Goal: Transaction & Acquisition: Purchase product/service

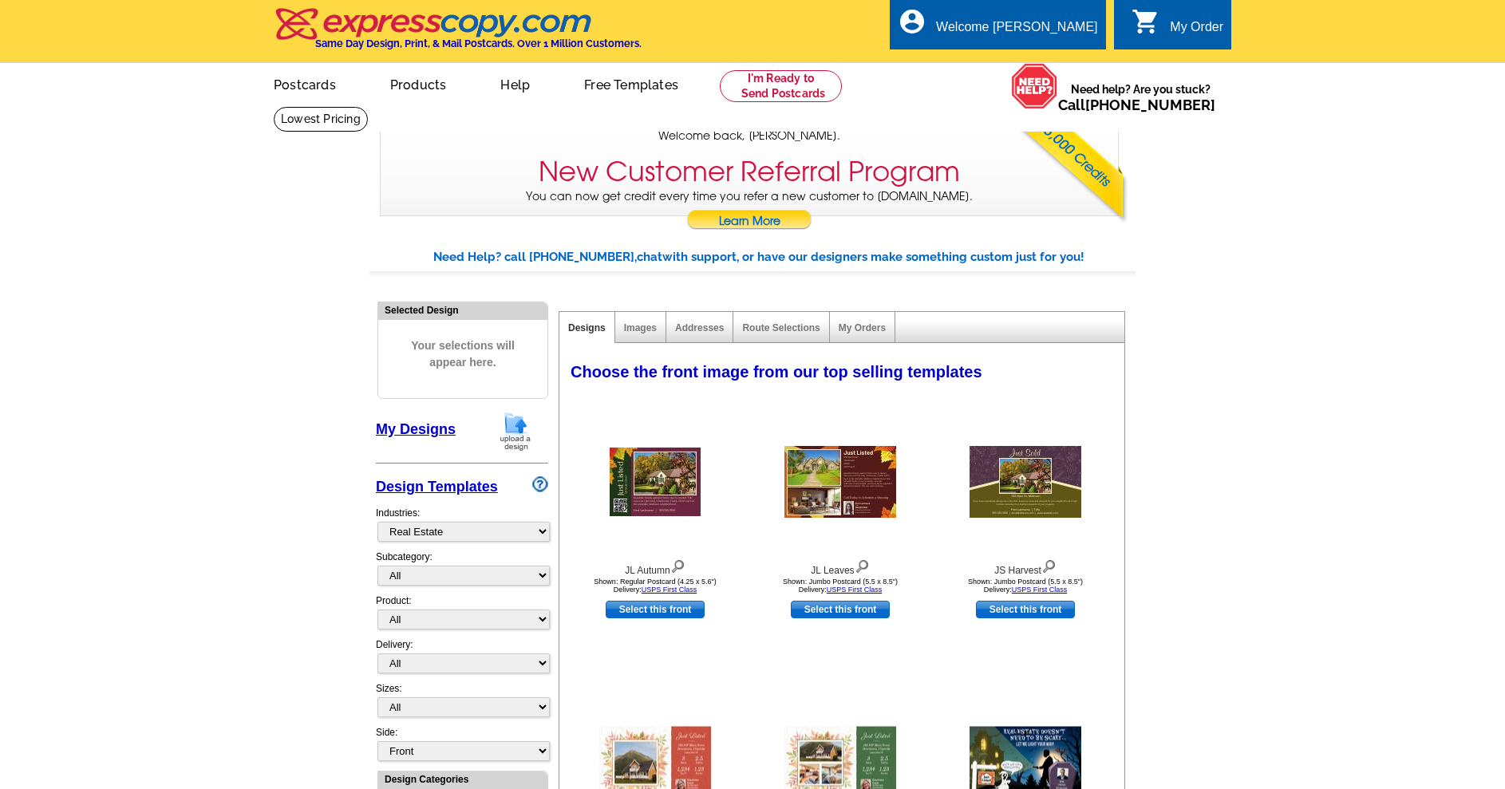
select select "785"
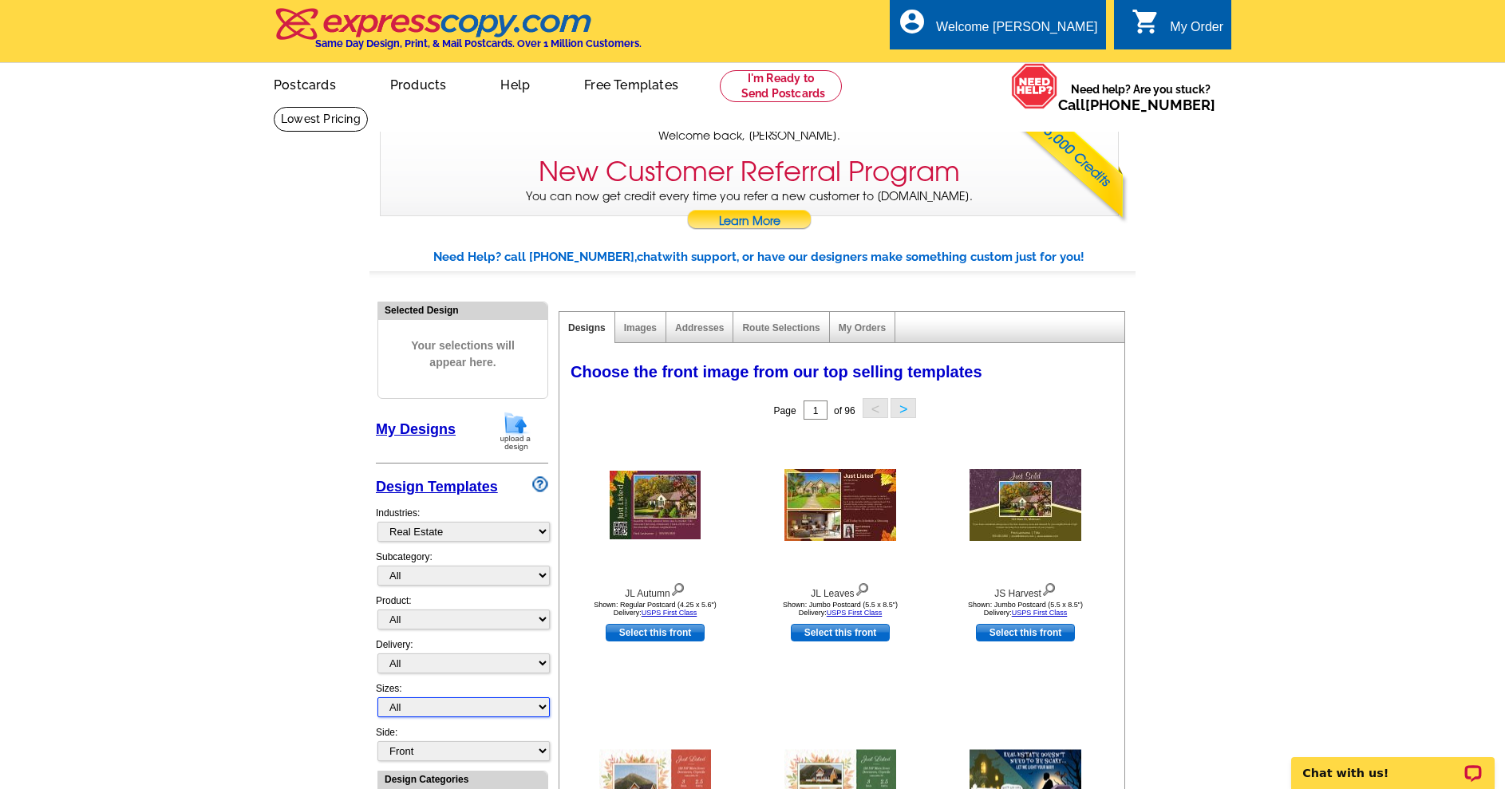
click at [434, 712] on select "All Jumbo Postcard (5.5" x 8.5") Regular Postcard (4.25" x 5.6") Panoramic Post…" at bounding box center [463, 707] width 172 height 20
select select "1"
click at [377, 705] on select "All Jumbo Postcard (5.5" x 8.5") Regular Postcard (4.25" x 5.6") Panoramic Post…" at bounding box center [463, 707] width 172 height 20
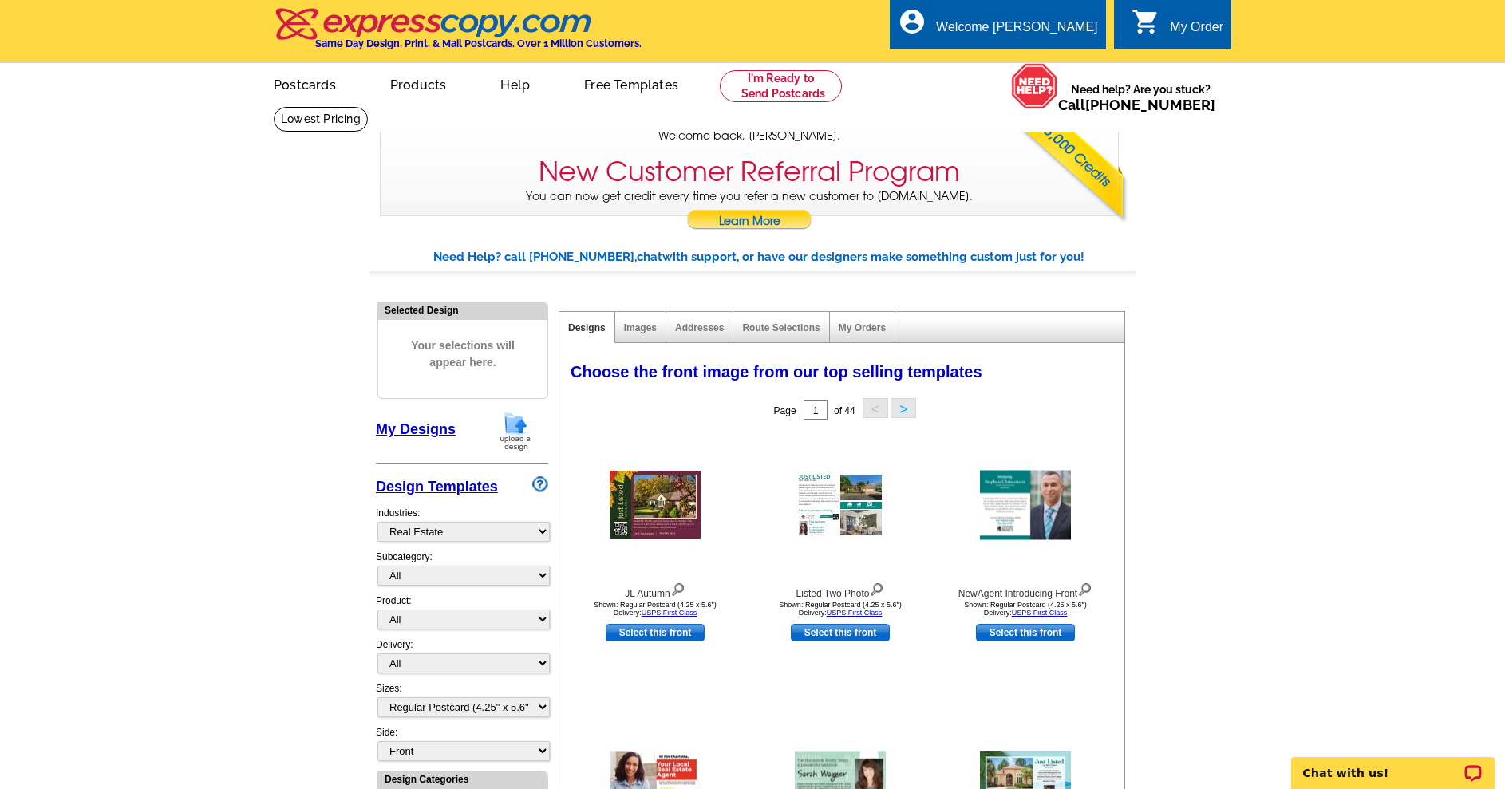
click at [416, 430] on link "My Designs" at bounding box center [416, 429] width 80 height 16
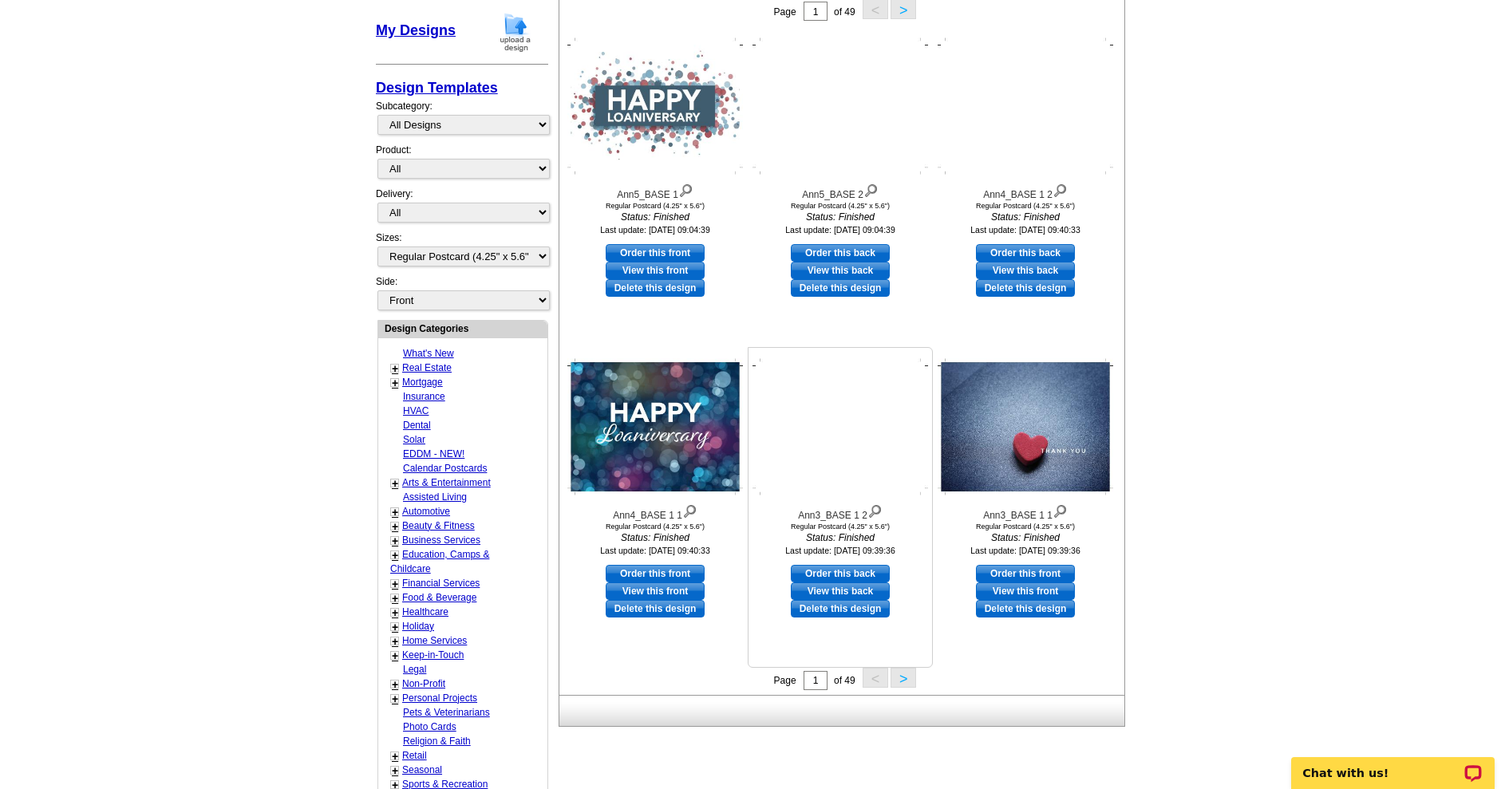
scroll to position [479, 0]
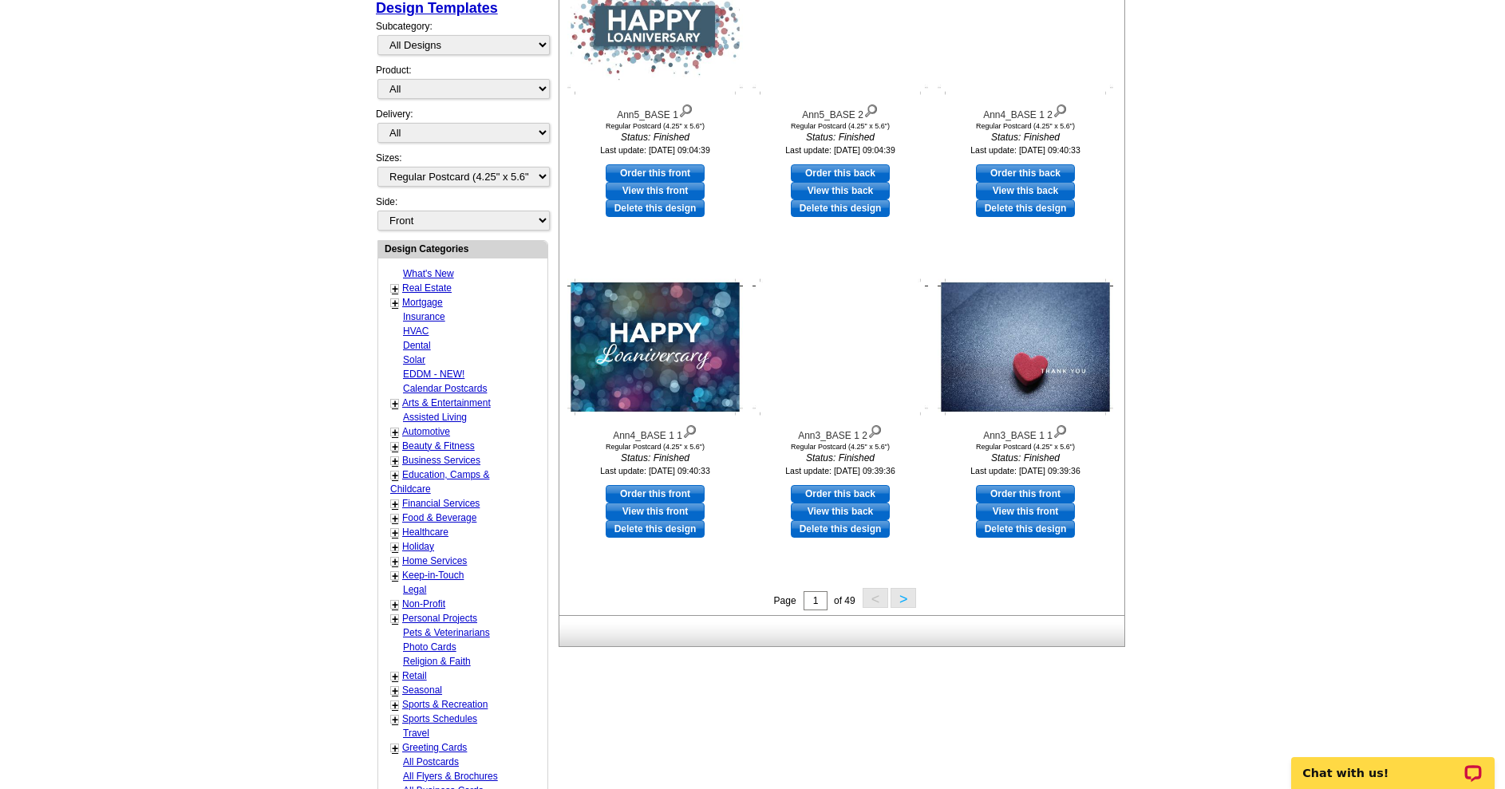
click at [899, 600] on button ">" at bounding box center [903, 598] width 26 height 20
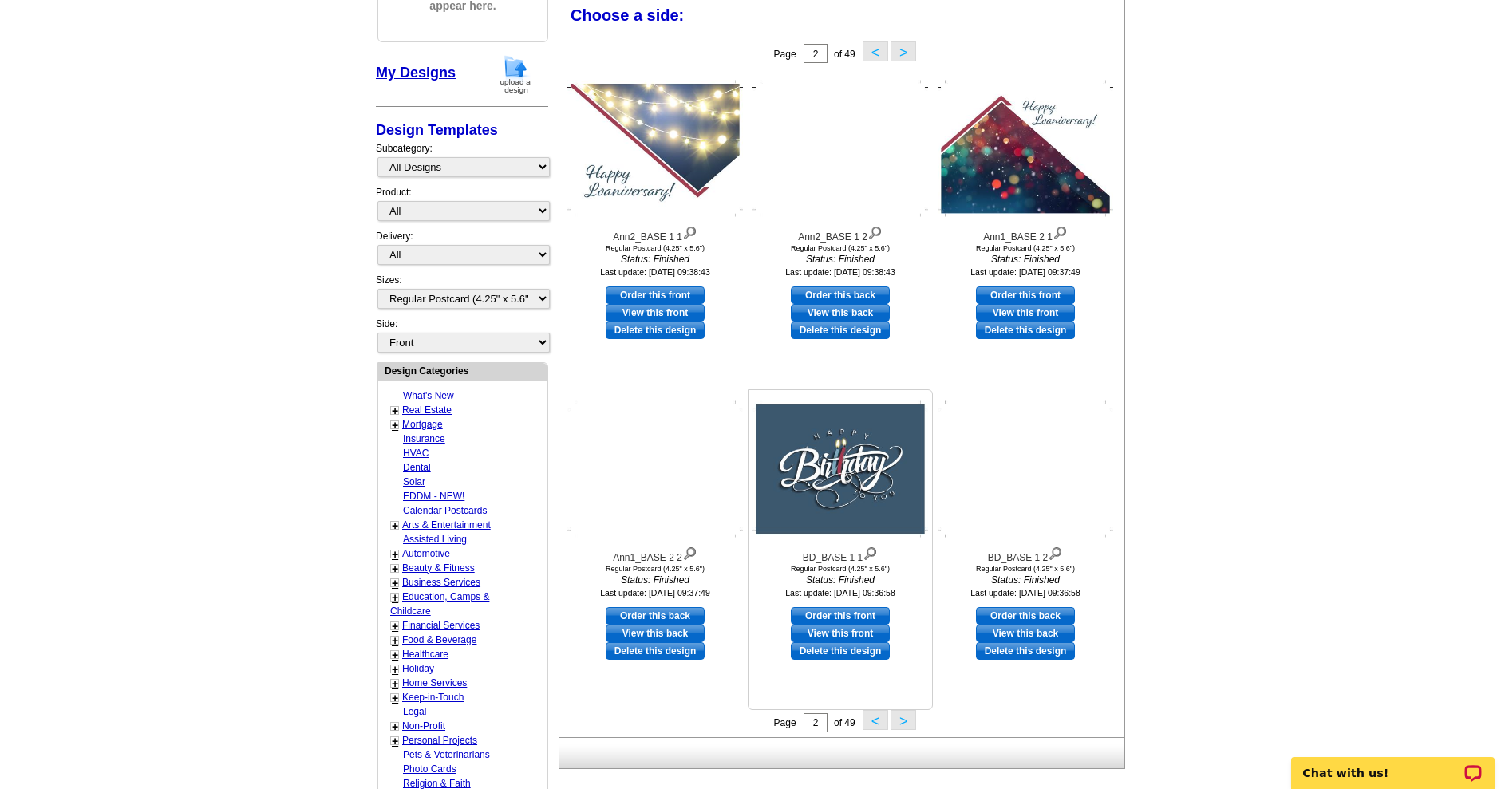
scroll to position [354, 0]
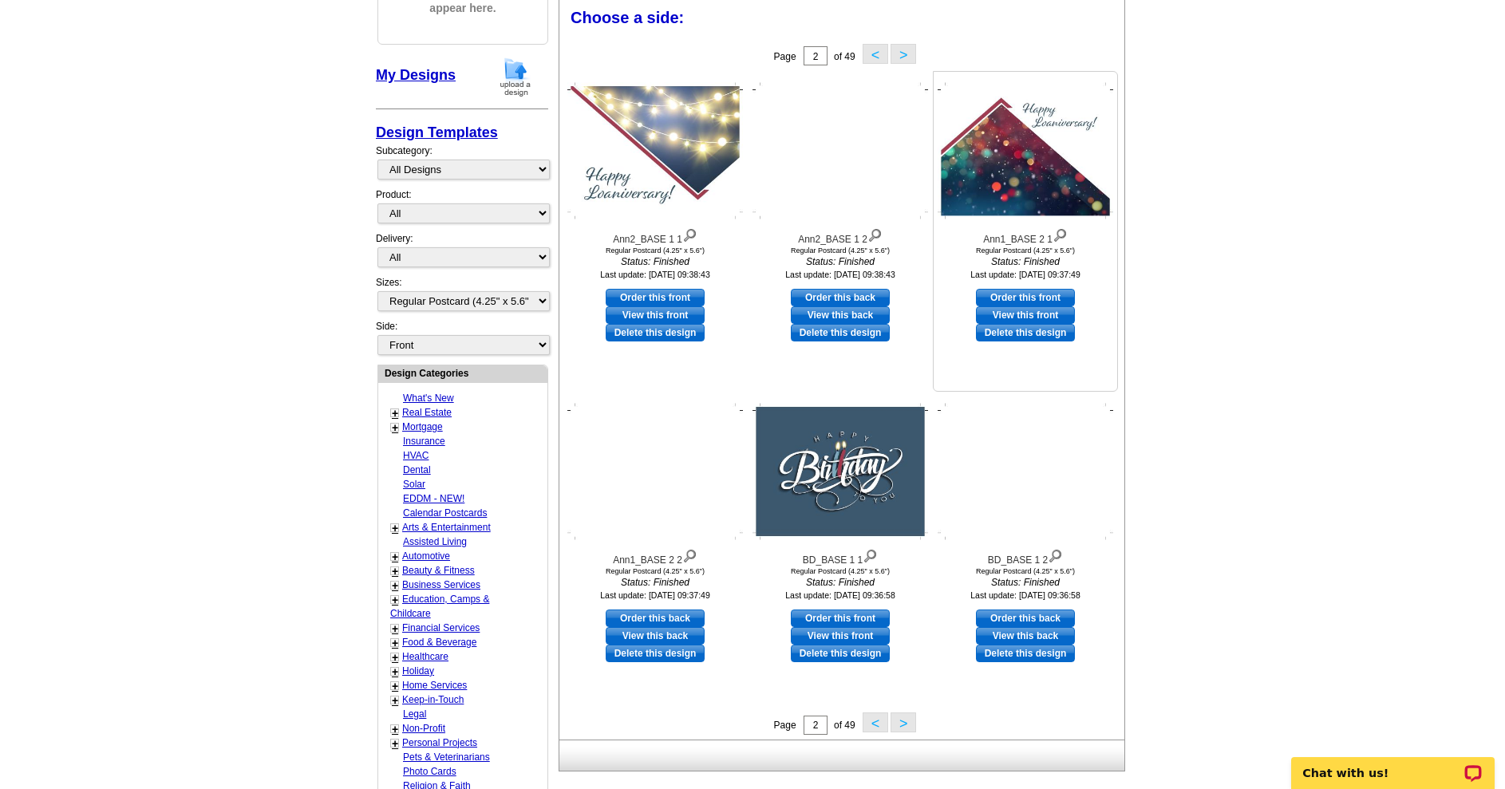
click at [1032, 300] on link "Order this front" at bounding box center [1025, 298] width 99 height 18
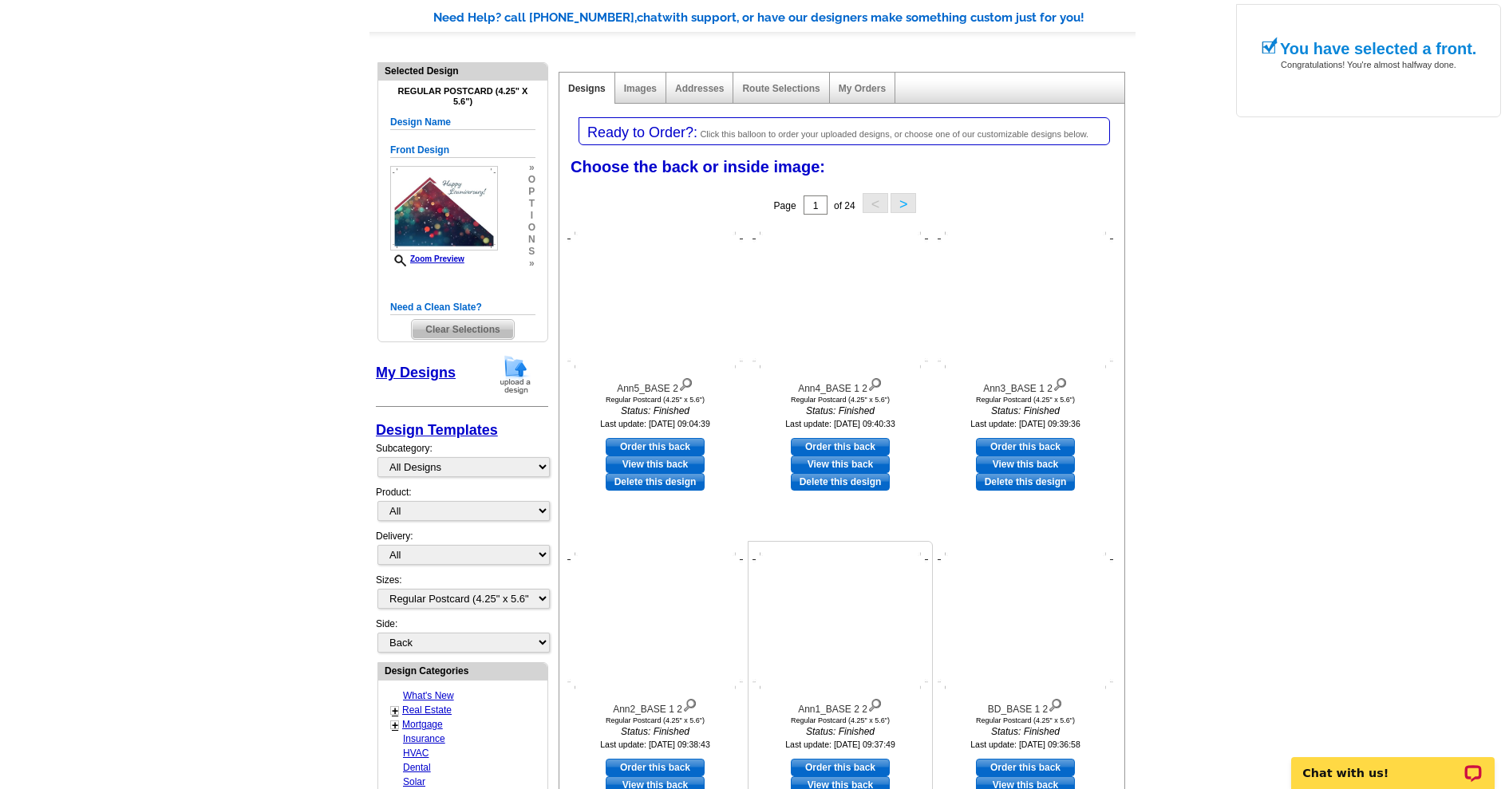
scroll to position [399, 0]
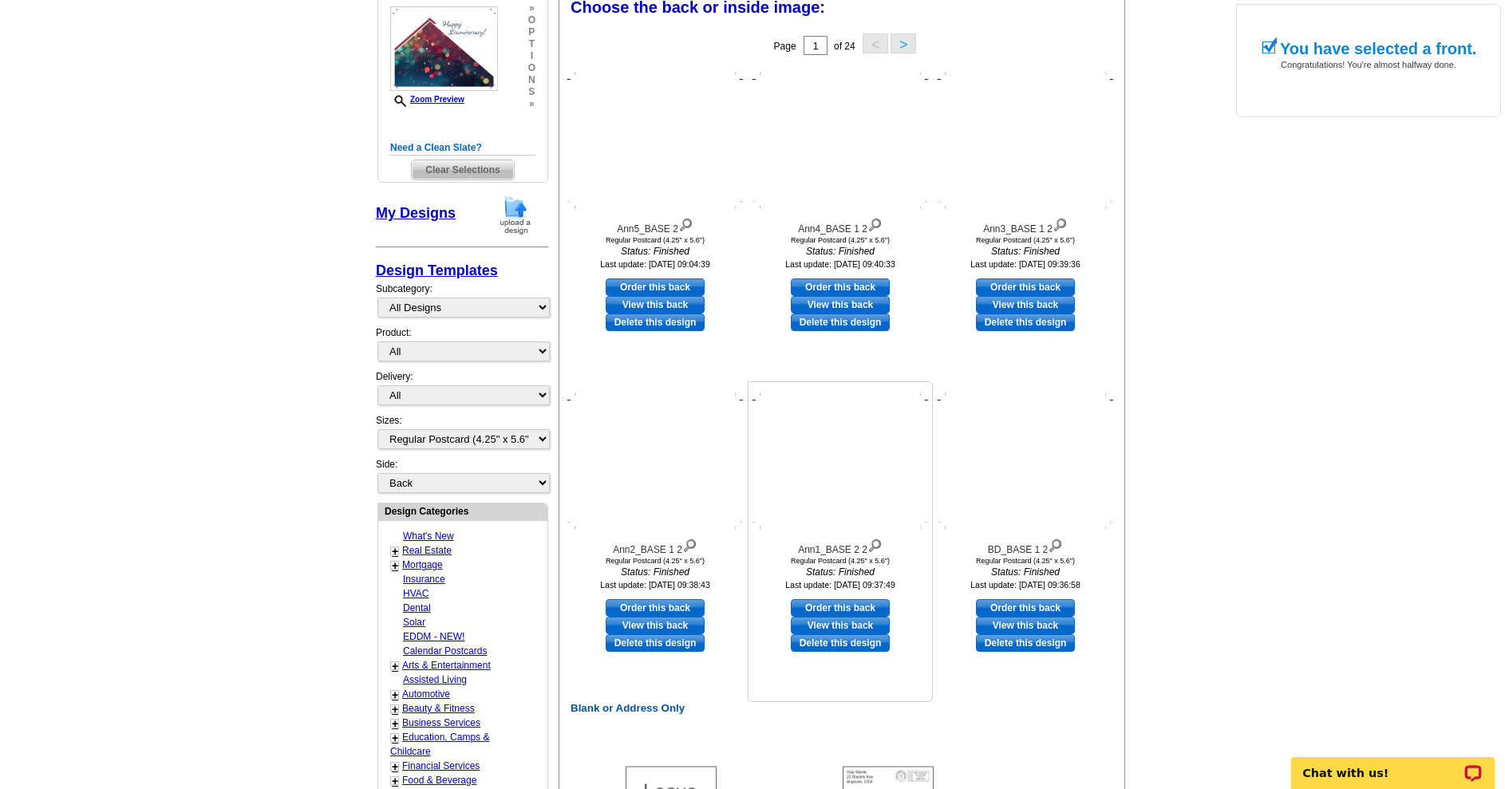
click at [835, 612] on link "Order this back" at bounding box center [840, 608] width 99 height 18
select select "front"
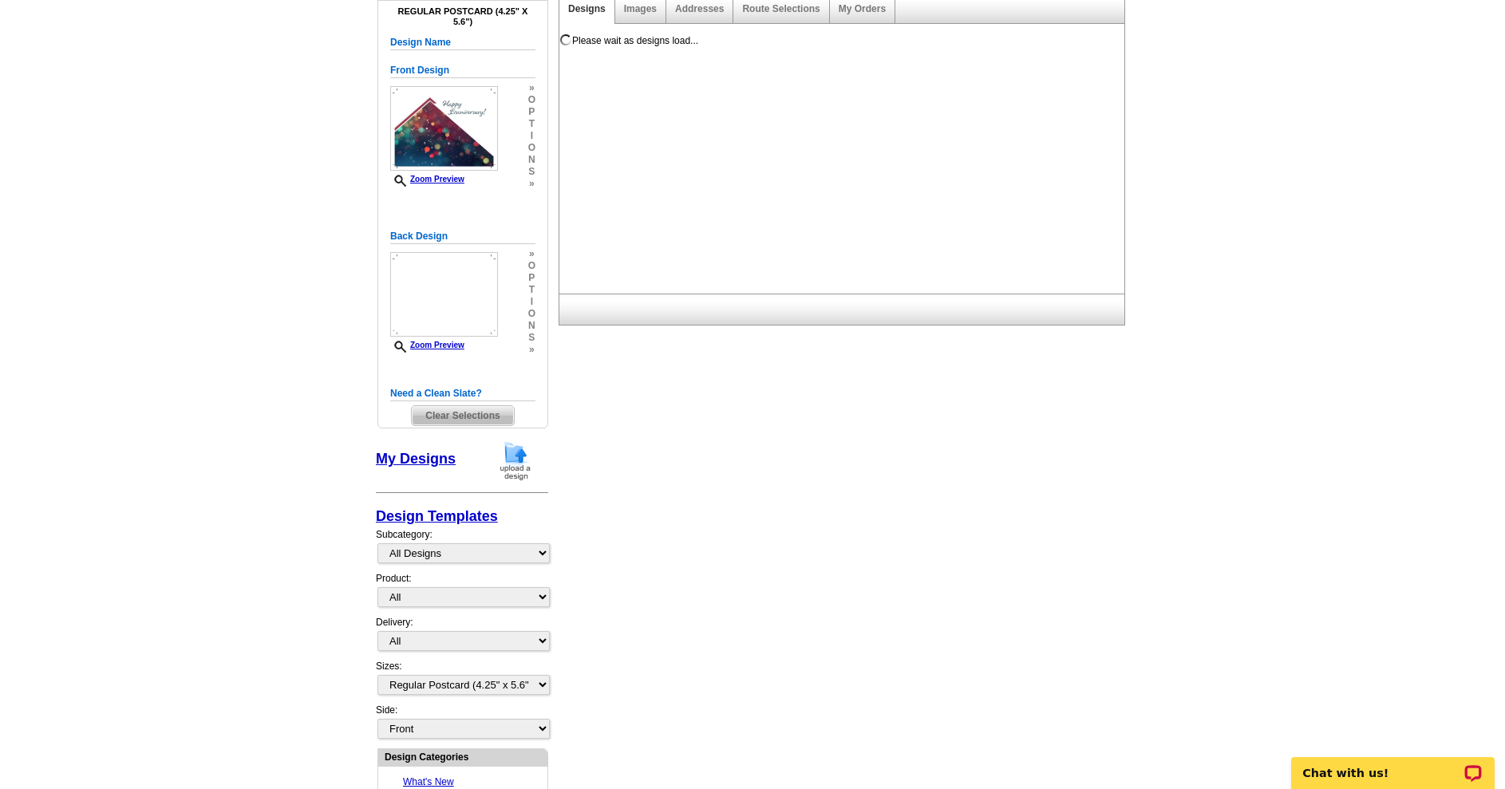
scroll to position [239, 0]
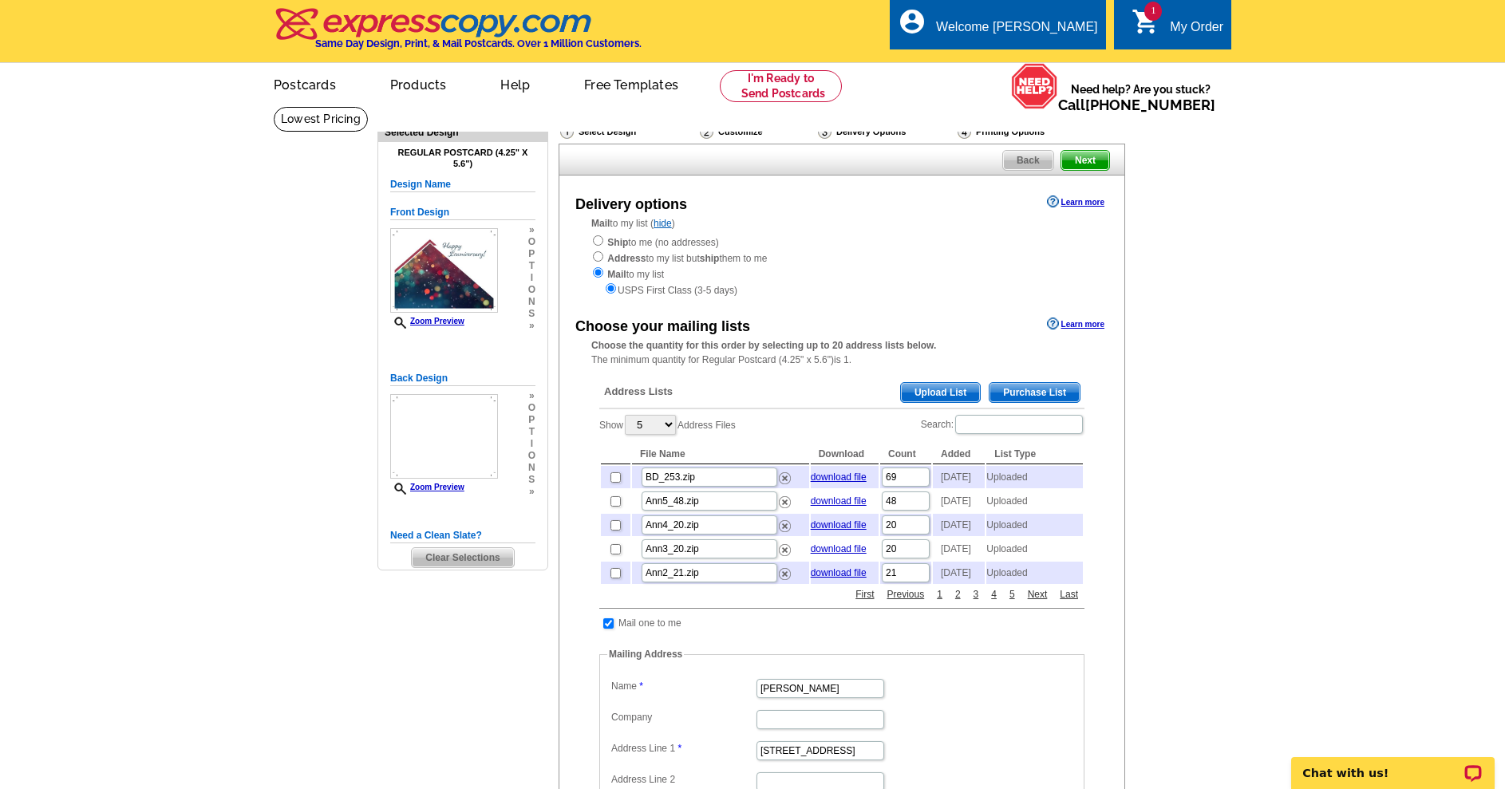
click at [929, 391] on span "Upload List" at bounding box center [940, 392] width 79 height 19
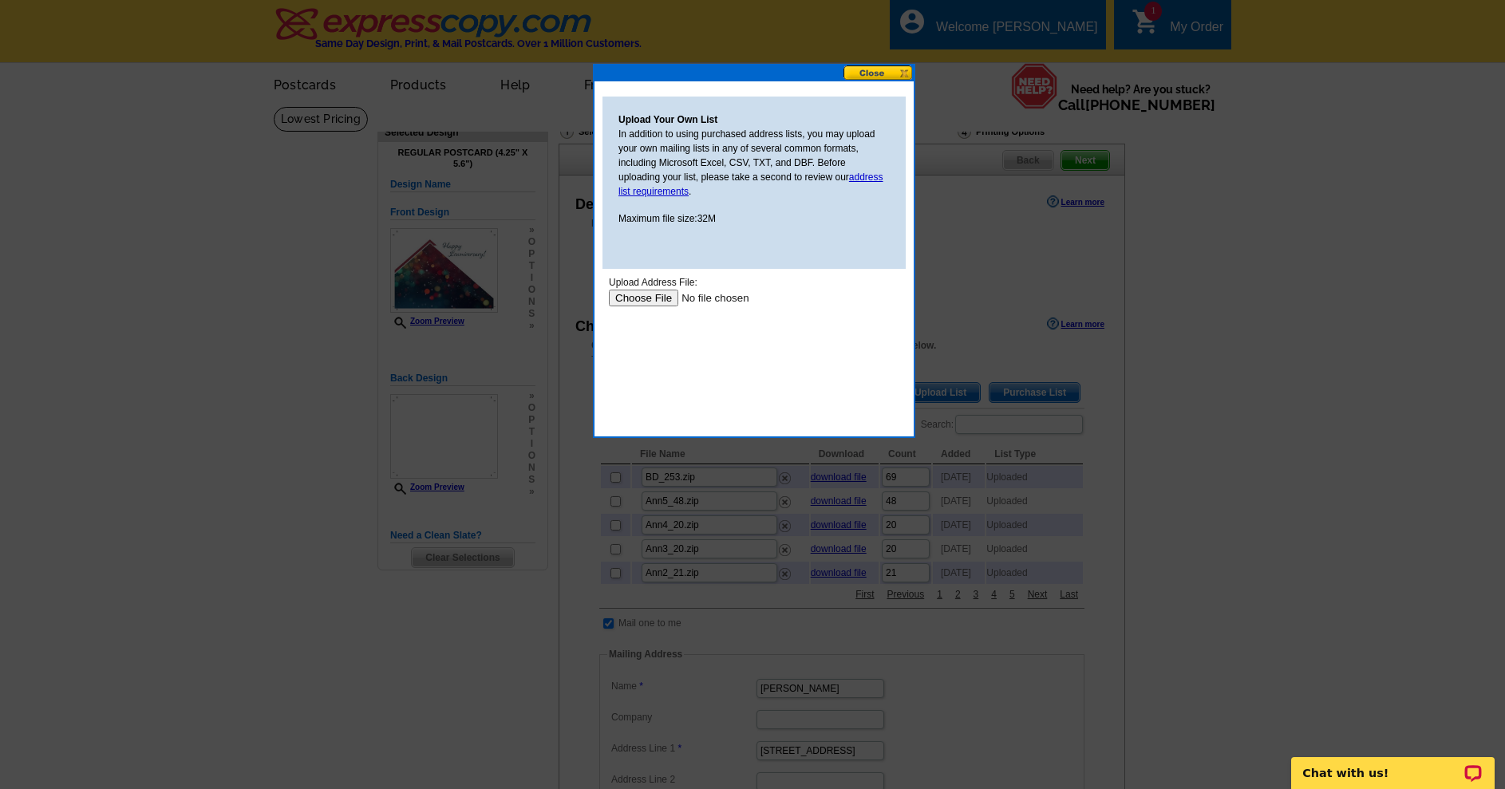
drag, startPoint x: 630, startPoint y: 288, endPoint x: 629, endPoint y: 298, distance: 9.6
click at [630, 291] on body "Upload Address File: Upload" at bounding box center [754, 347] width 290 height 144
click at [634, 298] on input "file" at bounding box center [710, 298] width 202 height 17
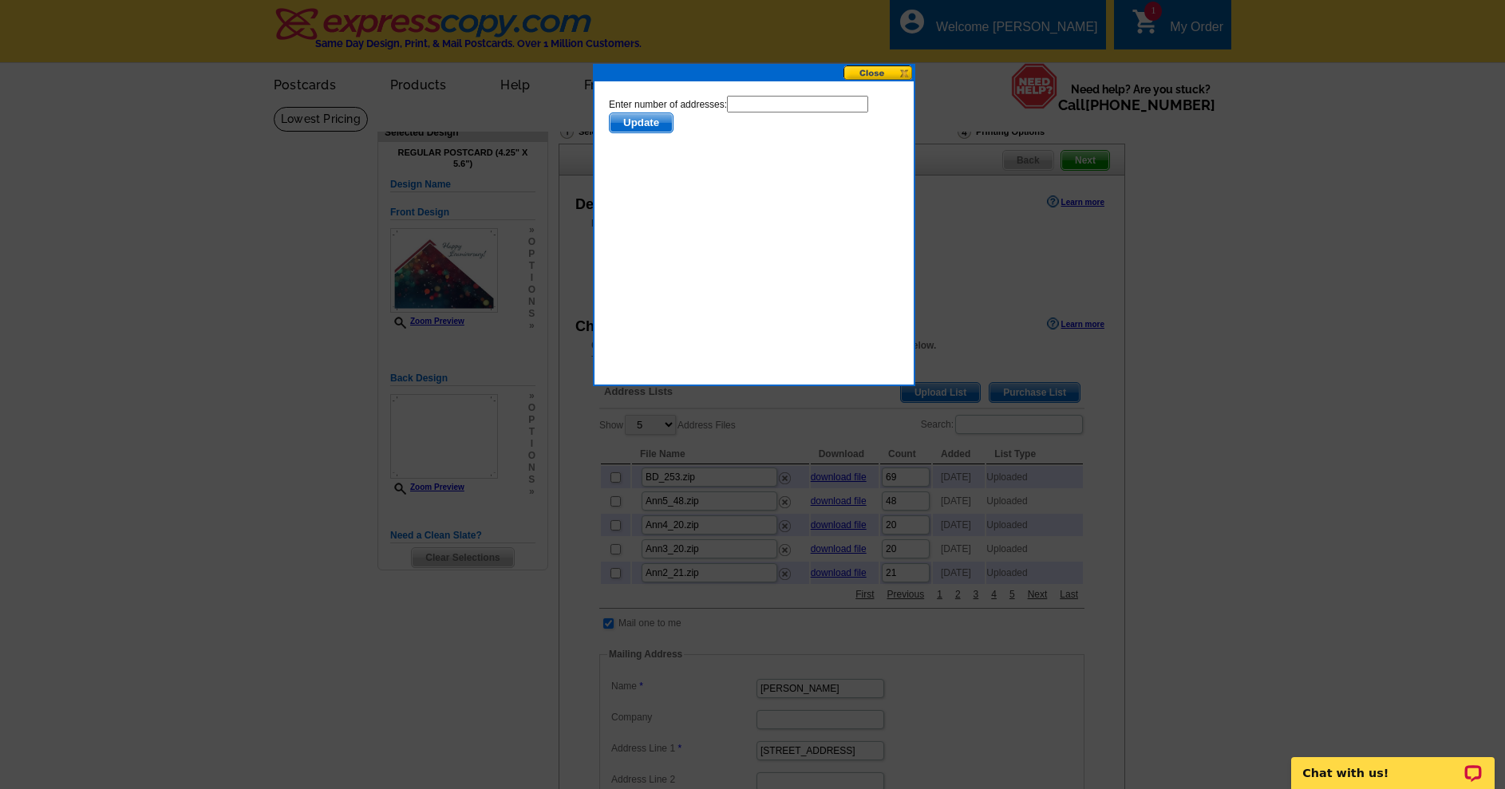
click at [727, 112] on input "text" at bounding box center [797, 104] width 141 height 17
type input "34"
click at [673, 117] on span "Update" at bounding box center [641, 122] width 63 height 19
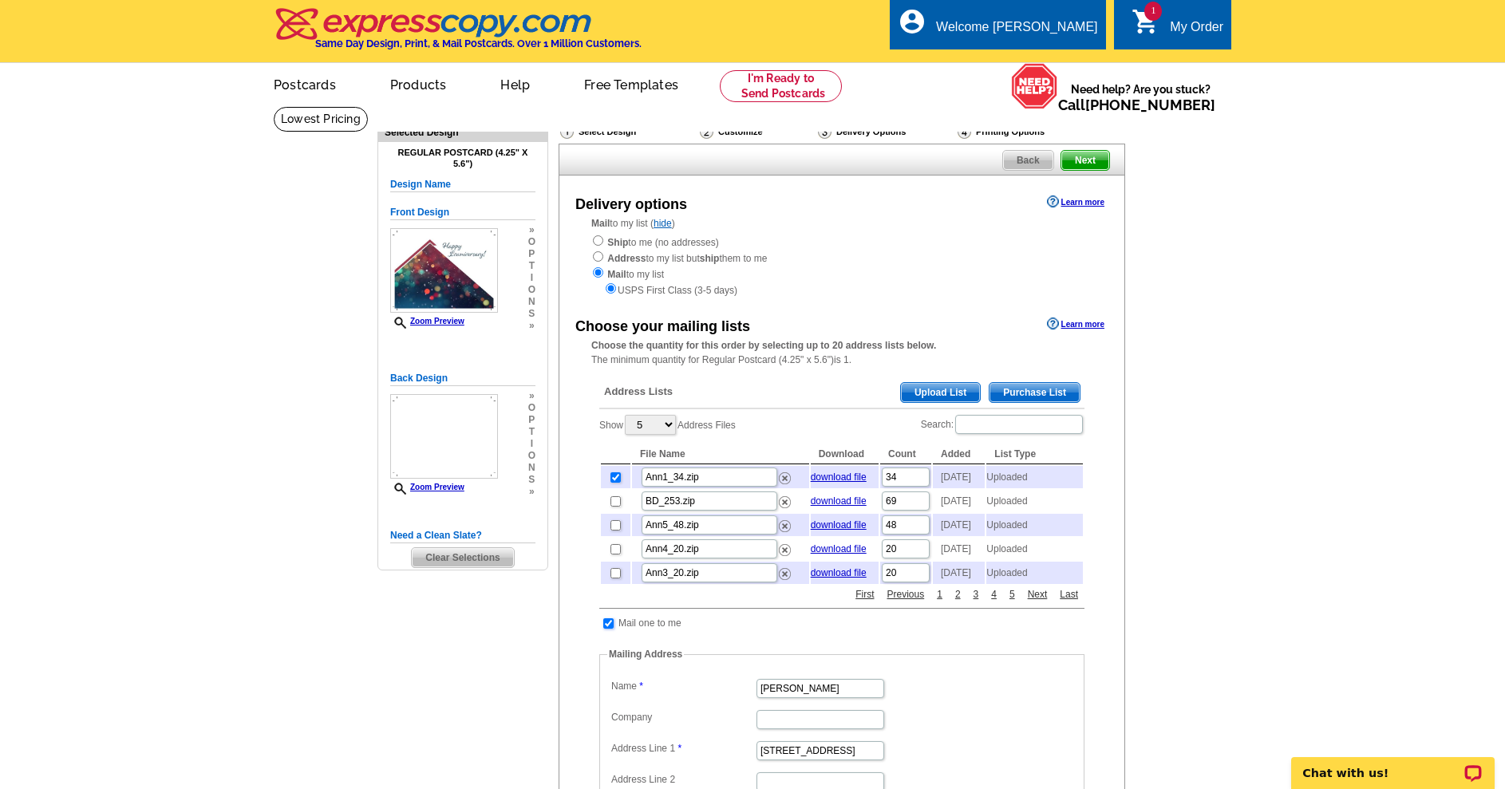
click at [608, 629] on input "checkbox" at bounding box center [608, 623] width 10 height 10
checkbox input "false"
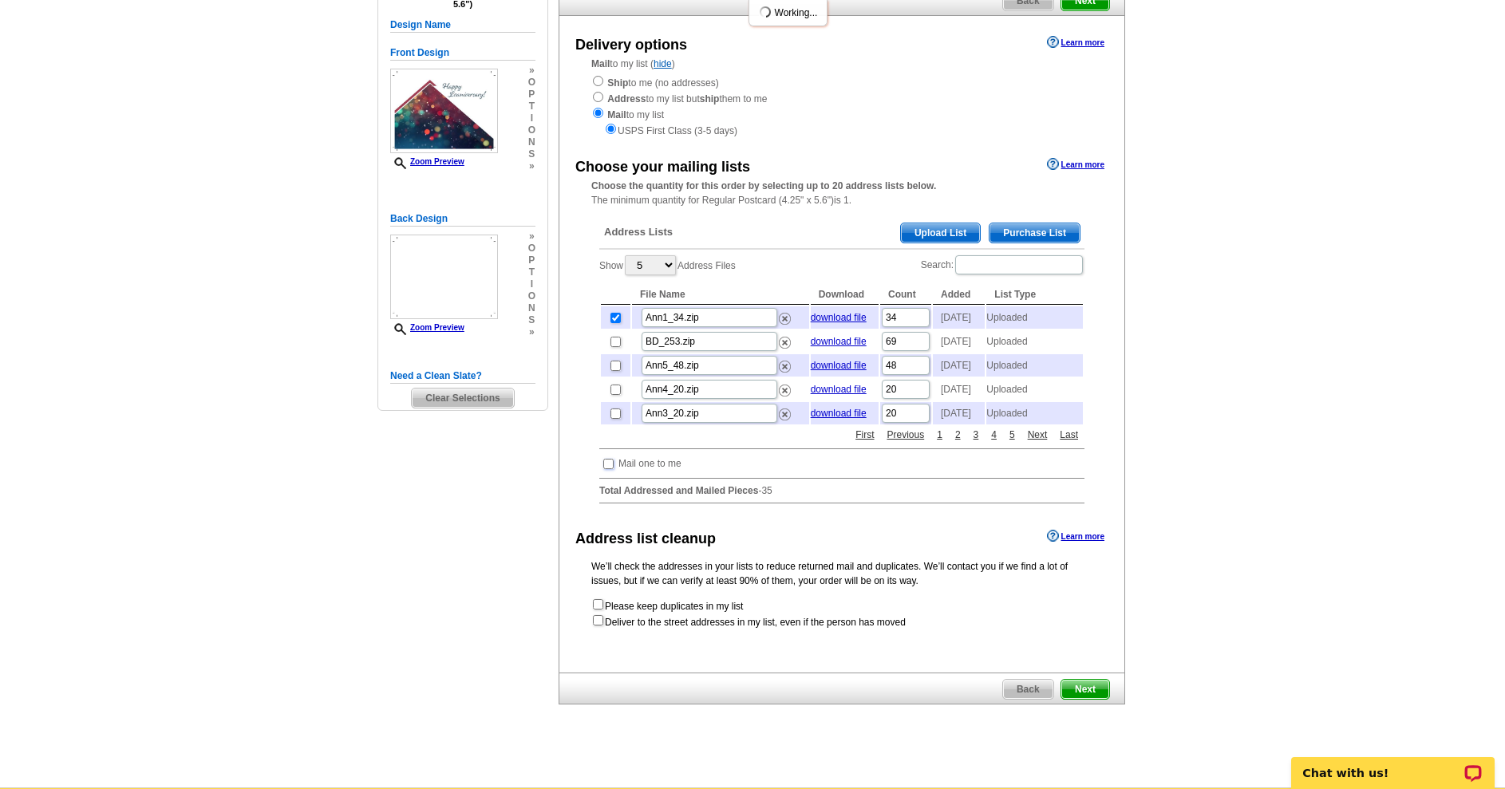
scroll to position [399, 0]
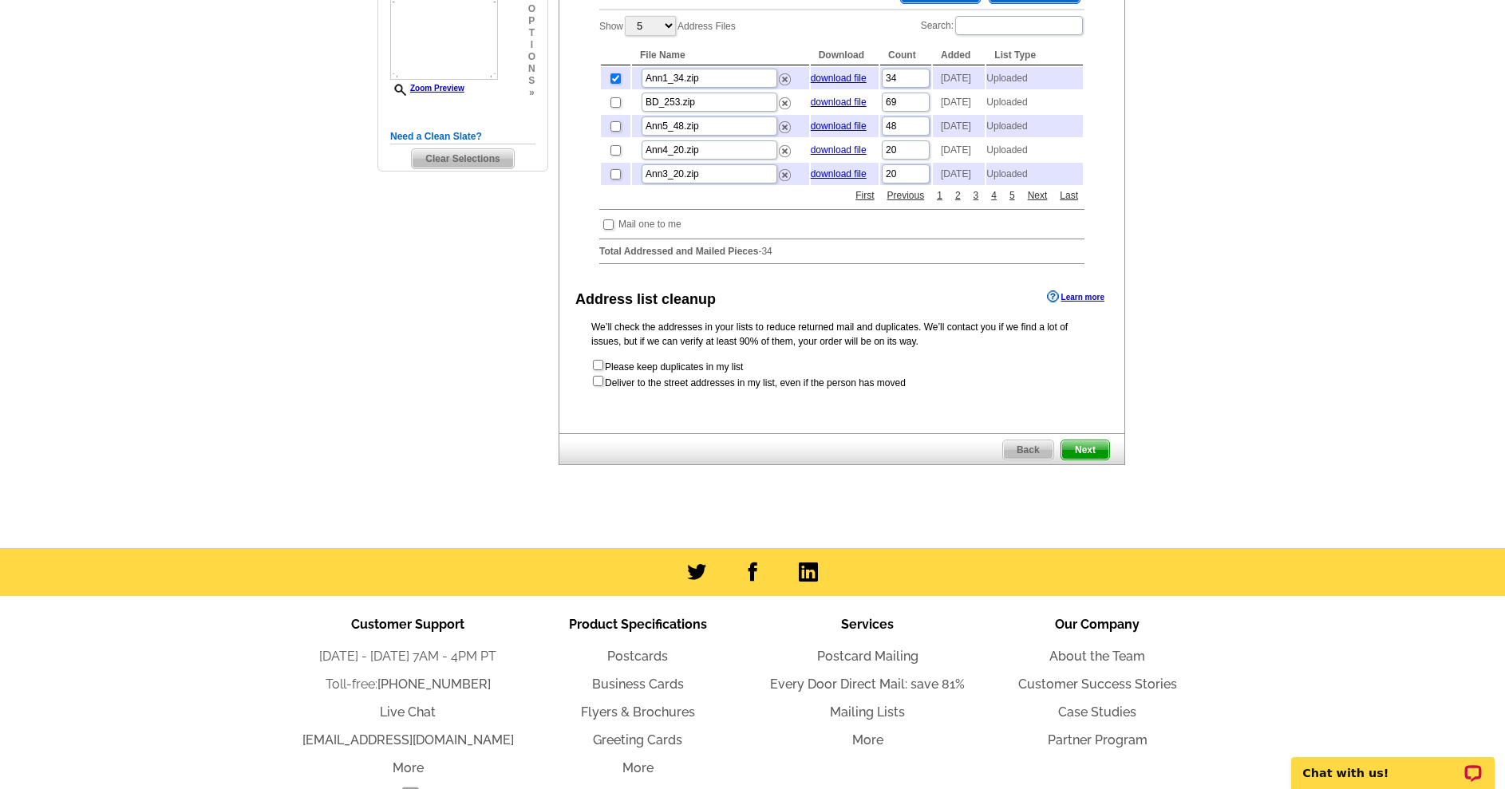
click at [1080, 460] on span "Next" at bounding box center [1085, 449] width 48 height 19
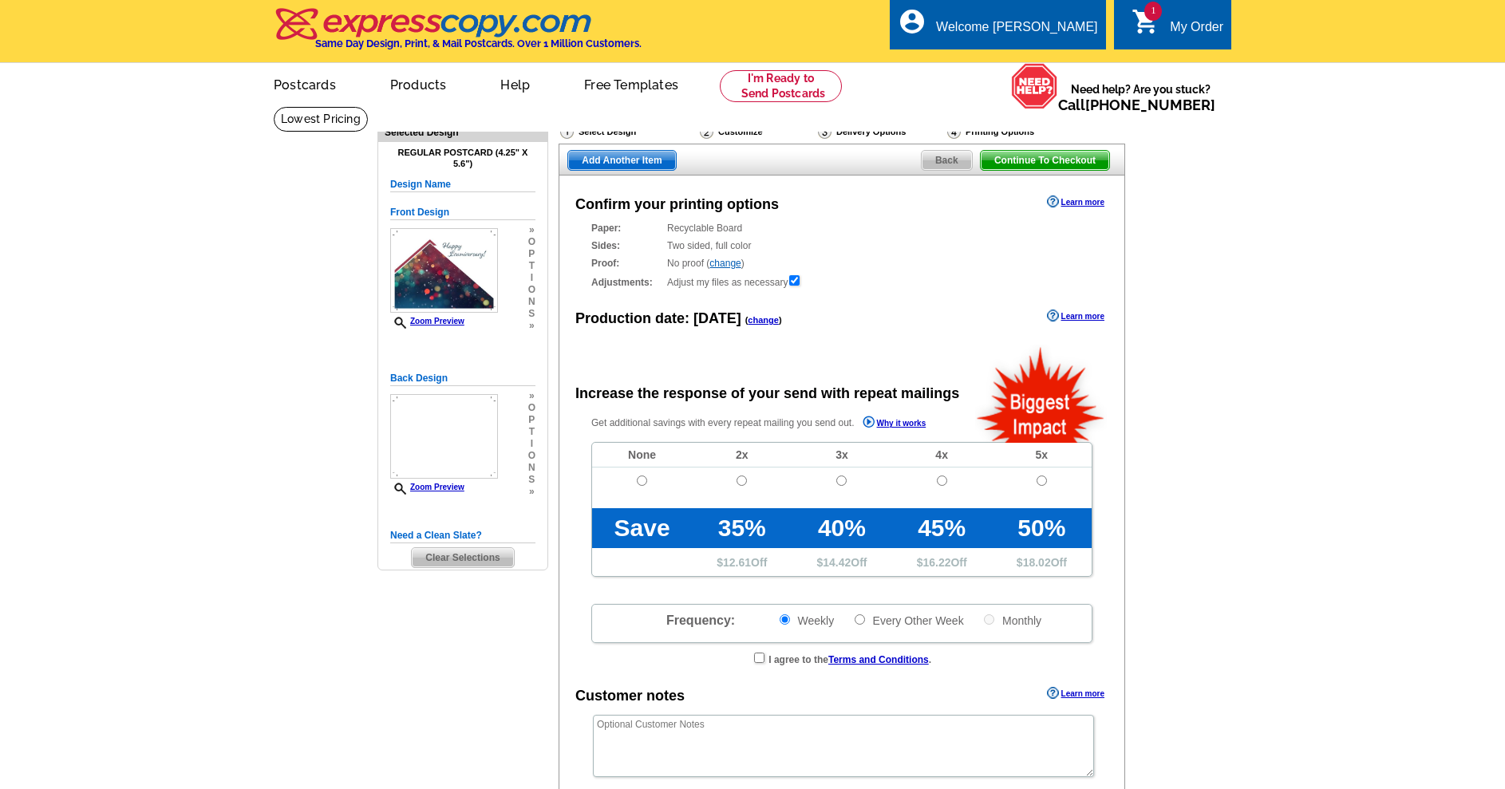
radio input "false"
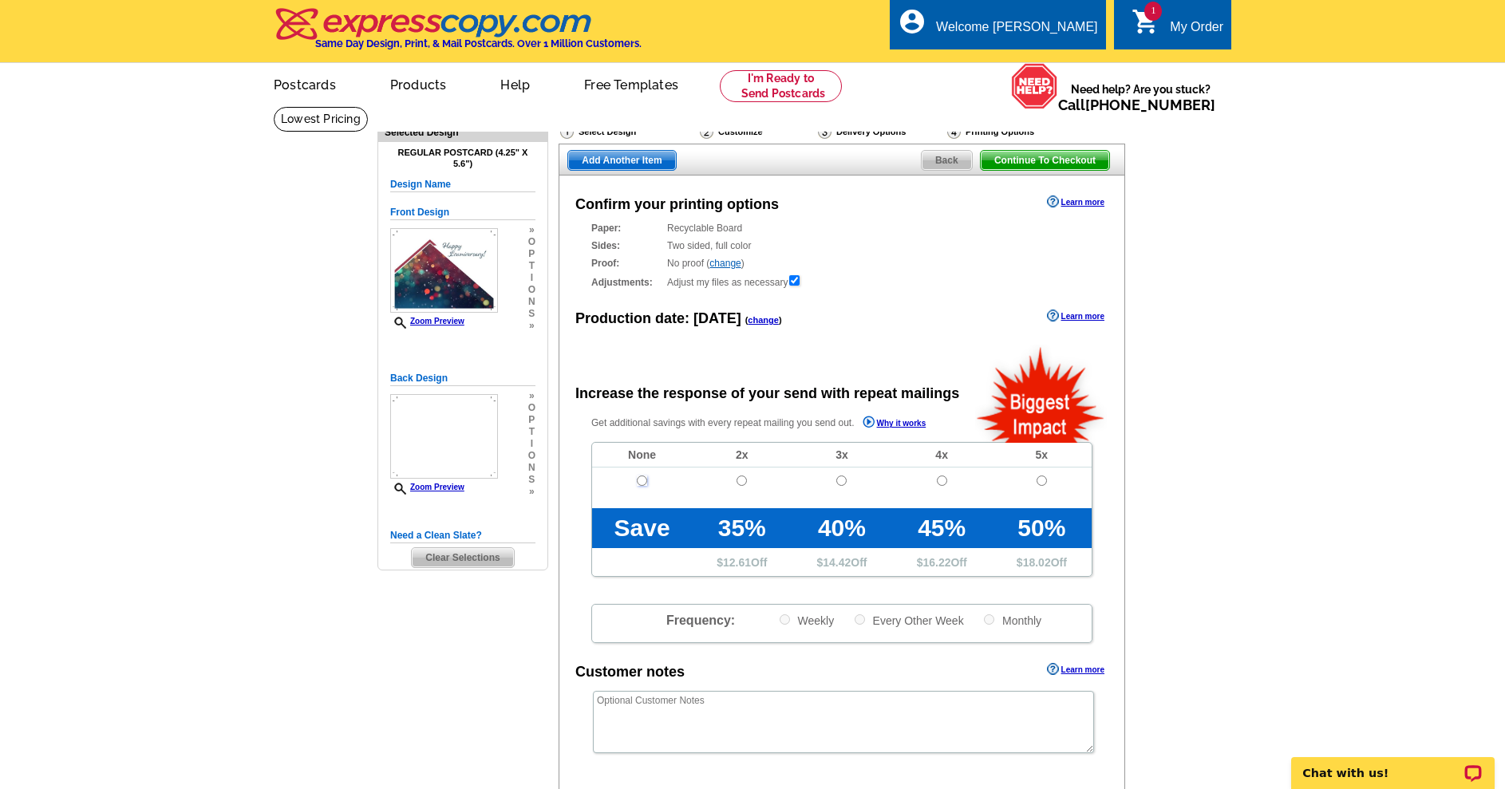
click at [637, 486] on input "radio" at bounding box center [642, 481] width 10 height 10
radio input "true"
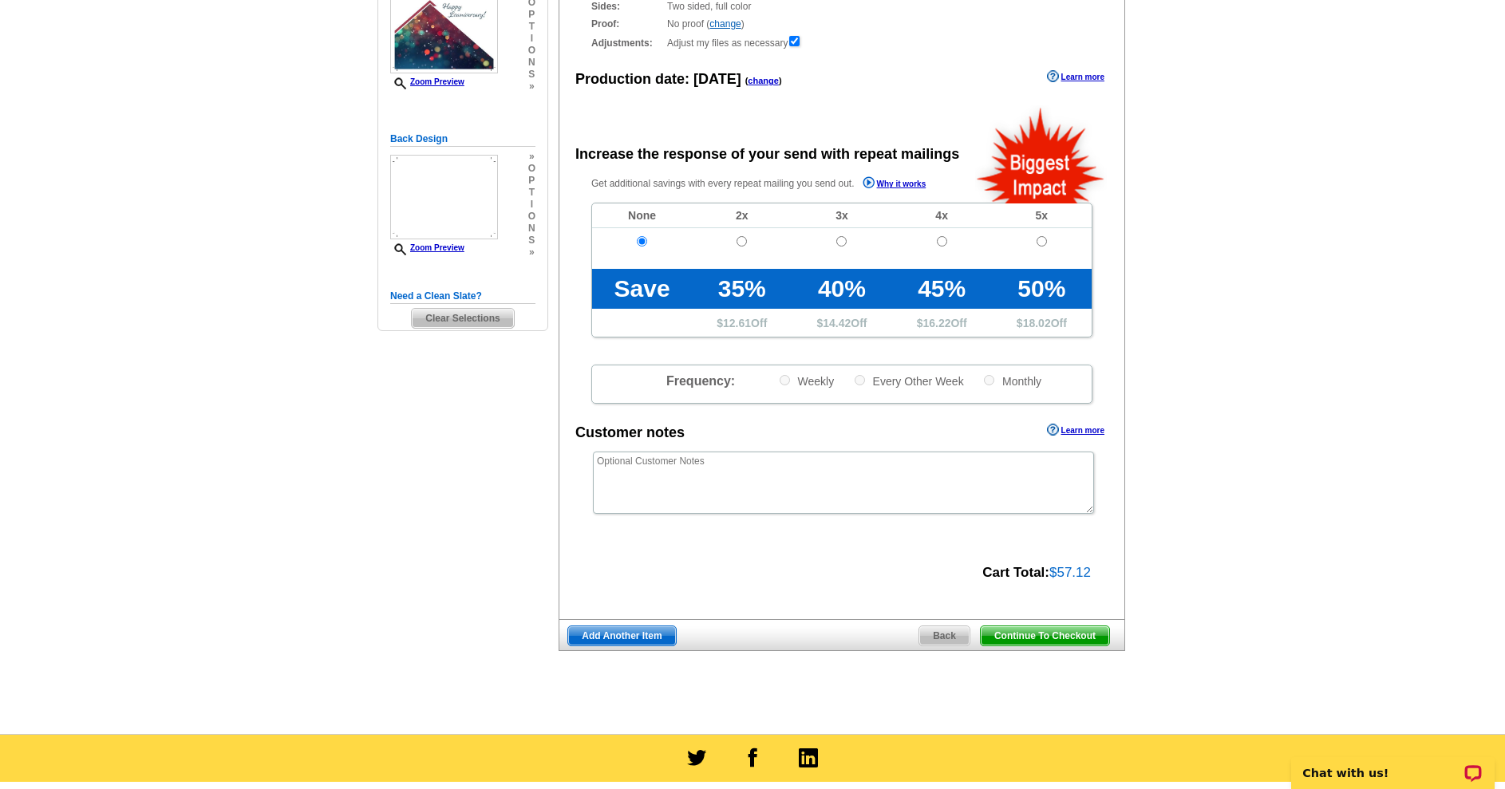
click at [613, 645] on span "Add Another Item" at bounding box center [621, 635] width 107 height 19
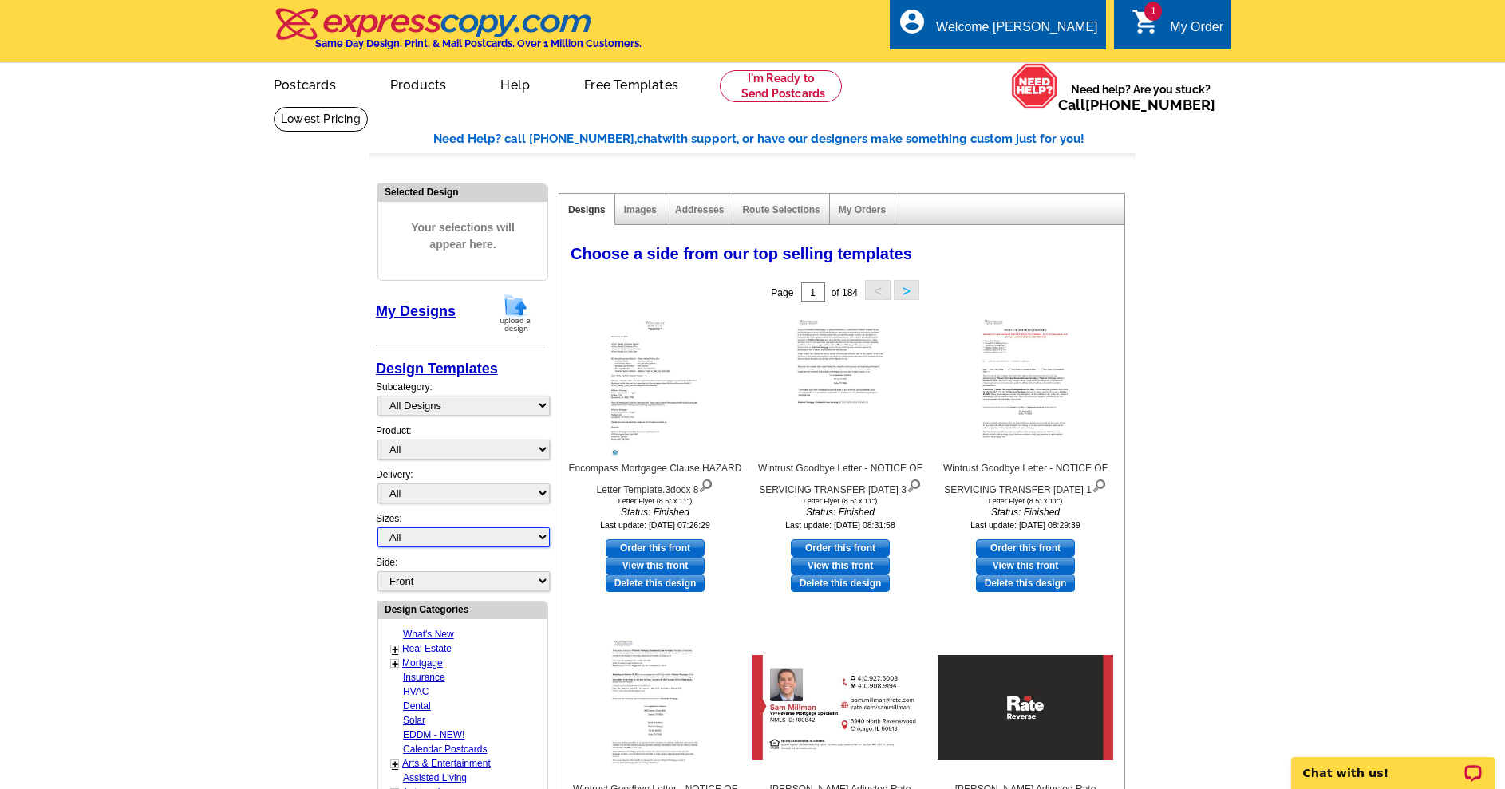
click at [434, 542] on select "All Jumbo Postcard (5.5" x 8.5") Regular Postcard (4.25" x 5.6") Panoramic Post…" at bounding box center [463, 537] width 172 height 20
select select "1"
click at [377, 533] on select "All Jumbo Postcard (5.5" x 8.5") Regular Postcard (4.25" x 5.6") Panoramic Post…" at bounding box center [463, 537] width 172 height 20
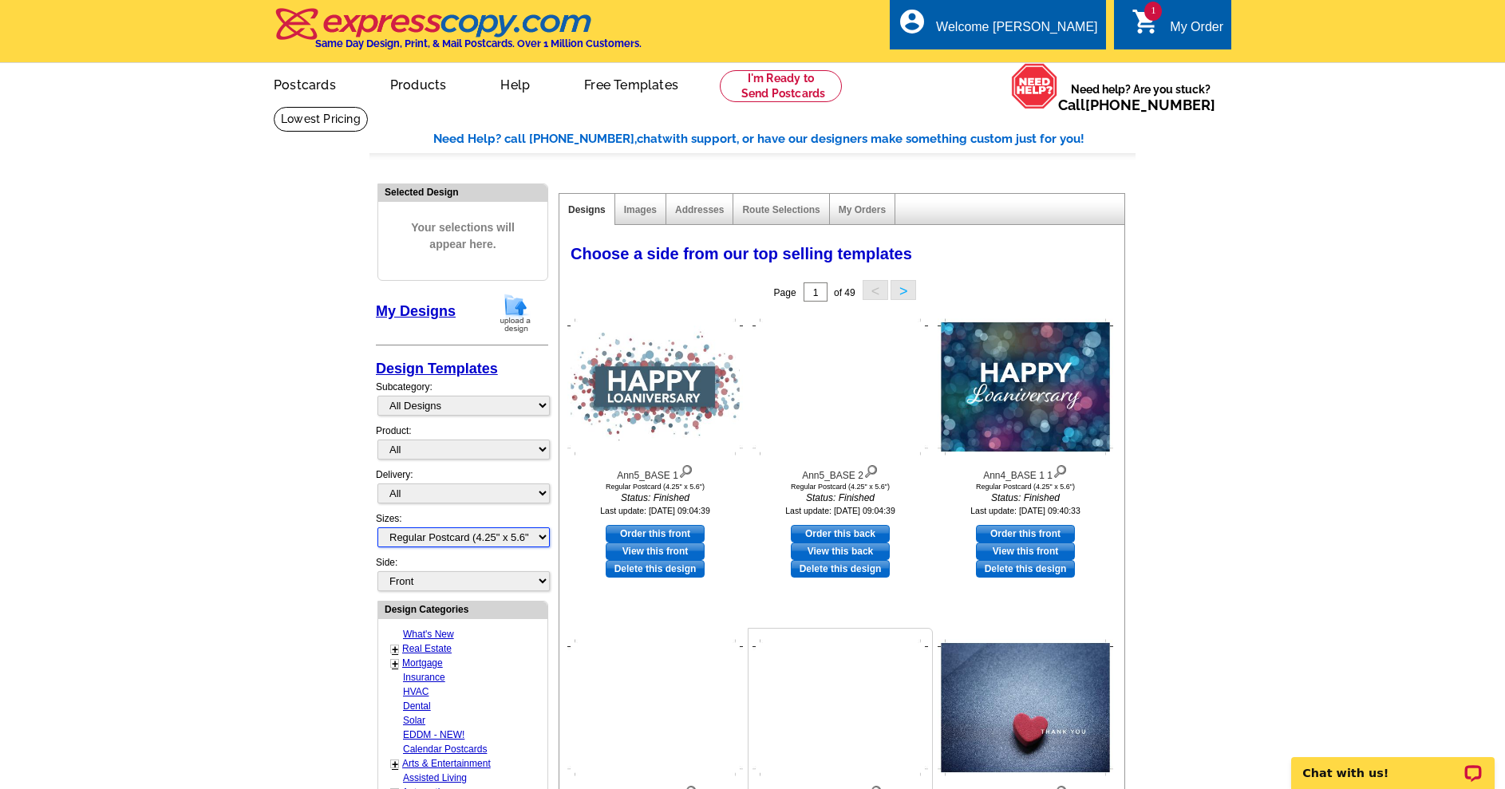
scroll to position [559, 0]
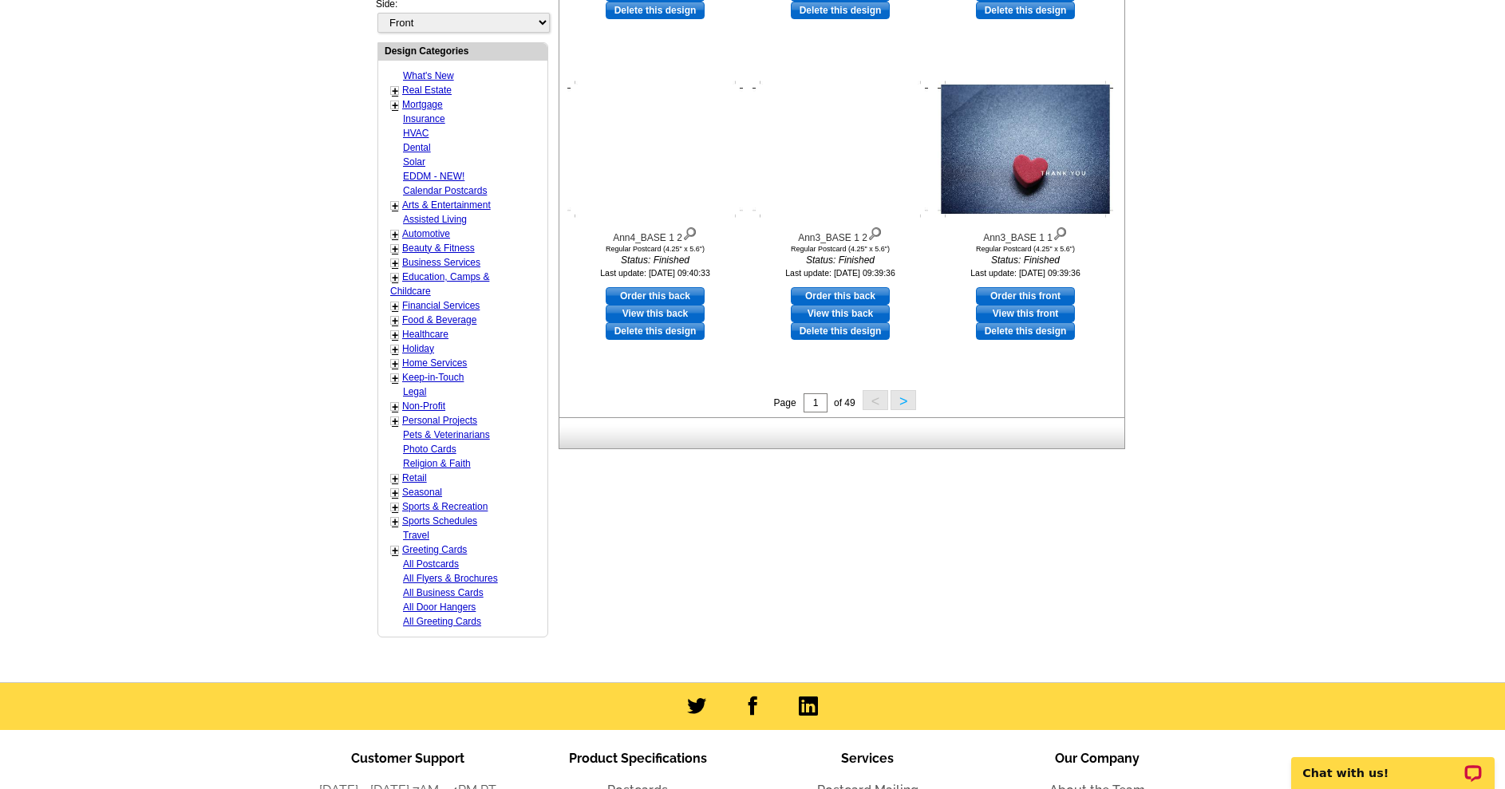
click at [909, 401] on button ">" at bounding box center [903, 400] width 26 height 20
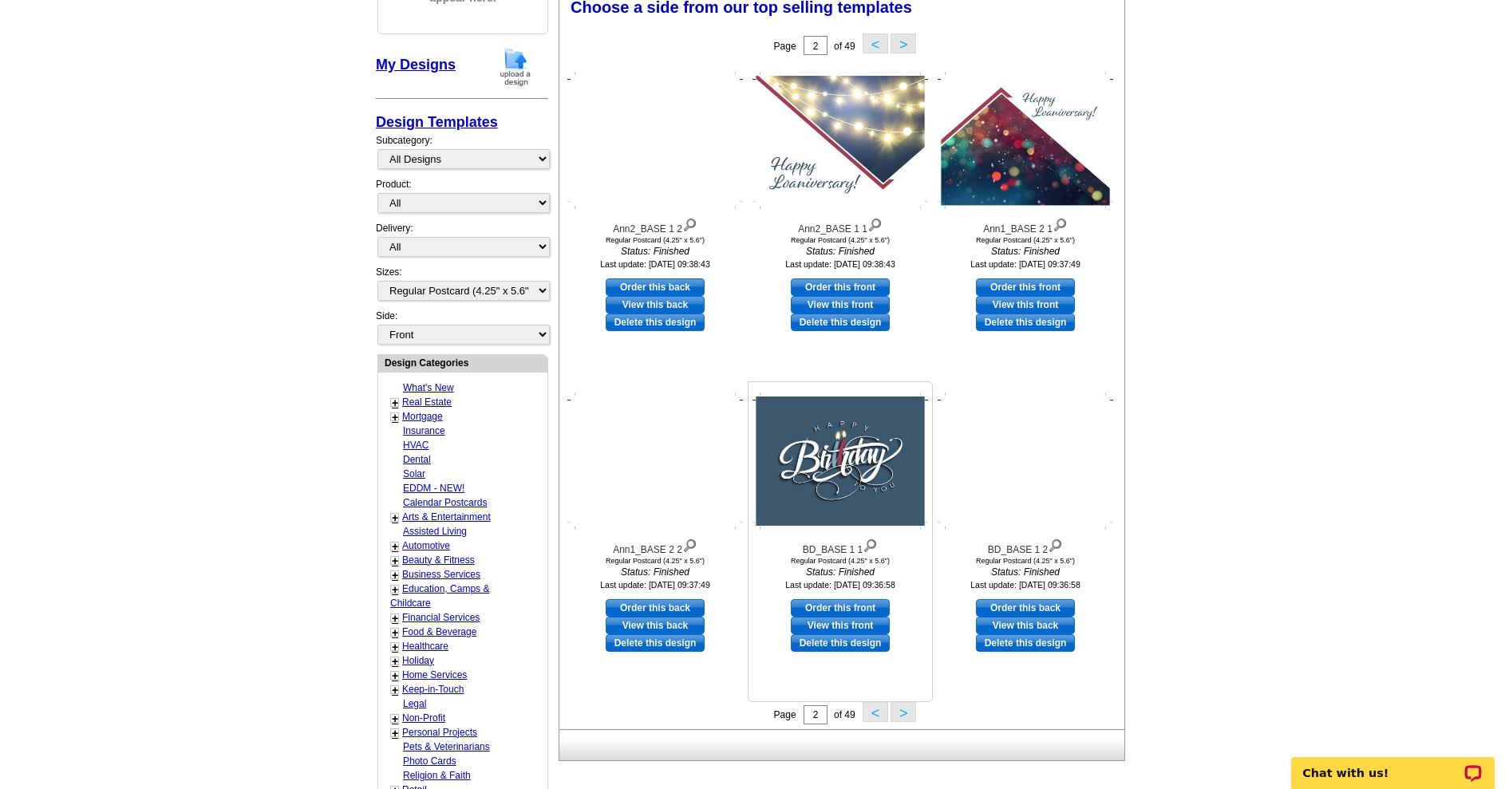
scroll to position [236, 0]
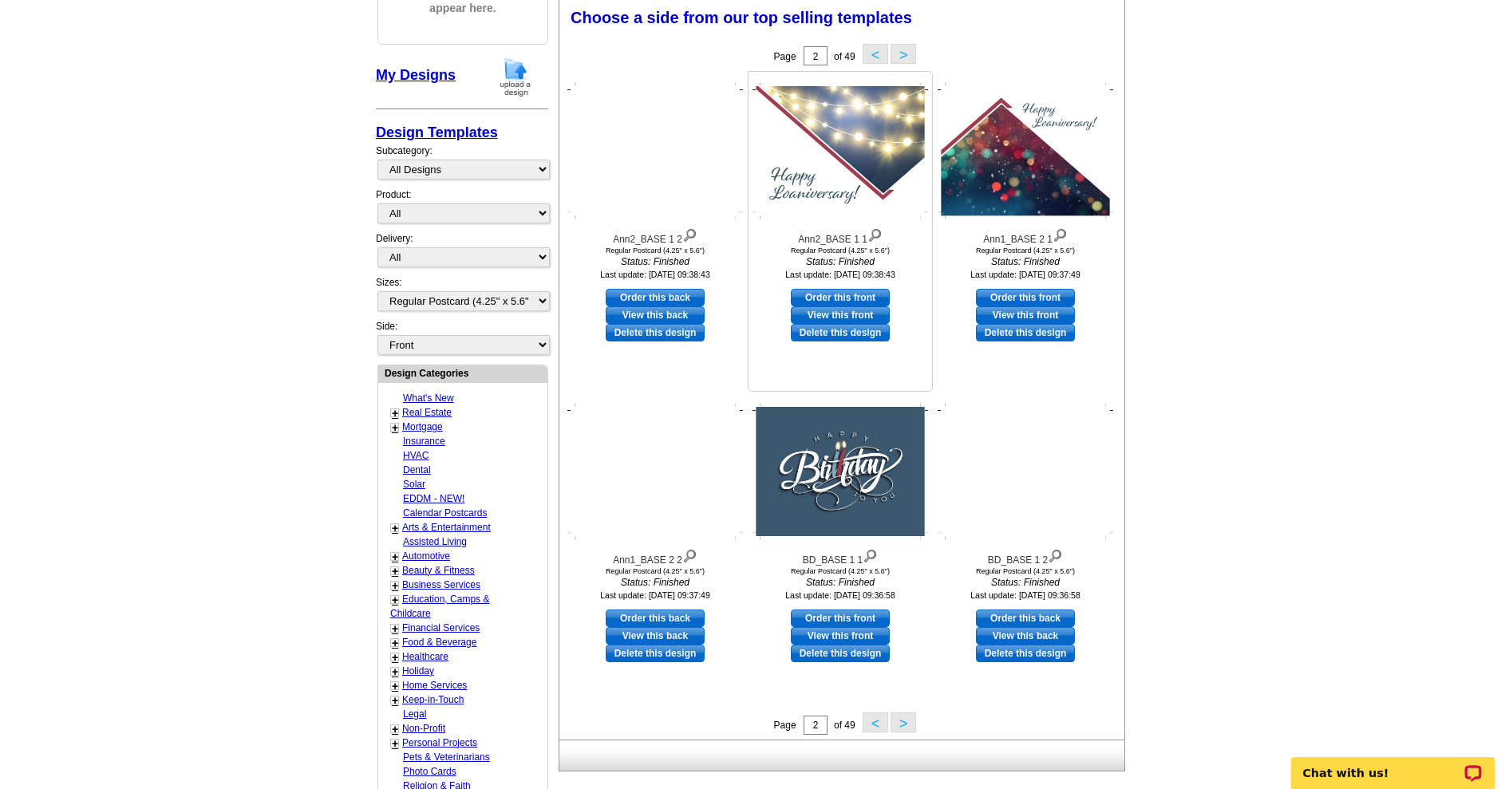
click at [847, 301] on link "Order this front" at bounding box center [840, 298] width 99 height 18
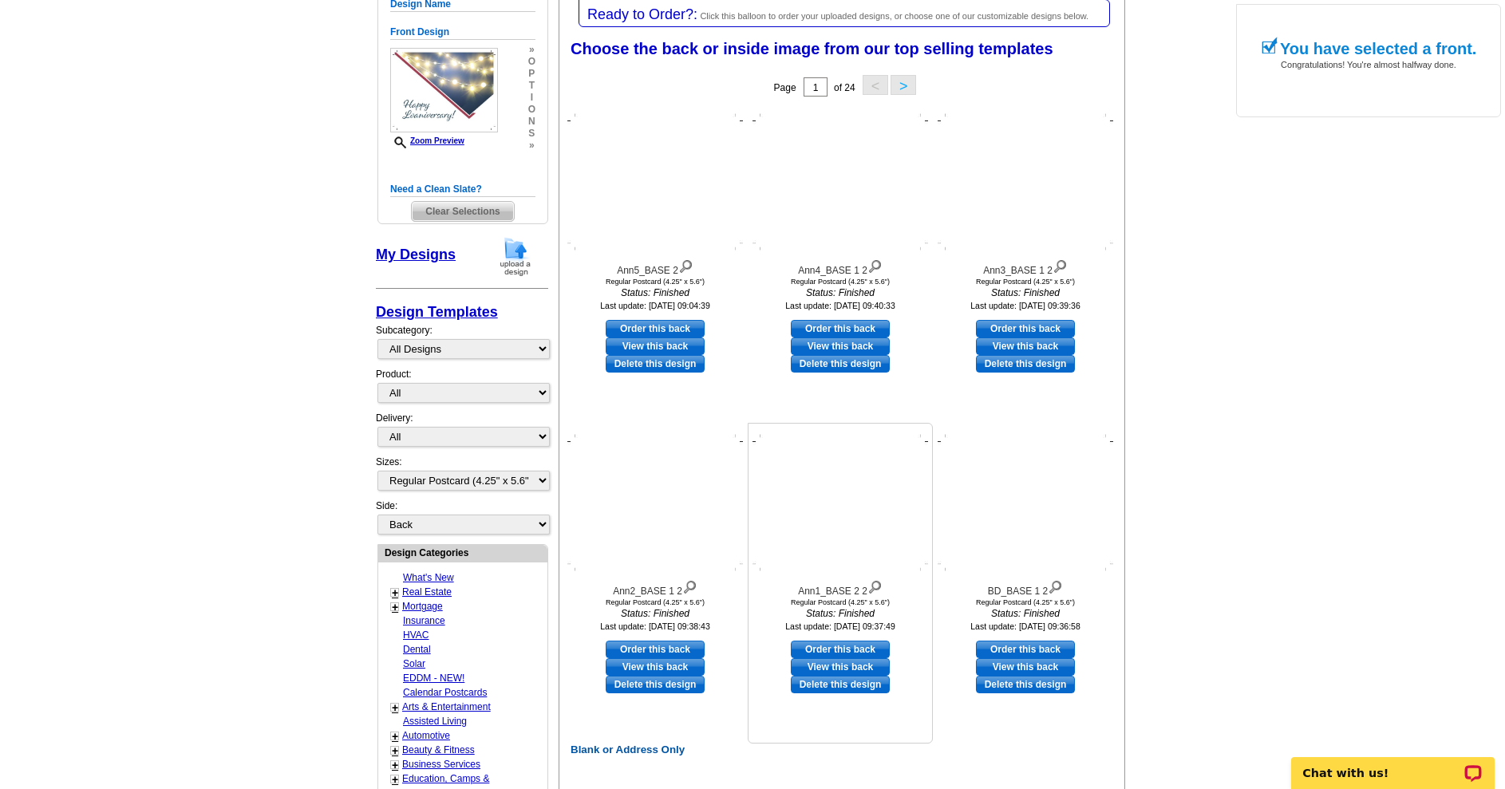
scroll to position [319, 0]
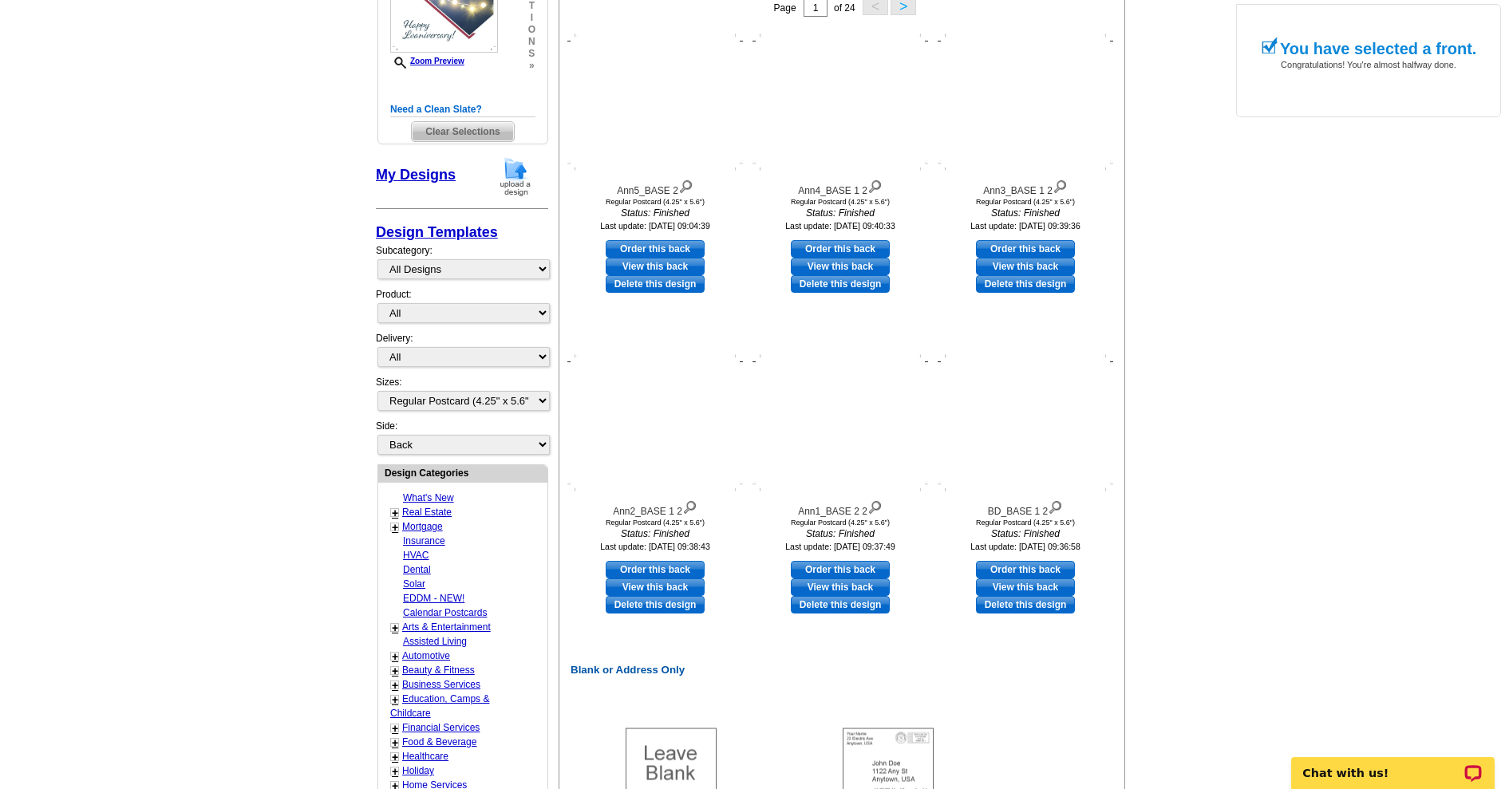
click at [650, 571] on link "Order this back" at bounding box center [655, 570] width 99 height 18
select select "front"
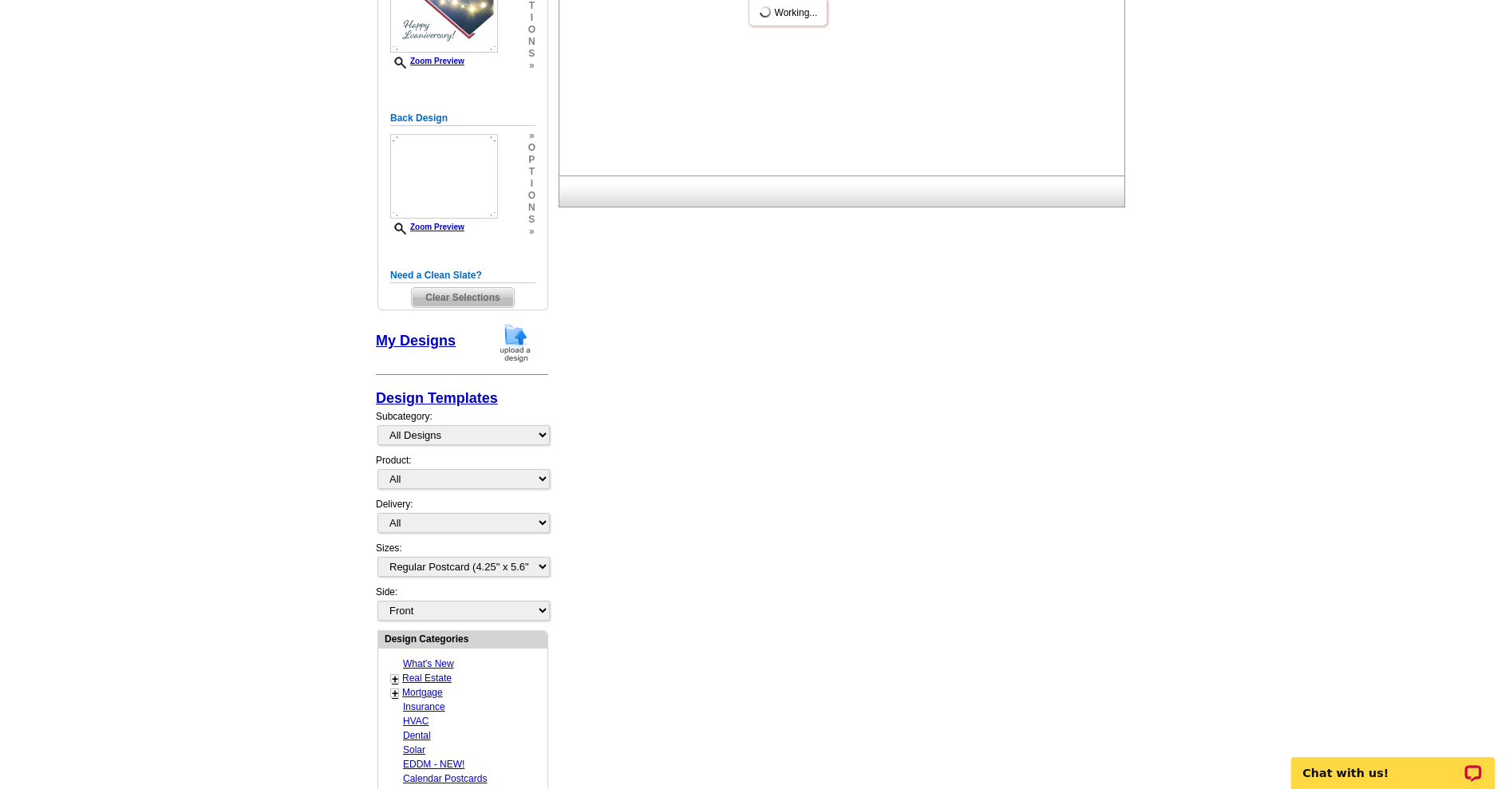
scroll to position [0, 0]
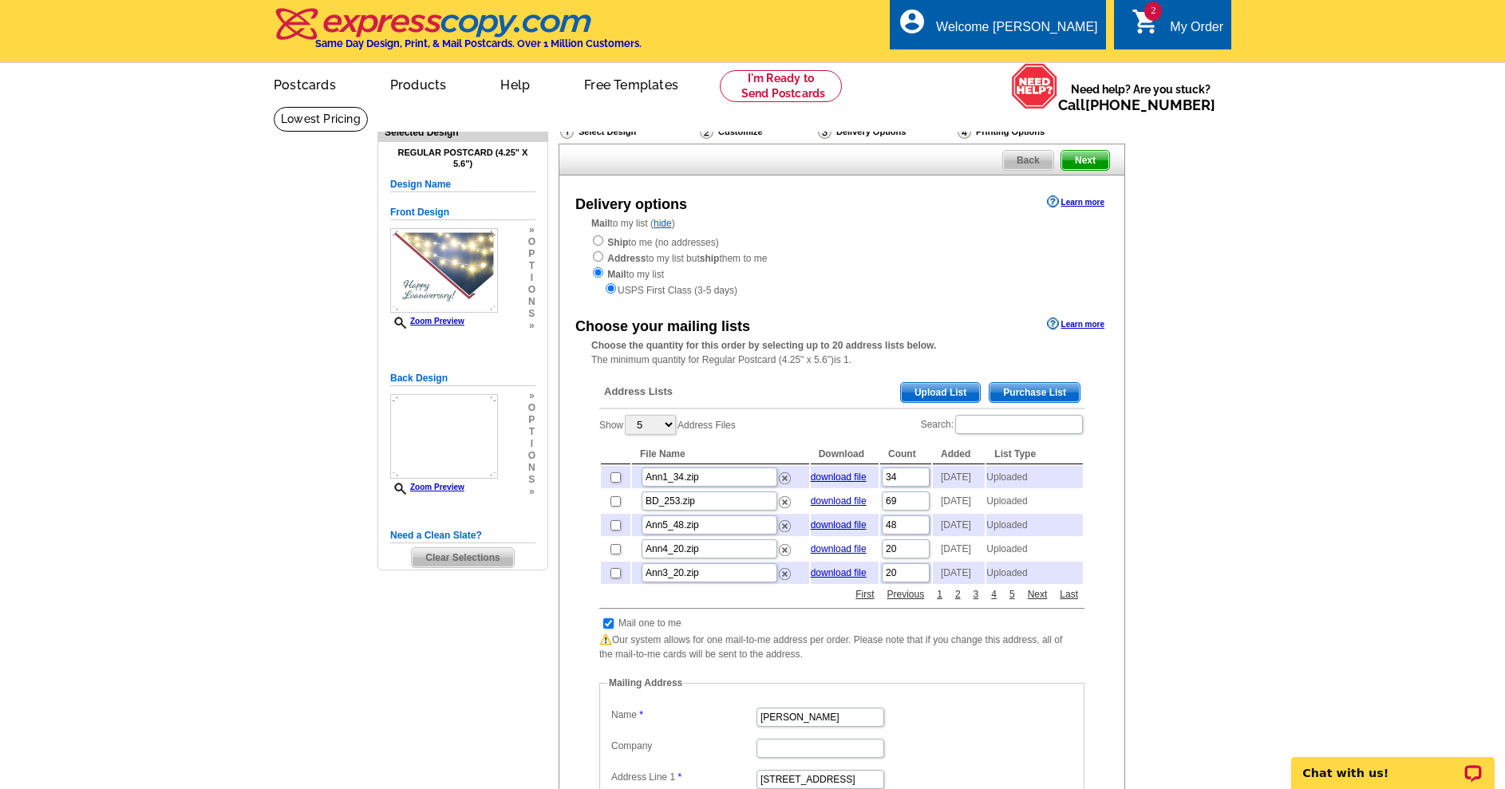
click at [918, 389] on span "Upload List" at bounding box center [940, 392] width 79 height 19
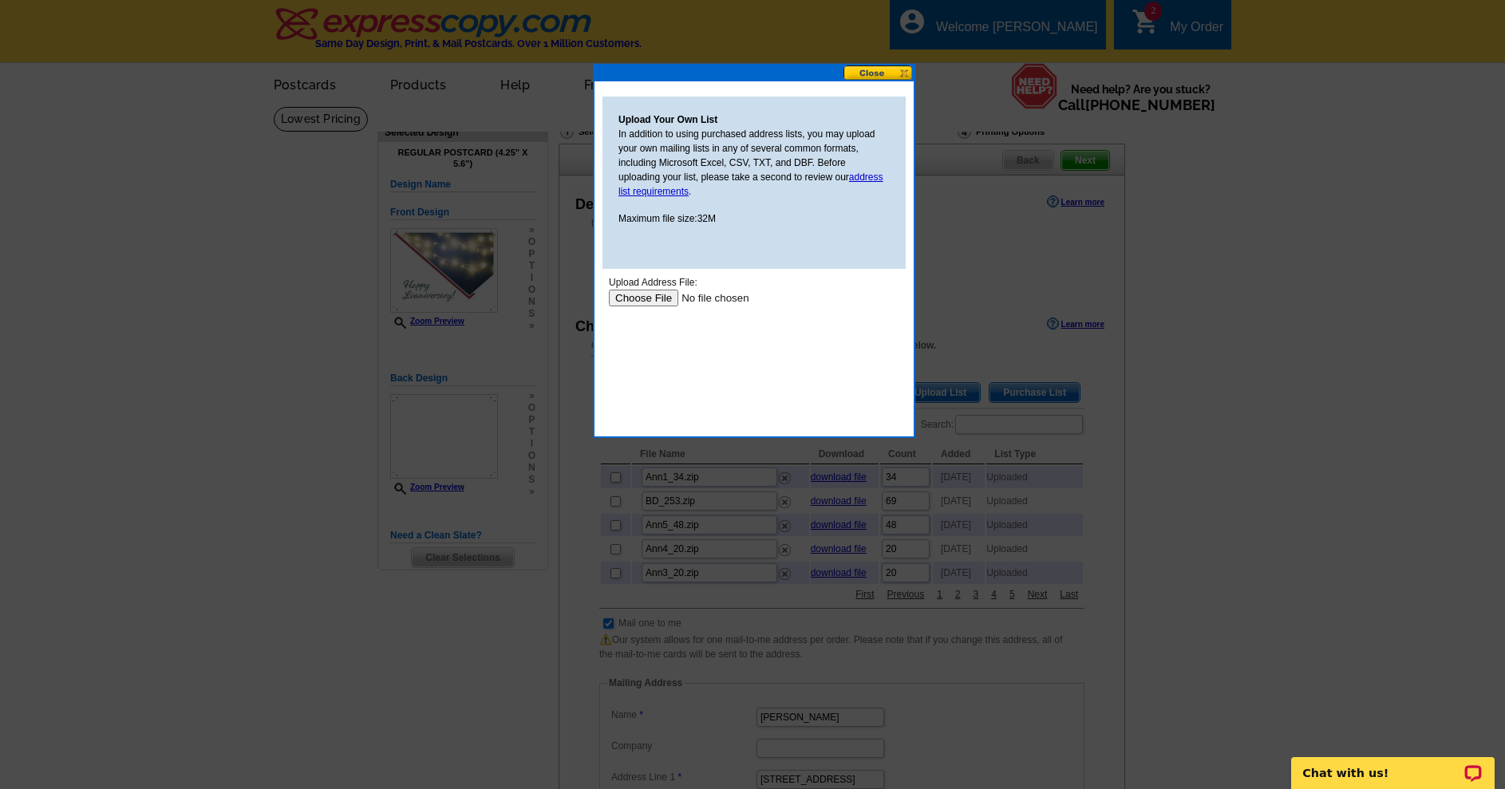
click at [634, 294] on input "file" at bounding box center [710, 298] width 202 height 17
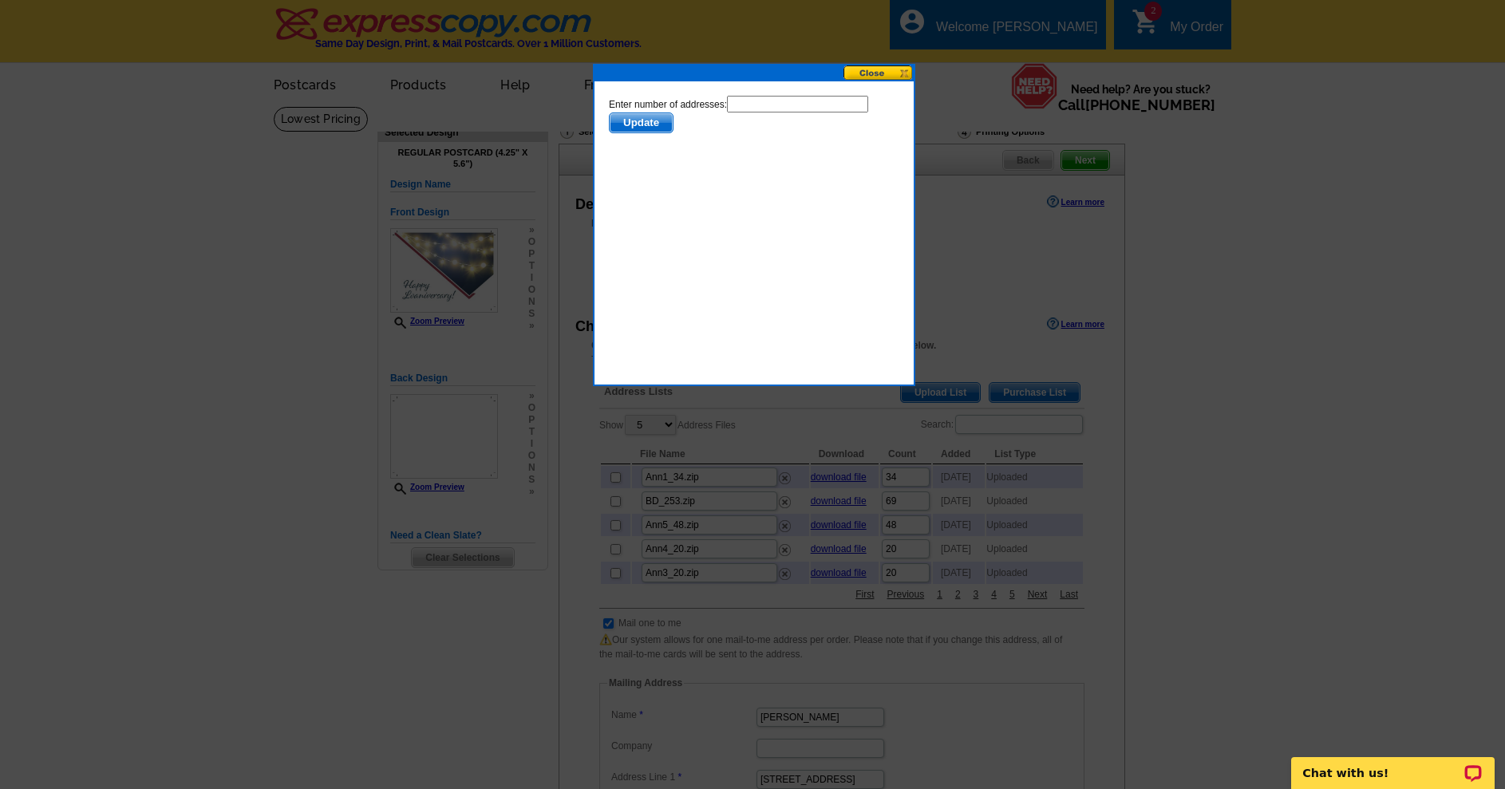
click at [727, 112] on input "text" at bounding box center [797, 104] width 141 height 17
type input "28"
click at [673, 121] on span "Update" at bounding box center [641, 122] width 63 height 19
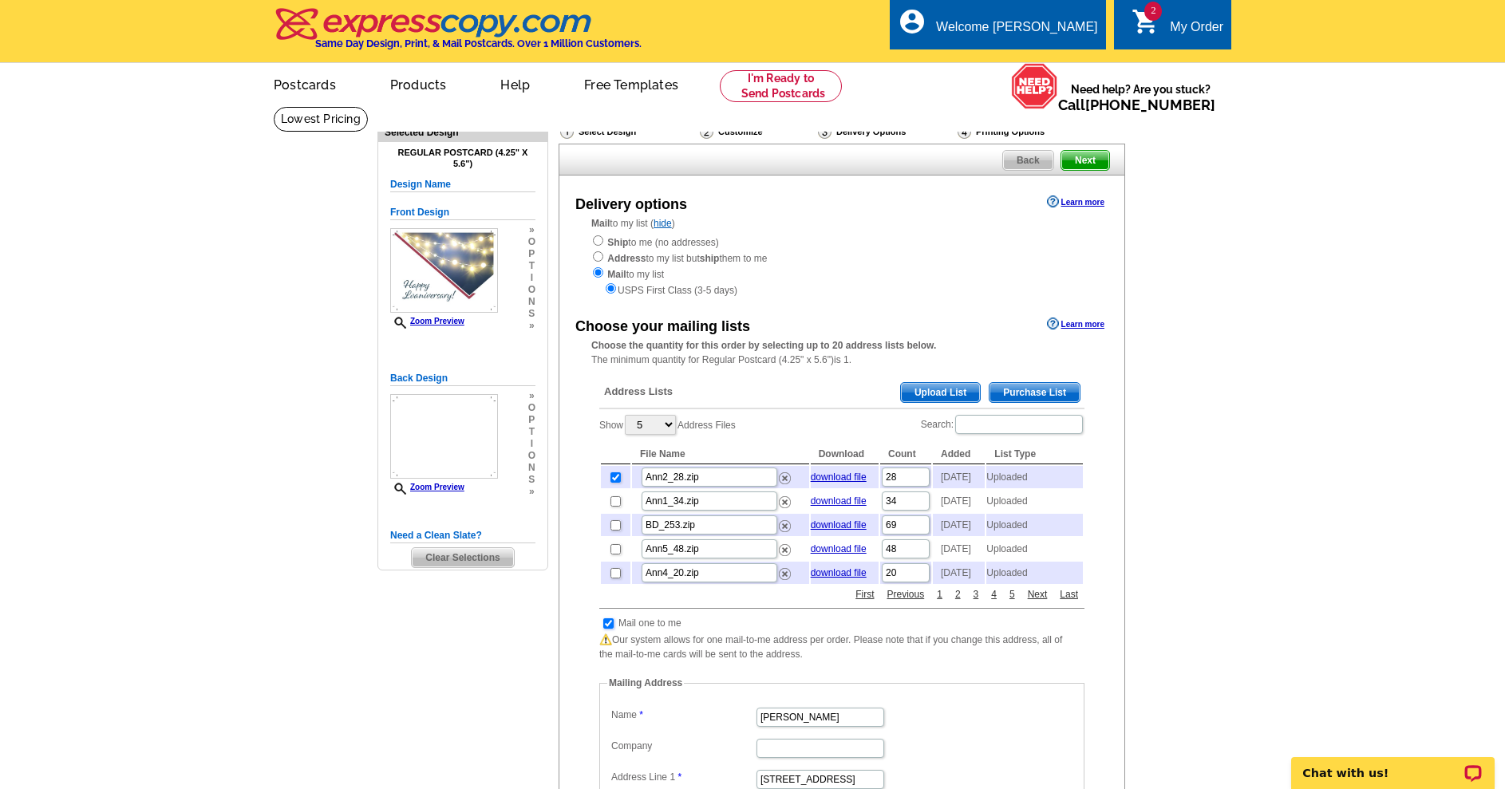
click at [606, 629] on input "checkbox" at bounding box center [608, 623] width 10 height 10
checkbox input "false"
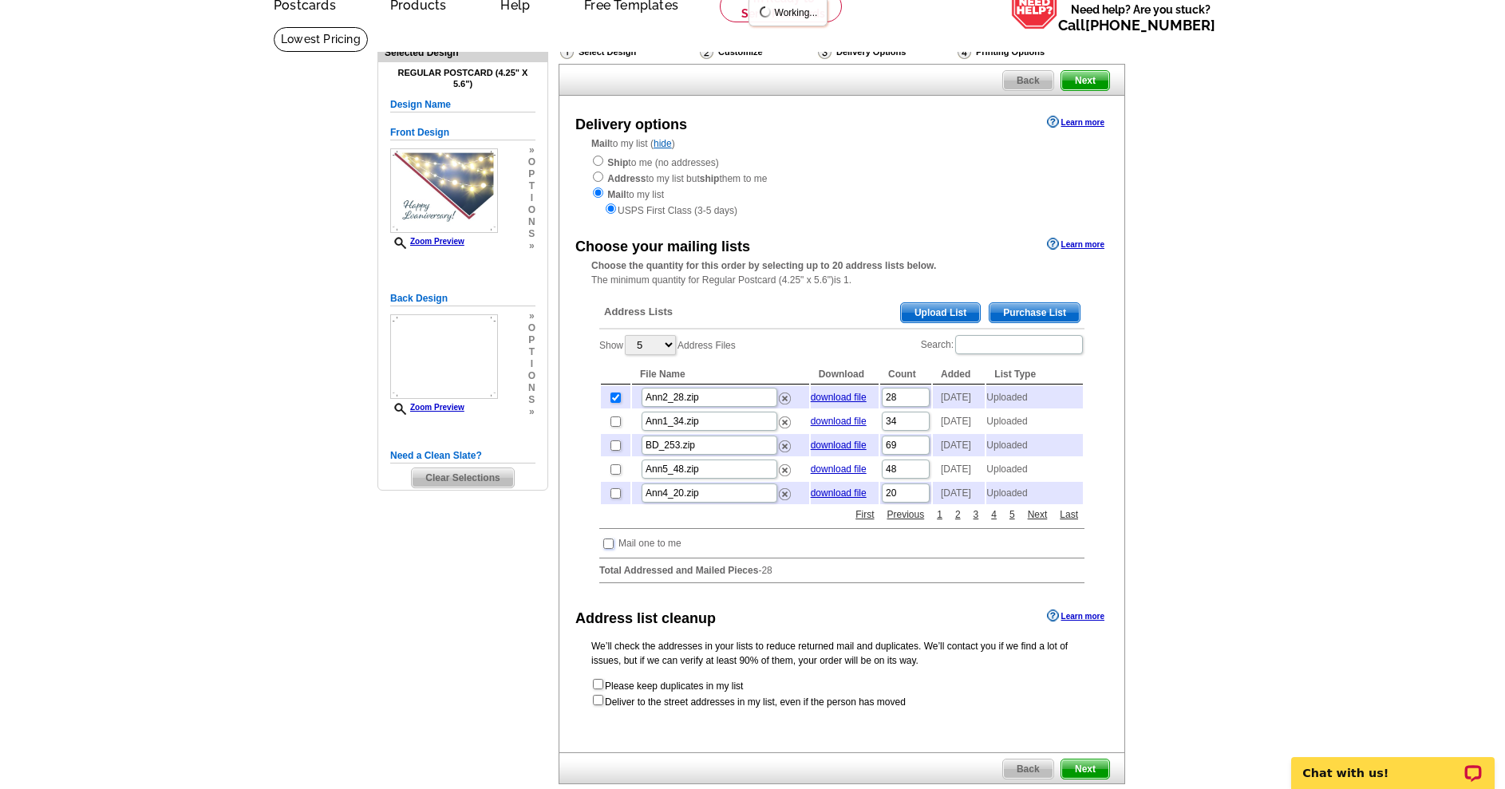
scroll to position [399, 0]
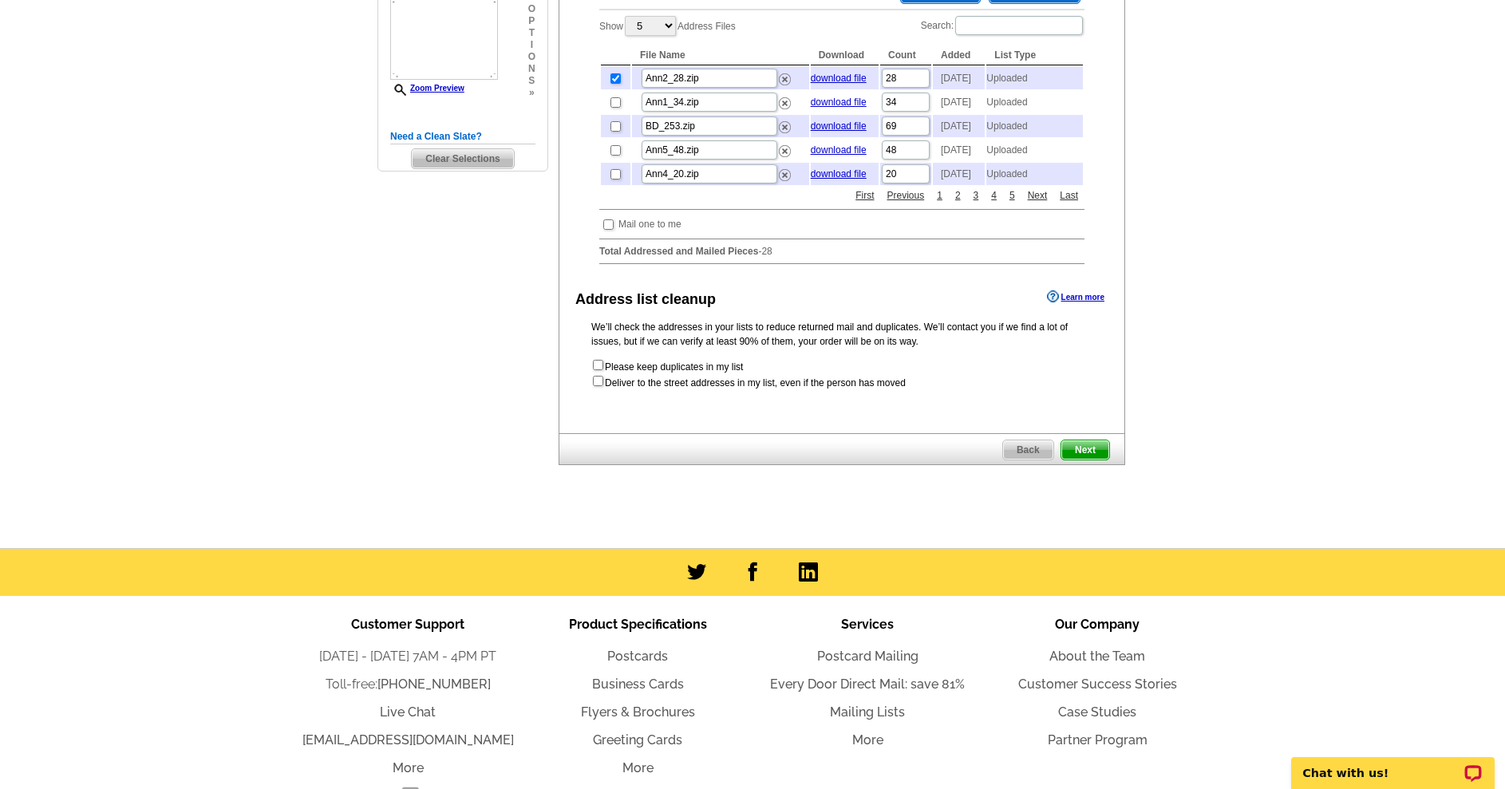
click at [1083, 460] on span "Next" at bounding box center [1085, 449] width 48 height 19
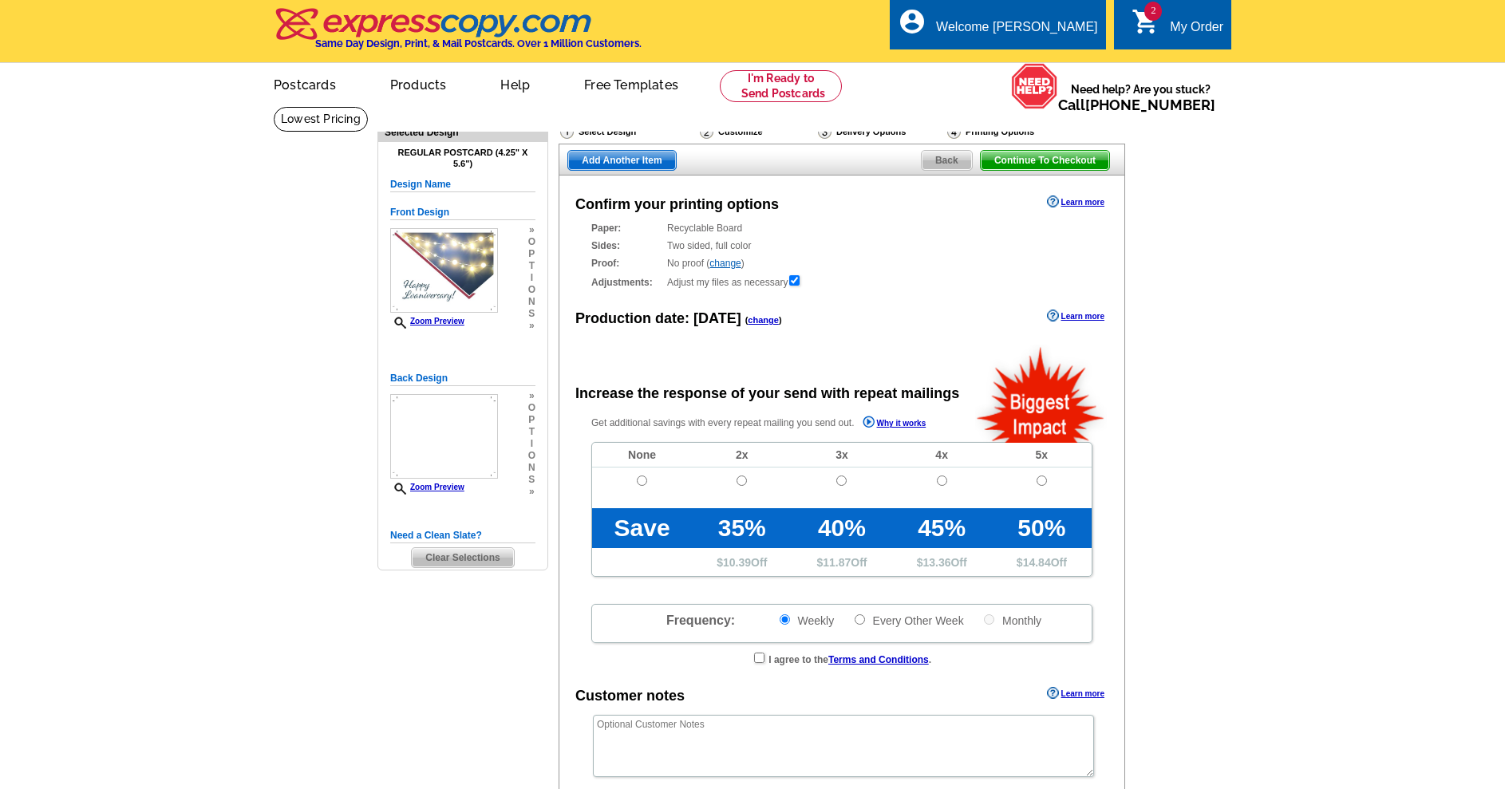
radio input "false"
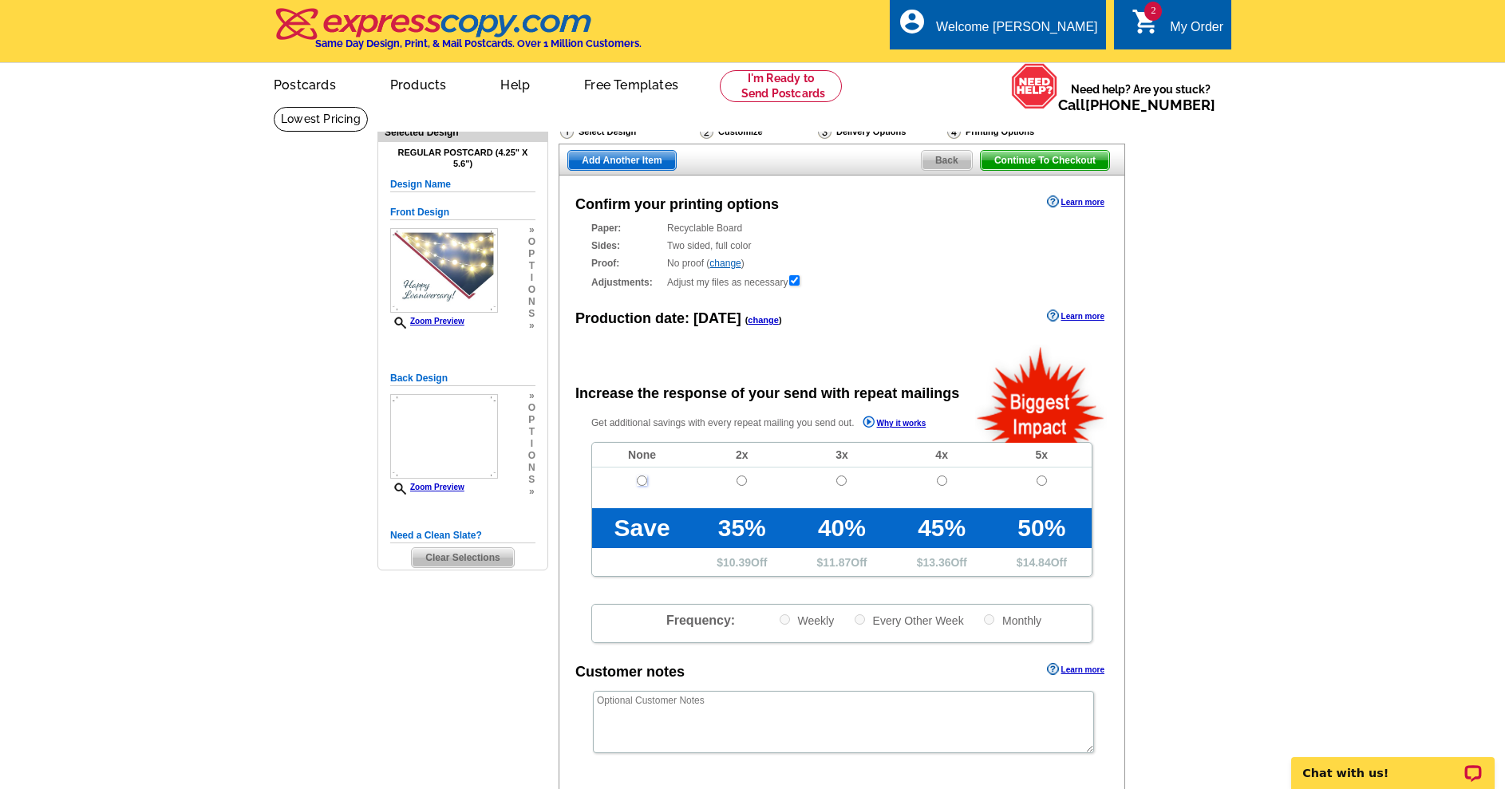
drag, startPoint x: 637, startPoint y: 497, endPoint x: 645, endPoint y: 504, distance: 10.7
click at [637, 486] on input "radio" at bounding box center [642, 481] width 10 height 10
radio input "true"
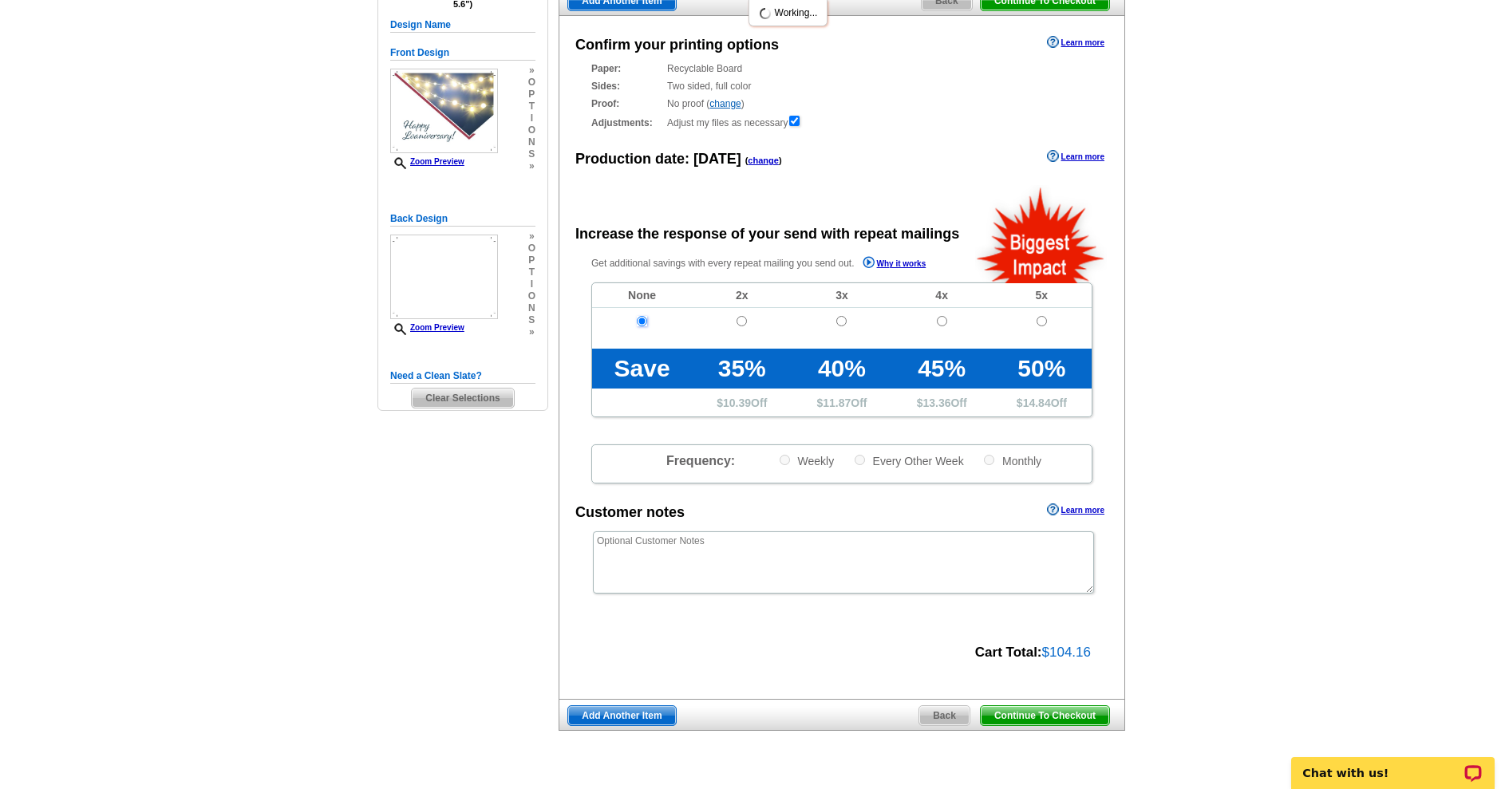
scroll to position [239, 0]
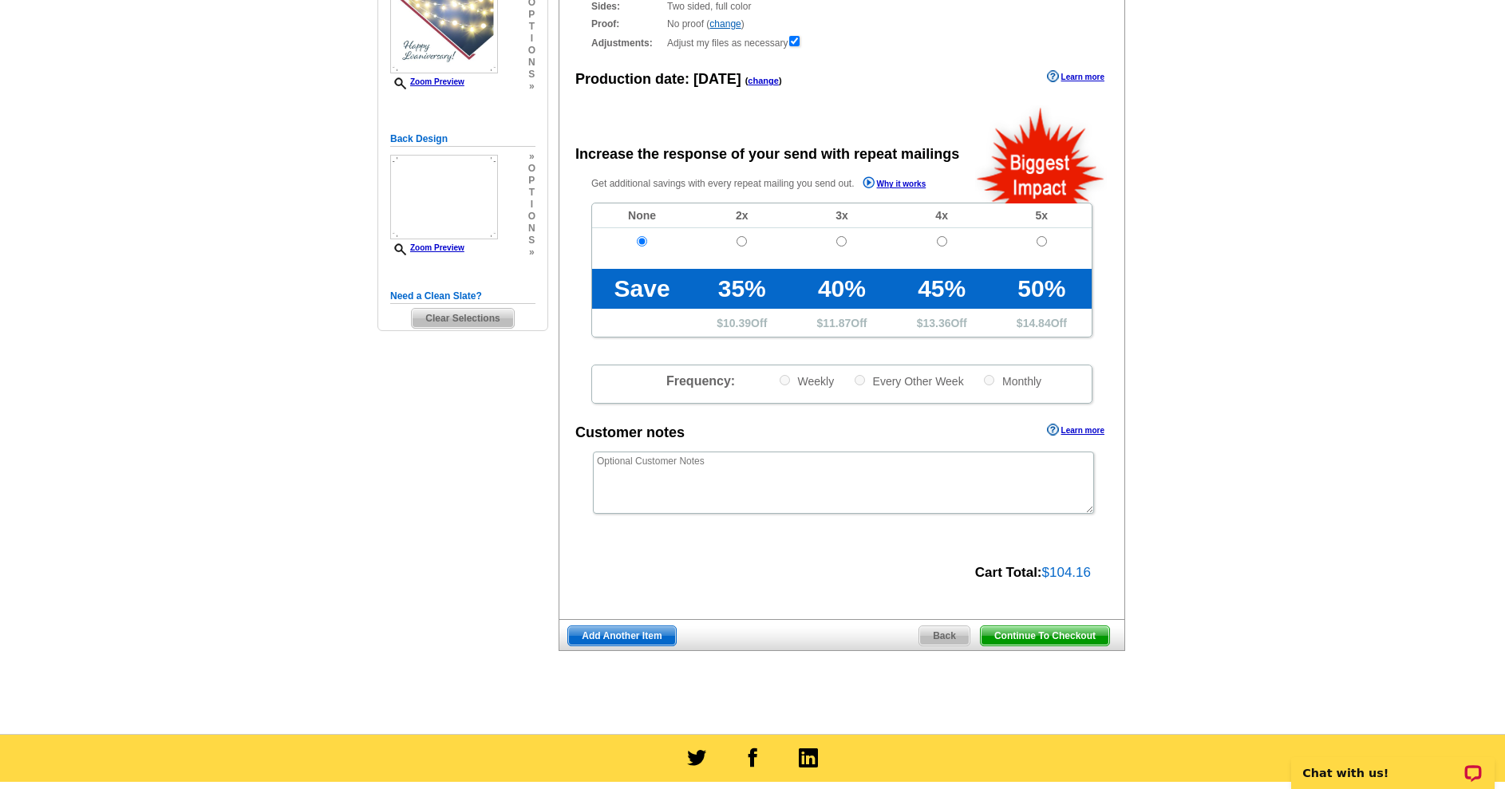
click at [606, 645] on span "Add Another Item" at bounding box center [621, 635] width 107 height 19
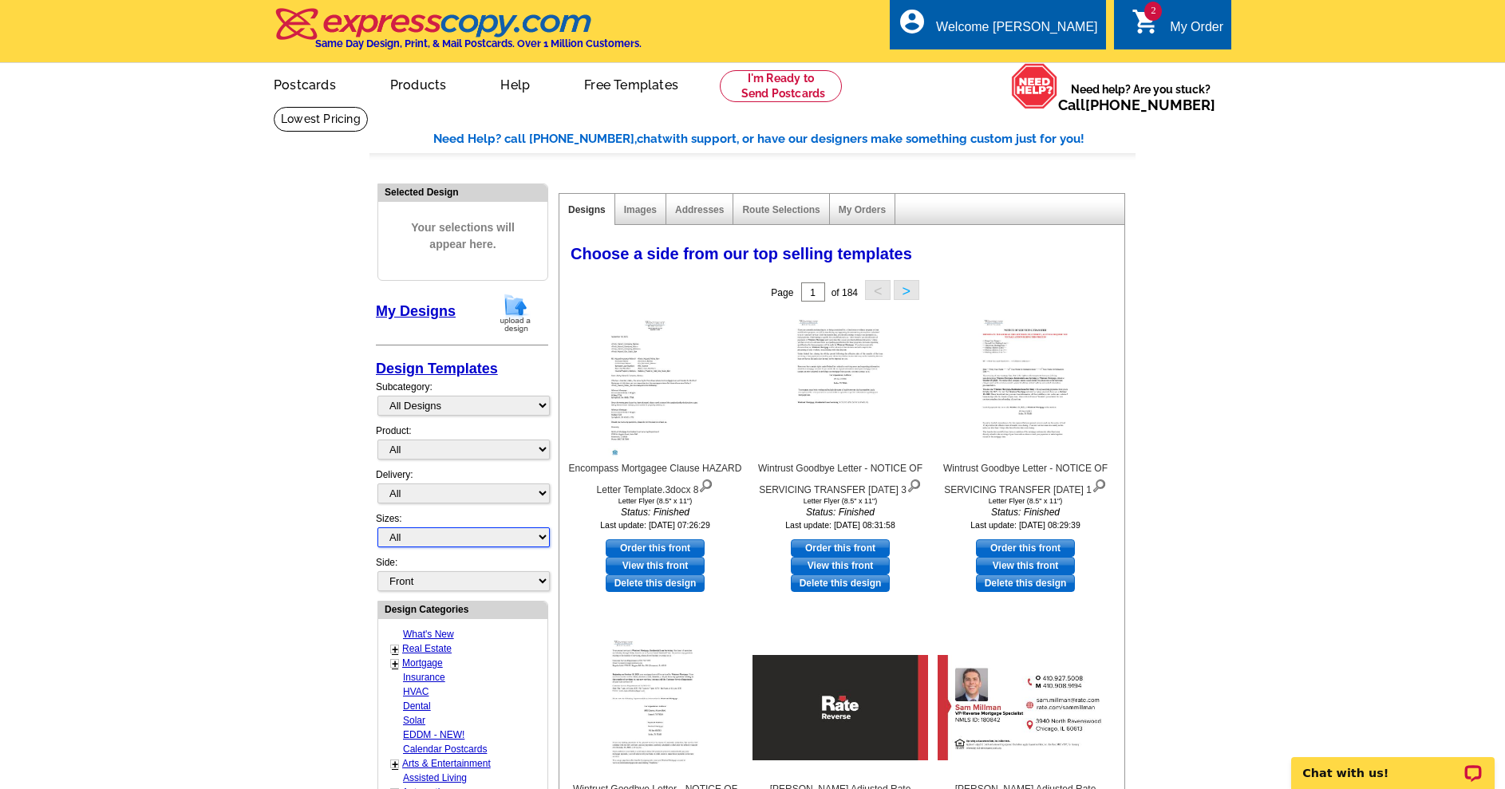
click at [442, 547] on select "All Jumbo Postcard (5.5" x 8.5") Regular Postcard (4.25" x 5.6") Panoramic Post…" at bounding box center [463, 537] width 172 height 20
select select "1"
click at [377, 533] on select "All Jumbo Postcard (5.5" x 8.5") Regular Postcard (4.25" x 5.6") Panoramic Post…" at bounding box center [463, 537] width 172 height 20
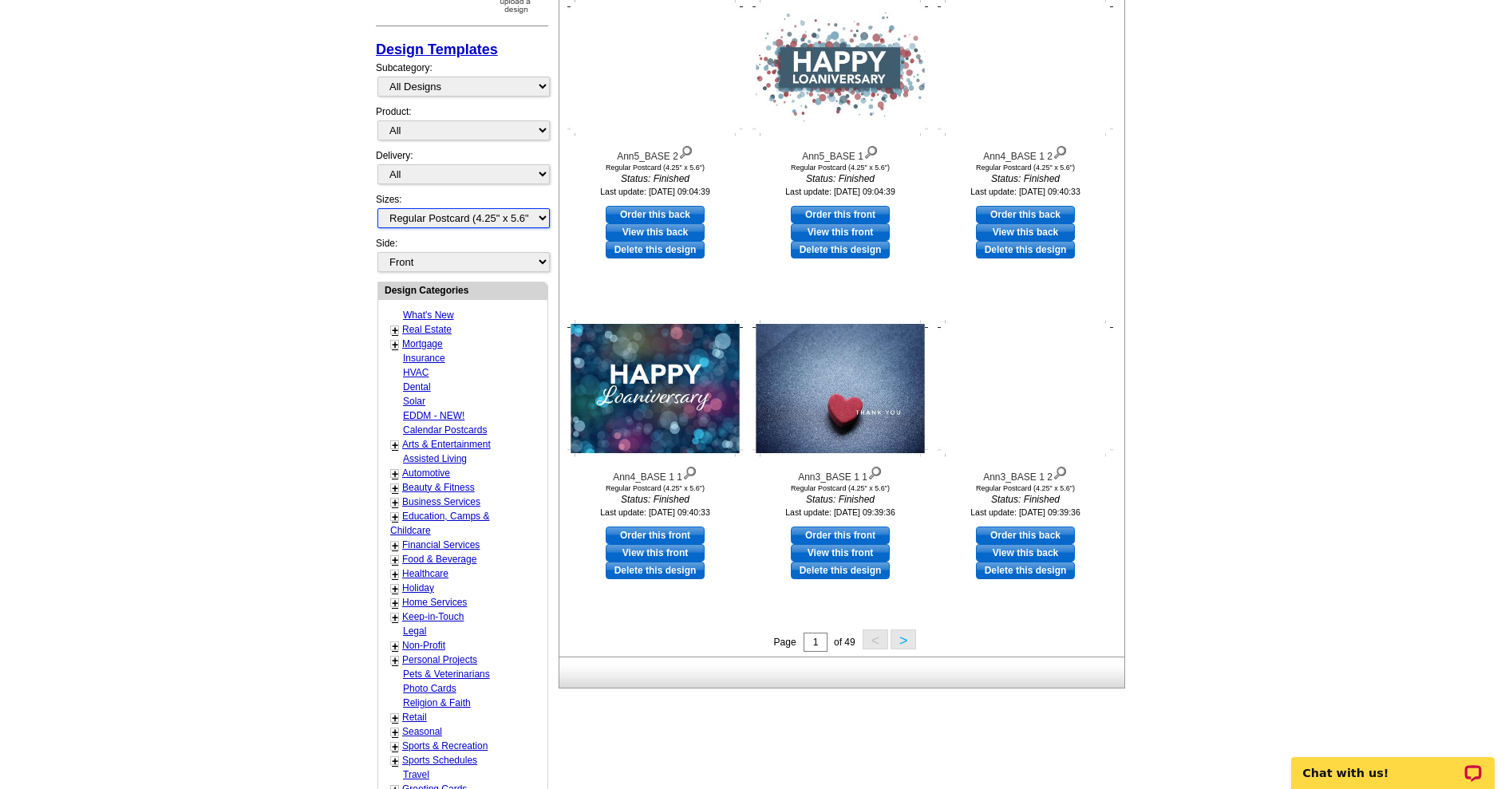
scroll to position [479, 0]
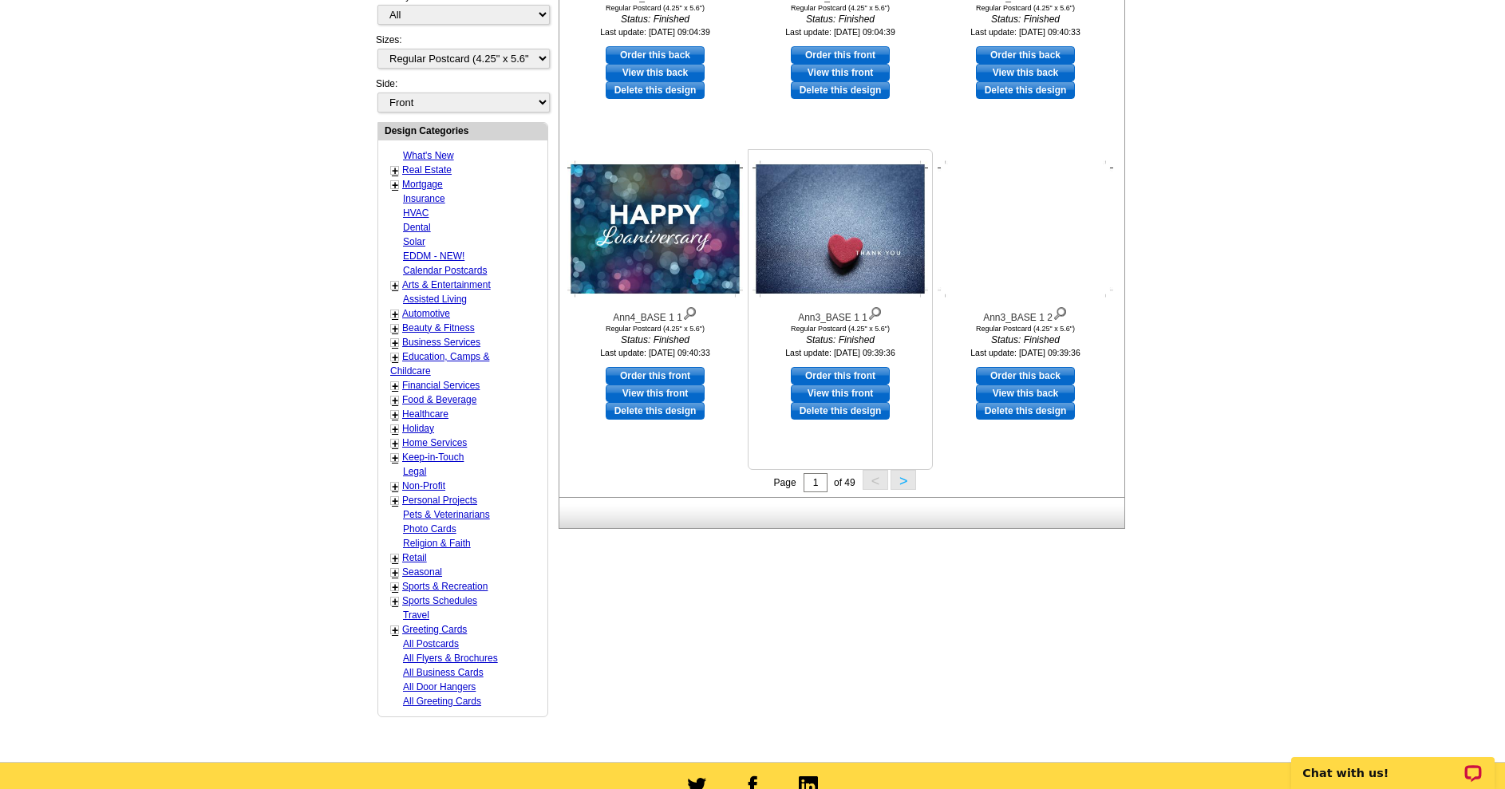
click at [850, 377] on link "Order this front" at bounding box center [840, 376] width 99 height 18
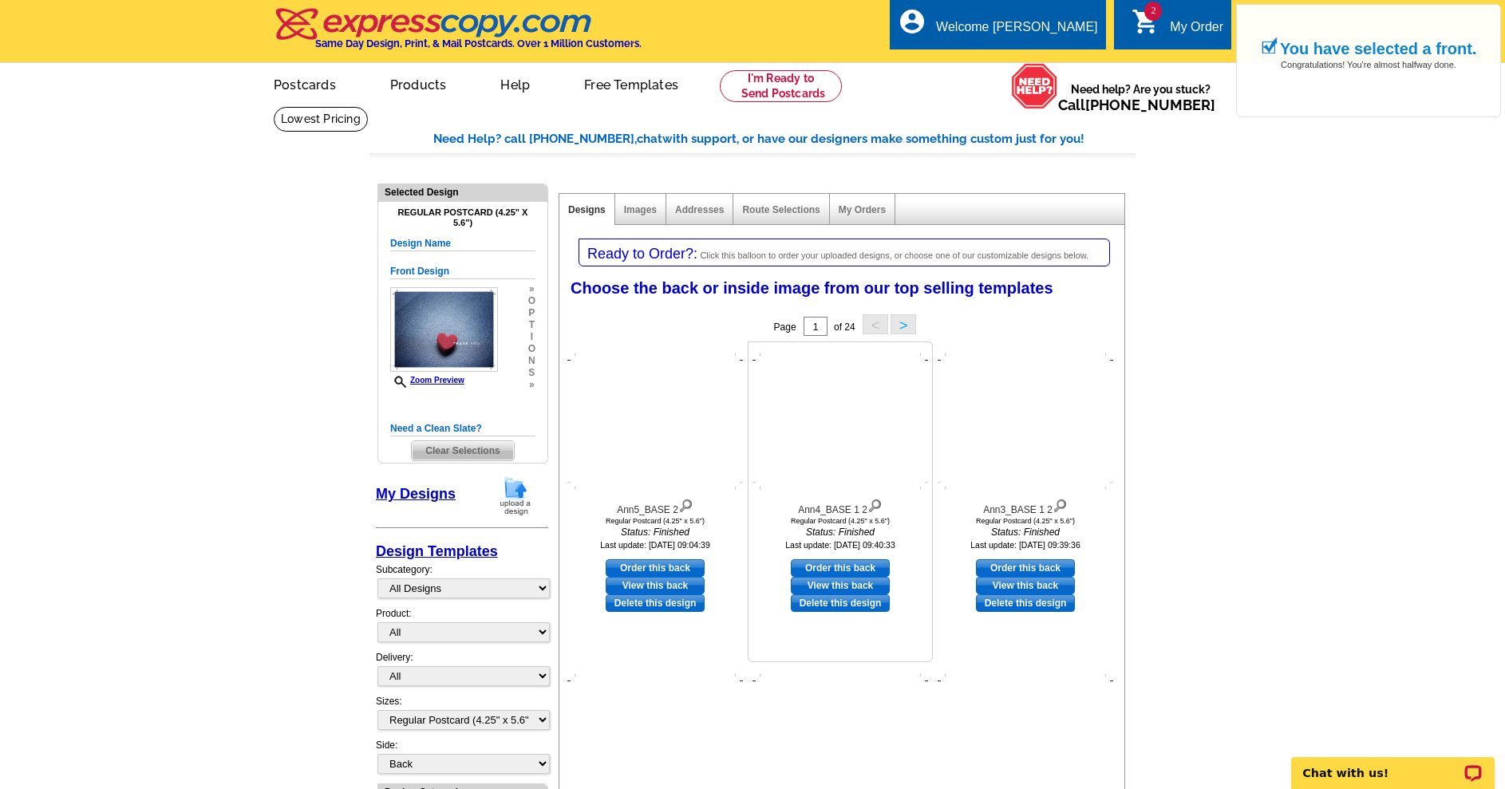
scroll to position [80, 0]
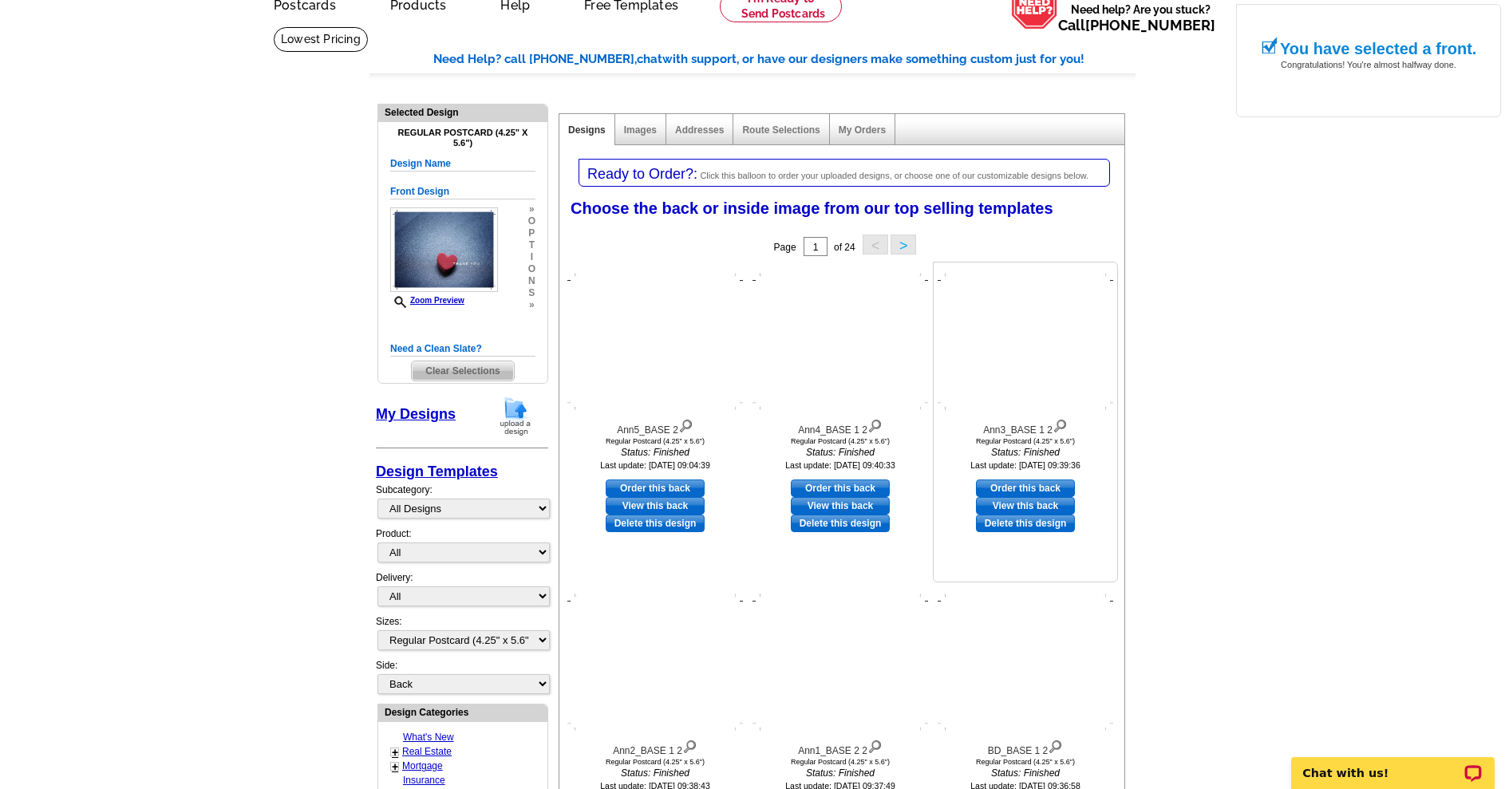
click at [1021, 488] on link "Order this back" at bounding box center [1025, 489] width 99 height 18
select select "front"
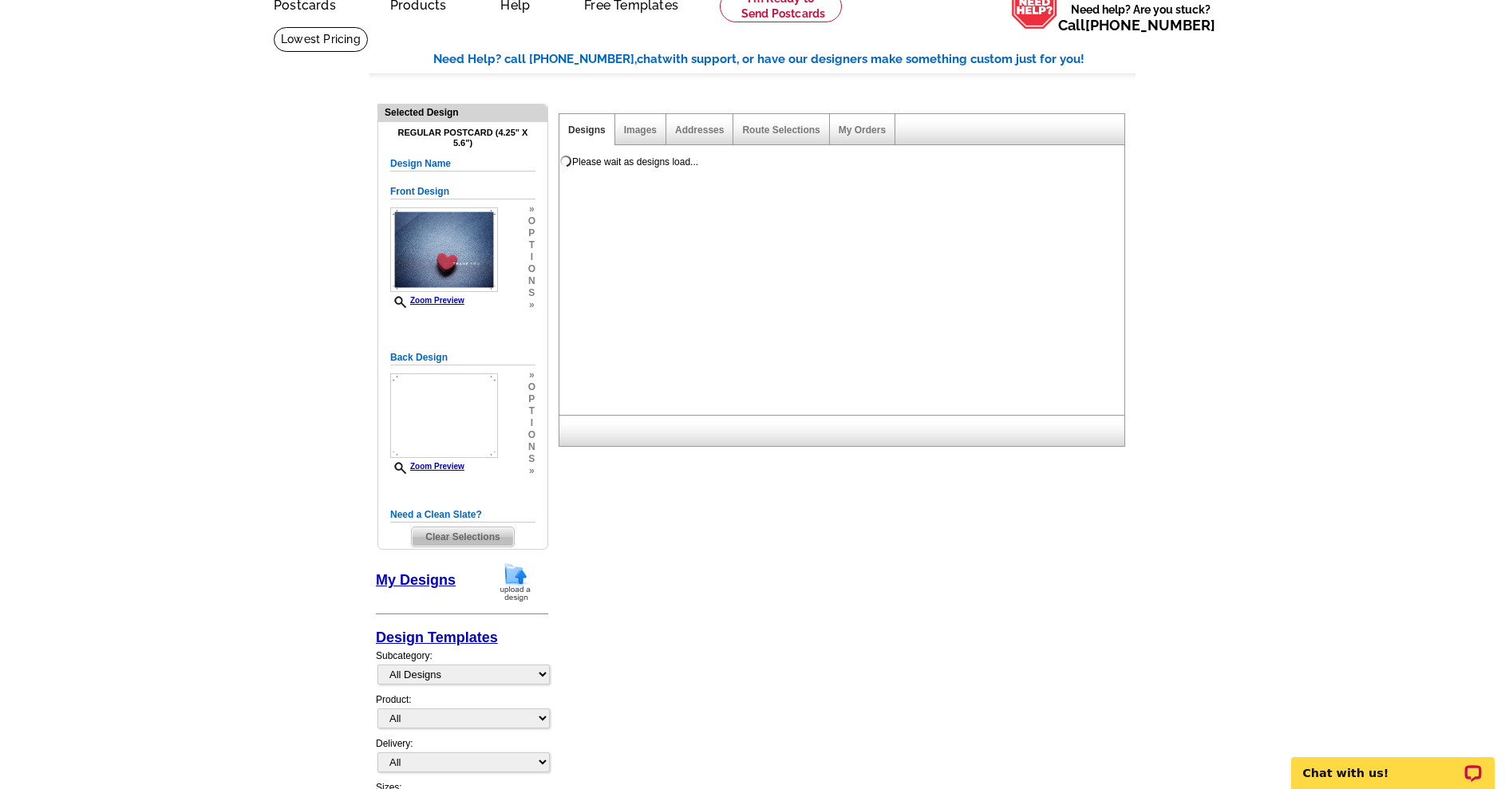
scroll to position [0, 0]
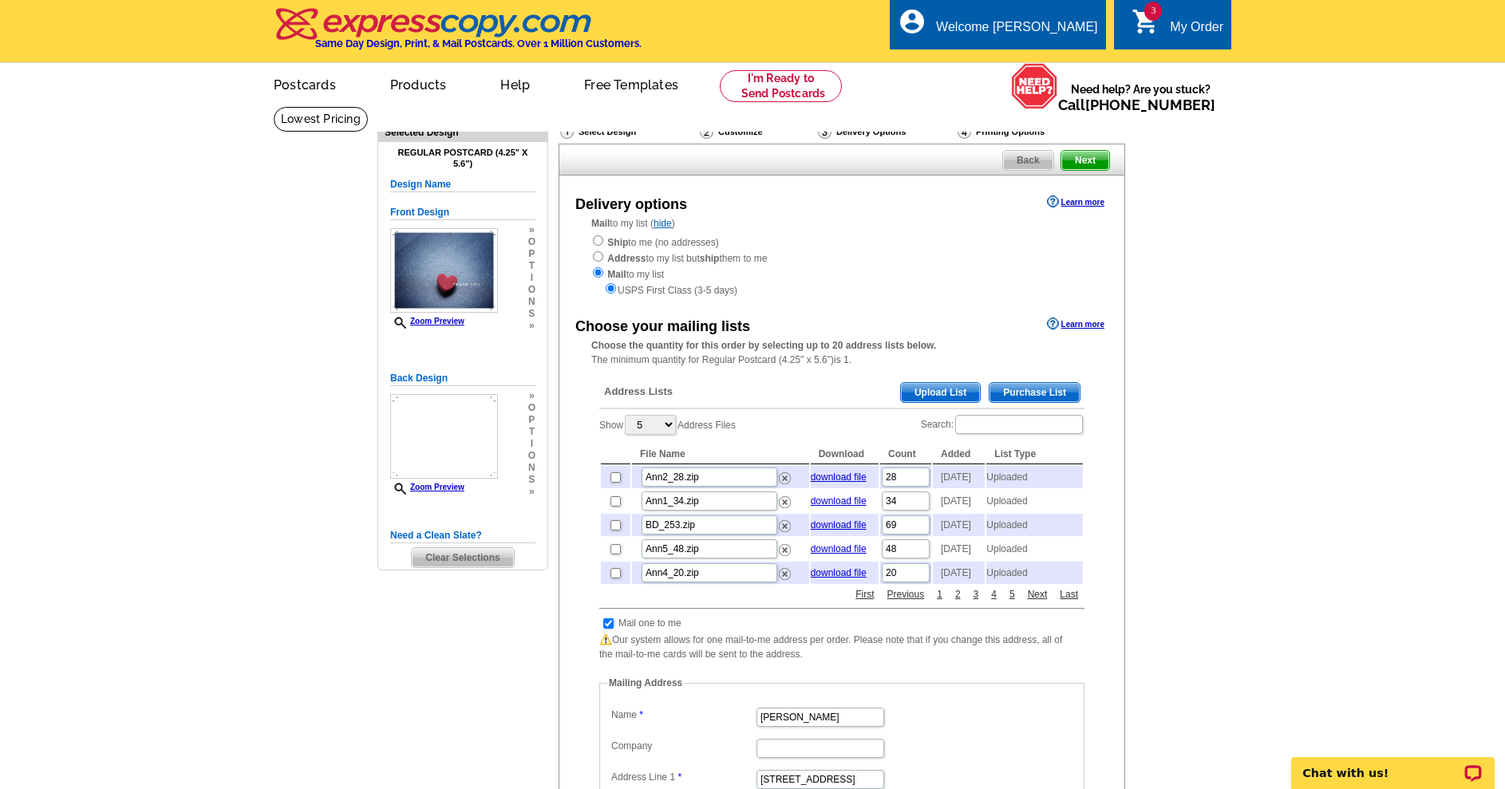
click at [905, 399] on span "Upload List" at bounding box center [940, 392] width 79 height 19
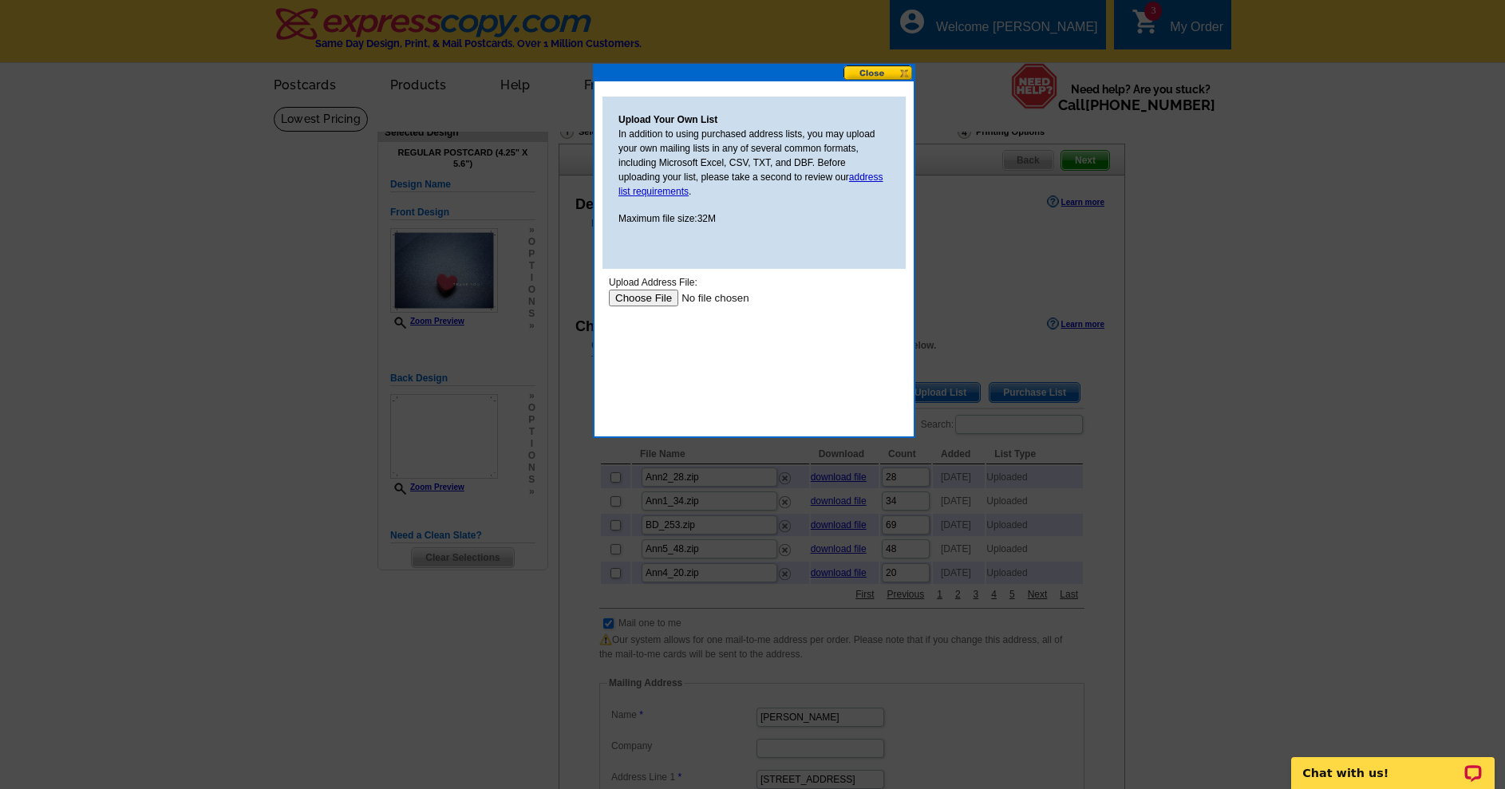
click at [636, 294] on input "file" at bounding box center [710, 298] width 202 height 17
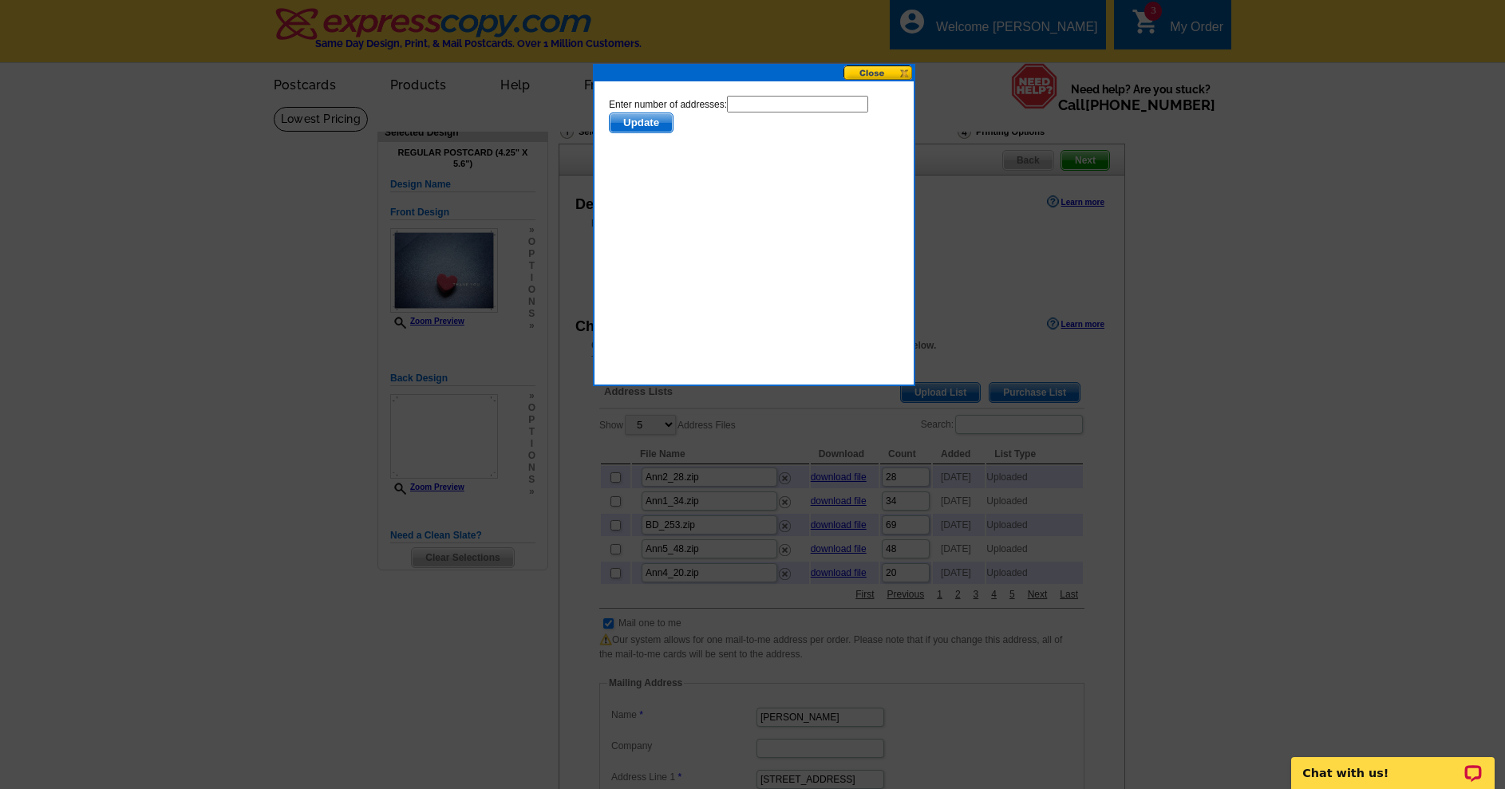
click at [727, 112] on input "text" at bounding box center [797, 104] width 141 height 17
type input "31"
click at [673, 122] on span "Update" at bounding box center [641, 122] width 63 height 19
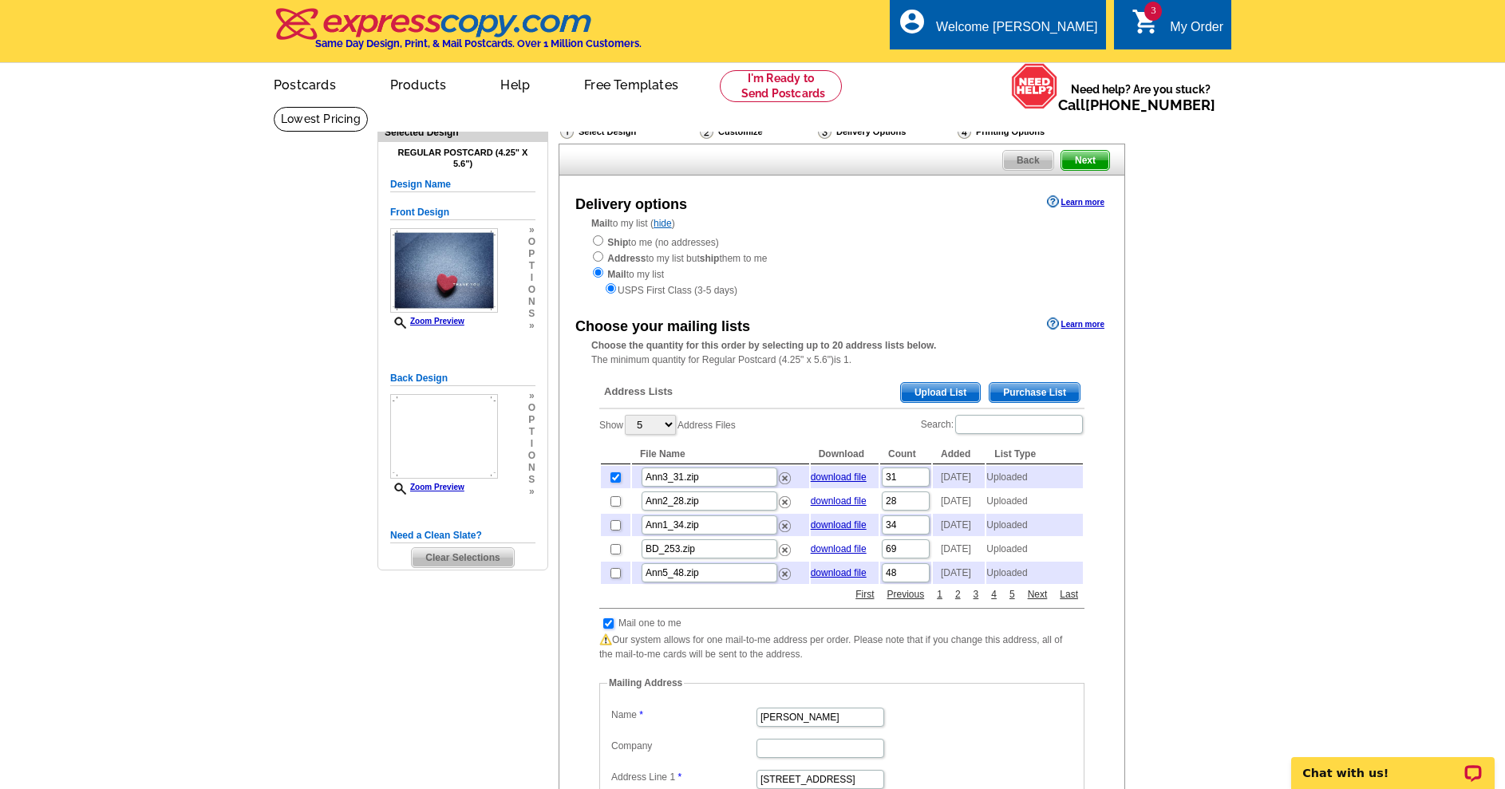
click at [606, 629] on input "checkbox" at bounding box center [608, 623] width 10 height 10
checkbox input "false"
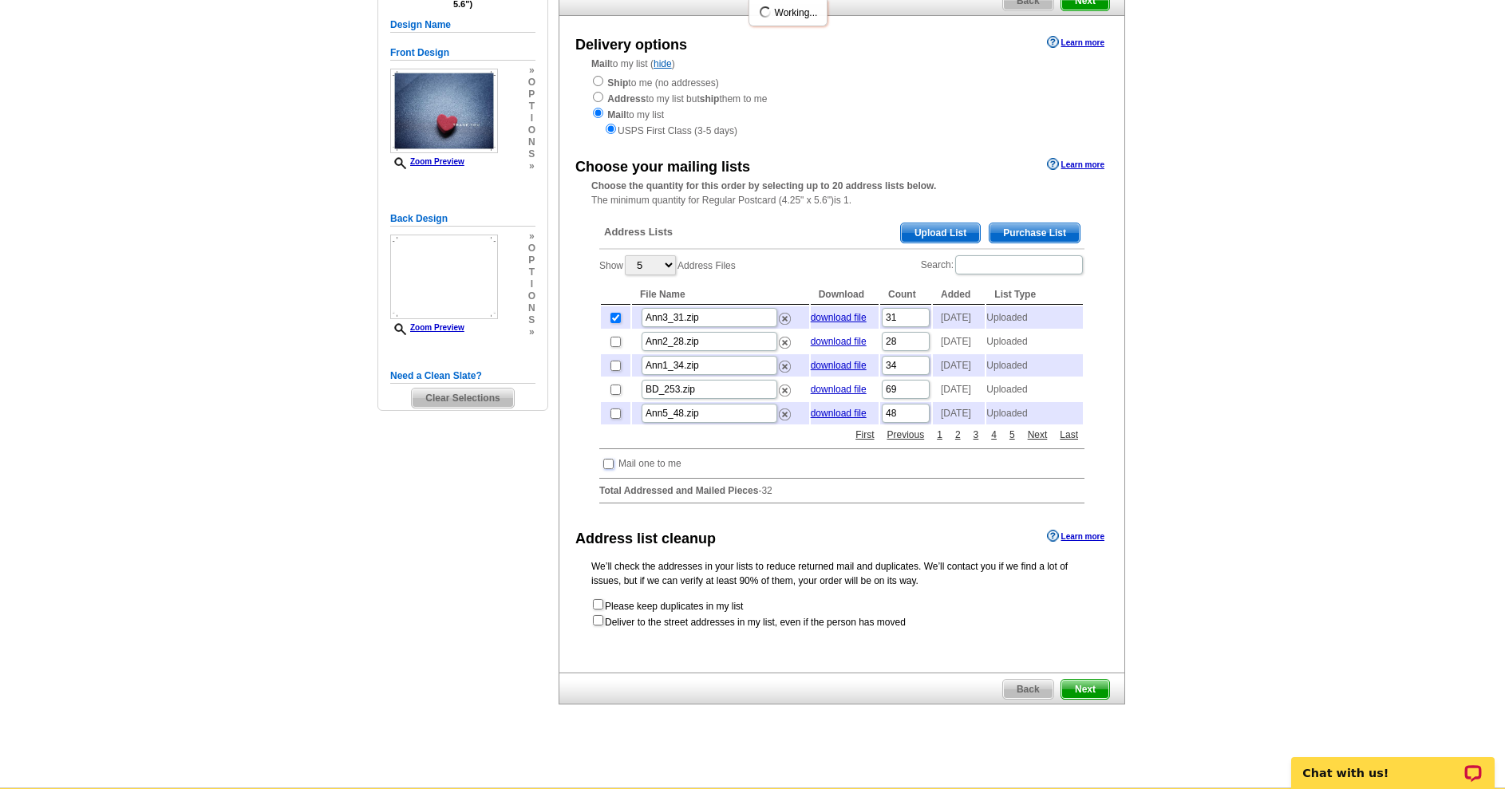
scroll to position [319, 0]
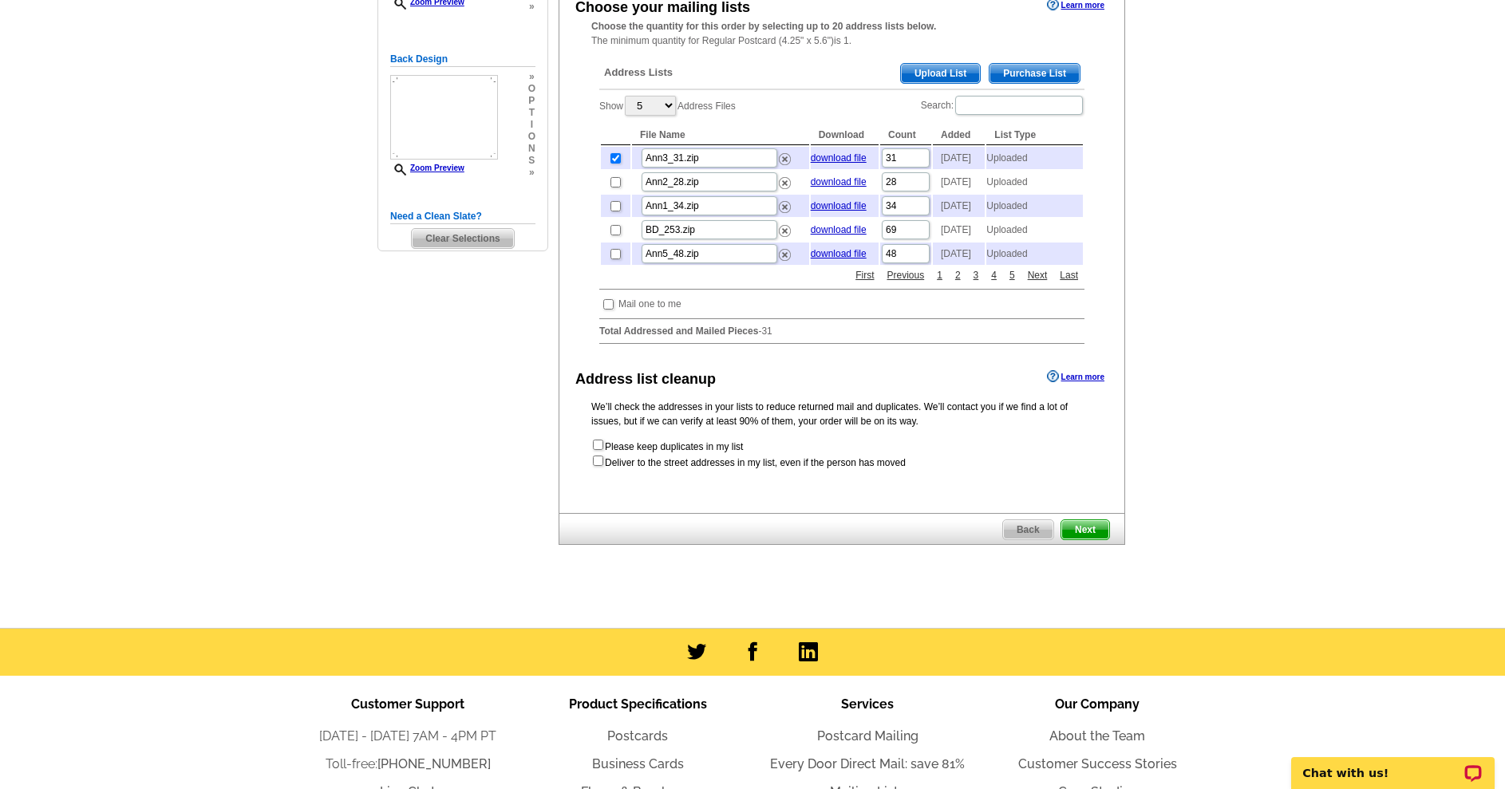
click at [1079, 539] on span "Next" at bounding box center [1085, 529] width 48 height 19
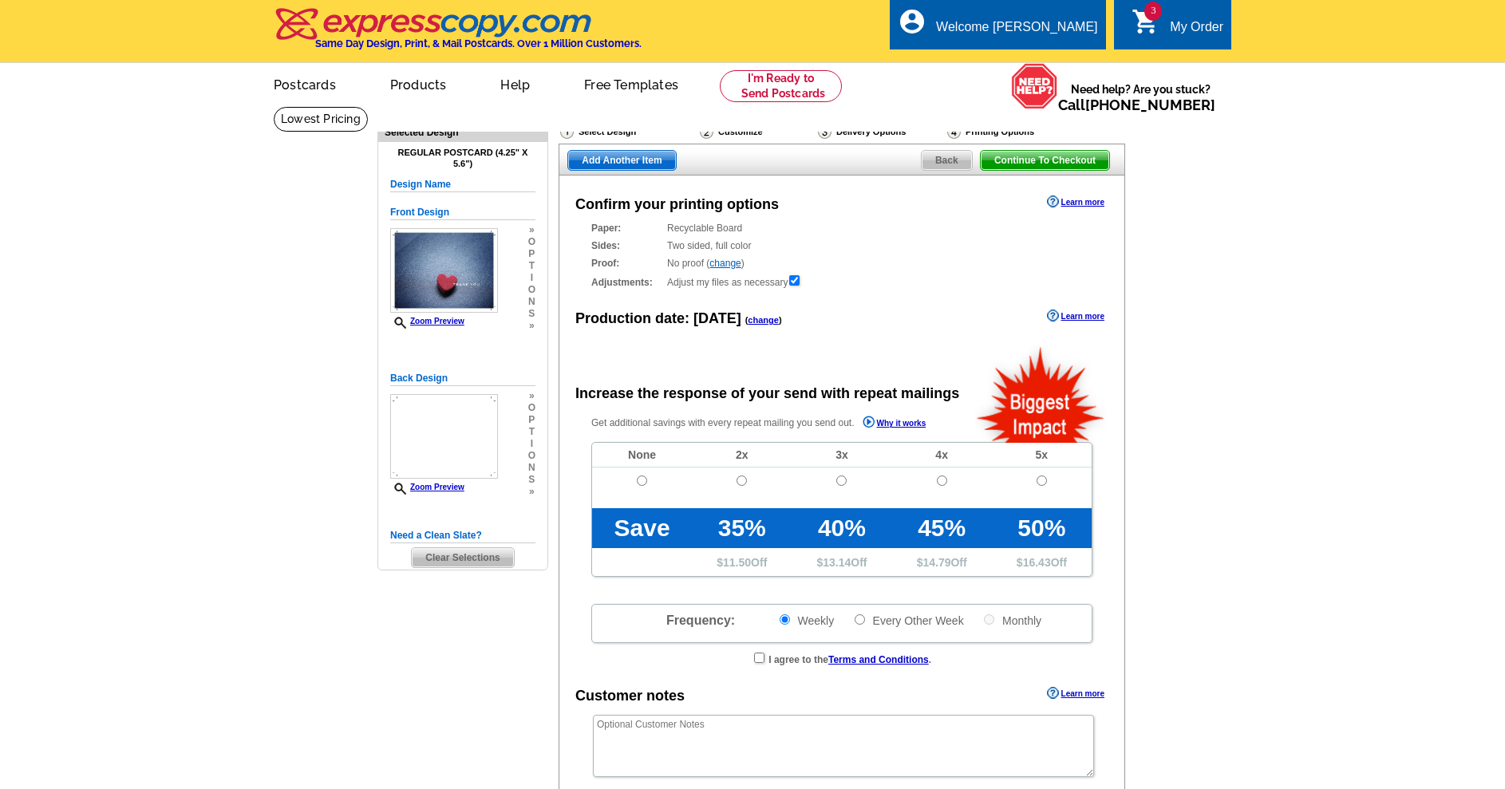
radio input "false"
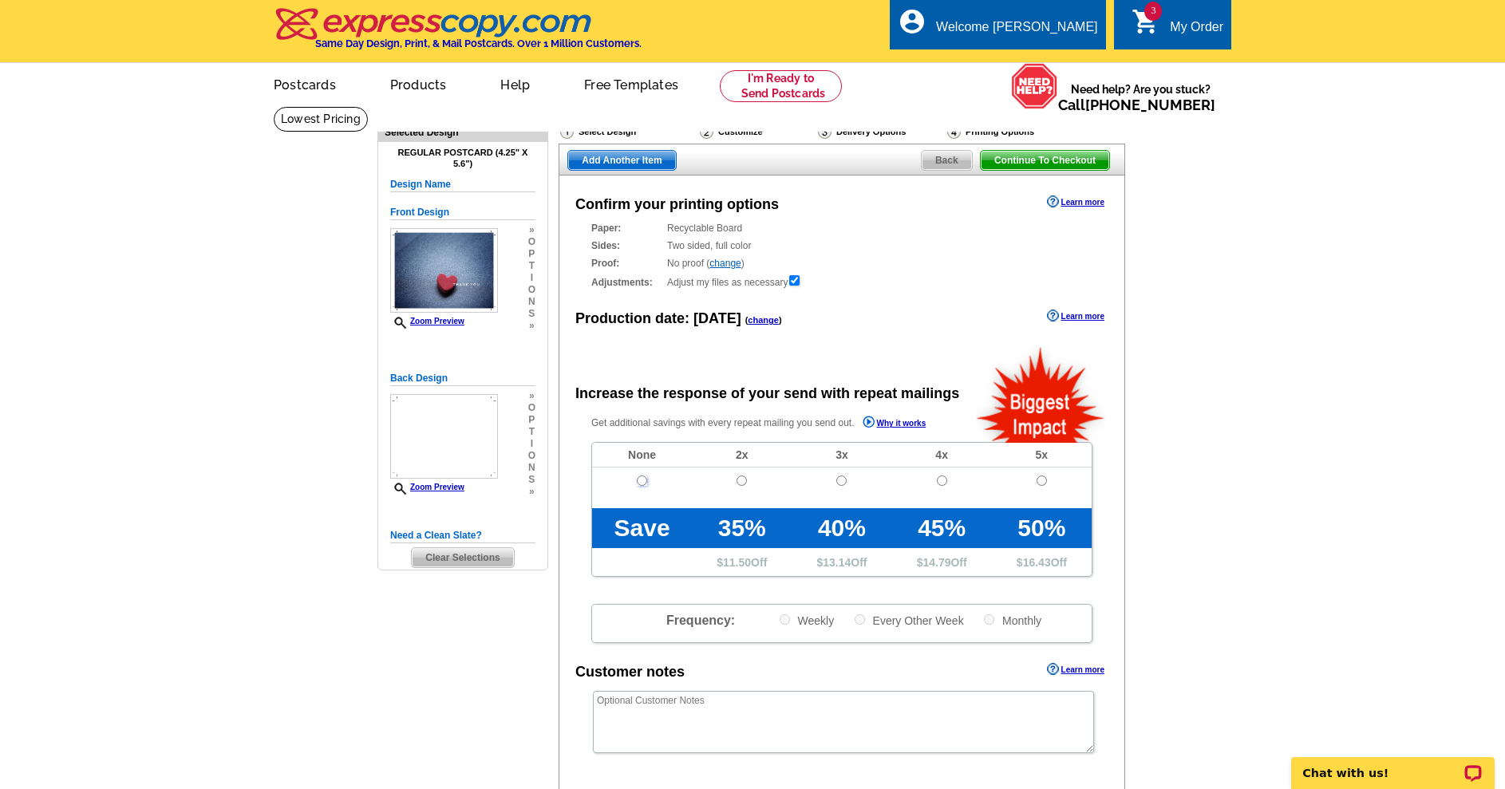
click at [641, 486] on input "radio" at bounding box center [642, 481] width 10 height 10
radio input "true"
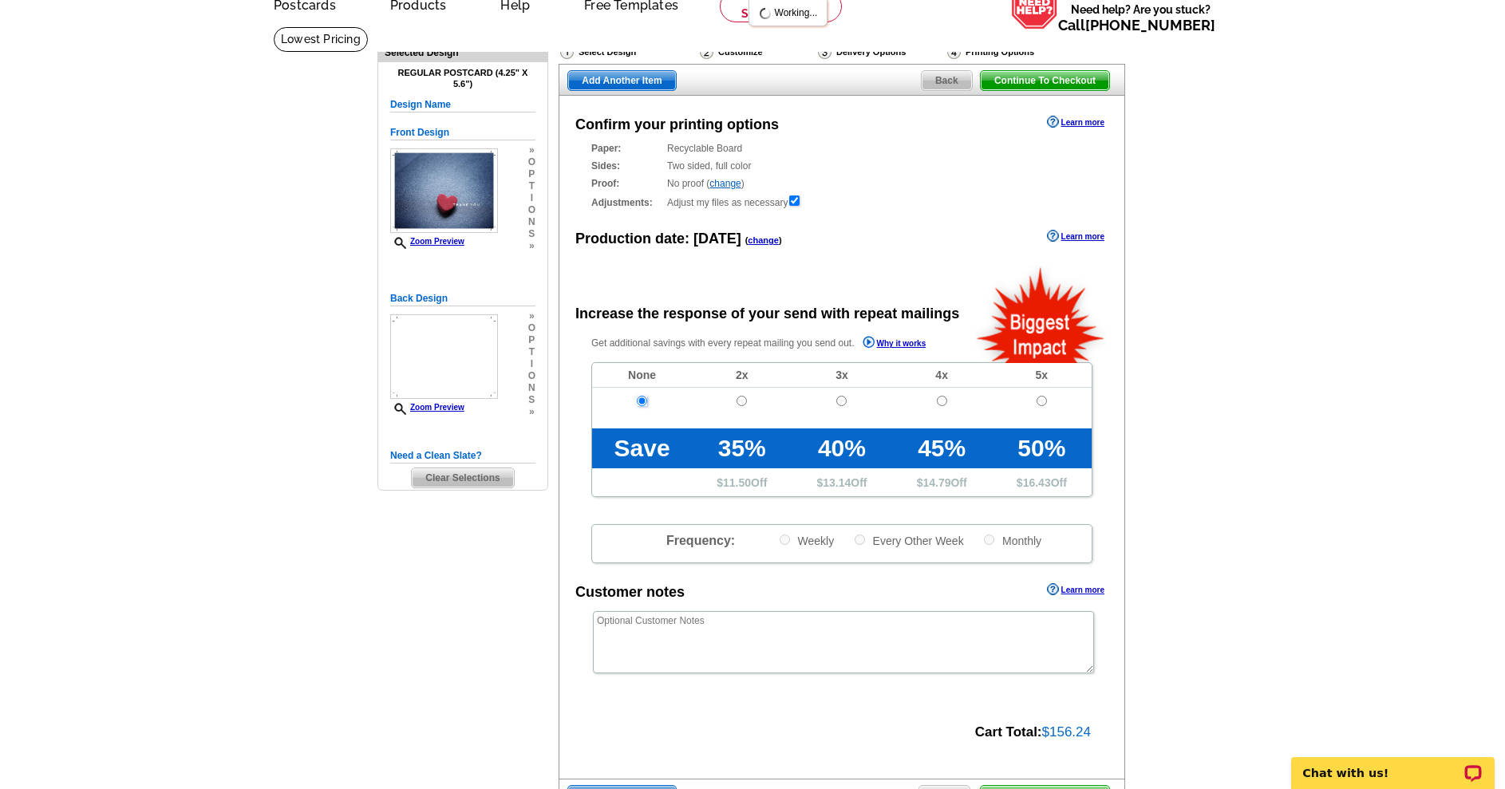
scroll to position [399, 0]
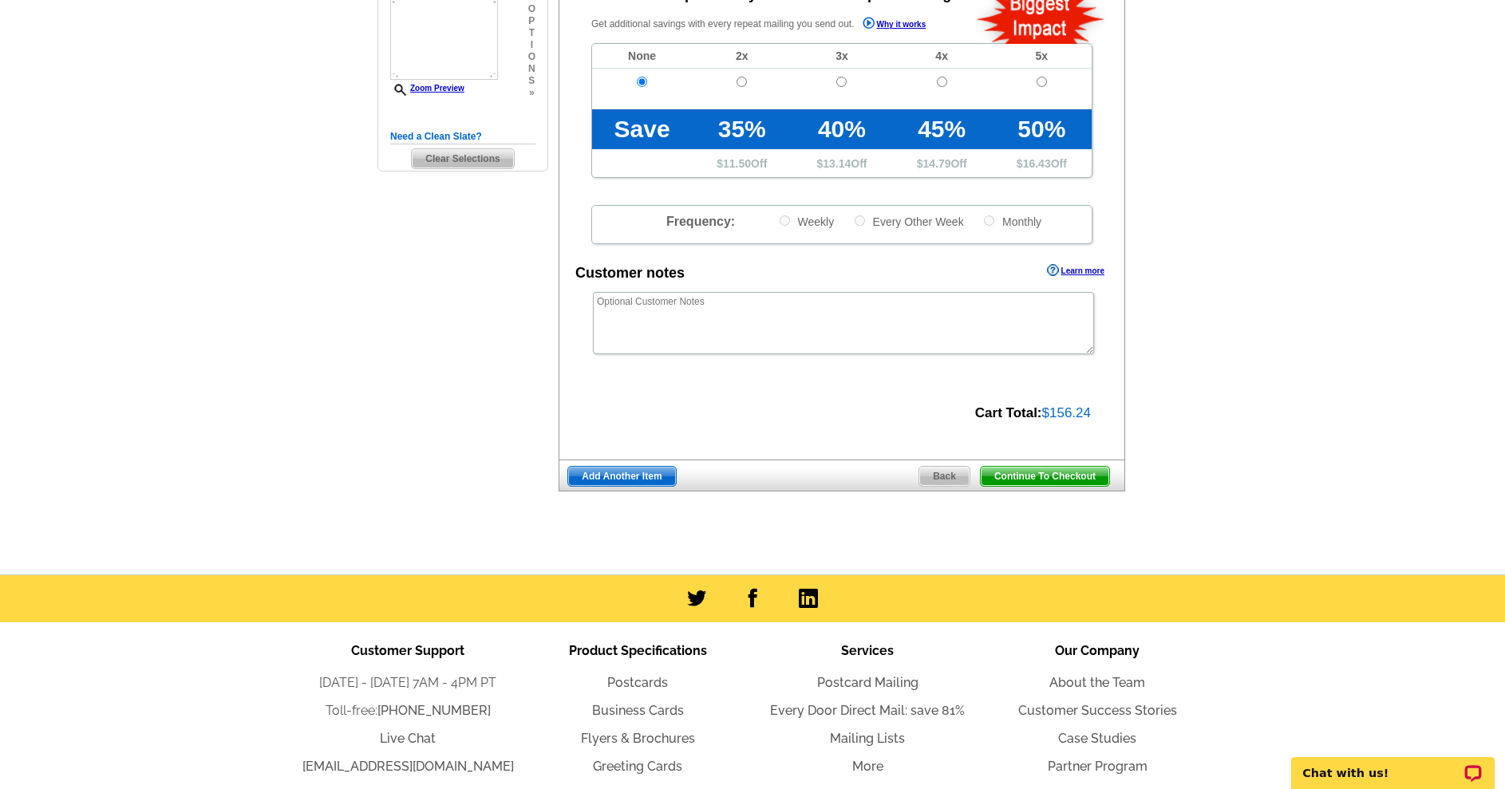
click at [626, 486] on span "Add Another Item" at bounding box center [621, 476] width 107 height 19
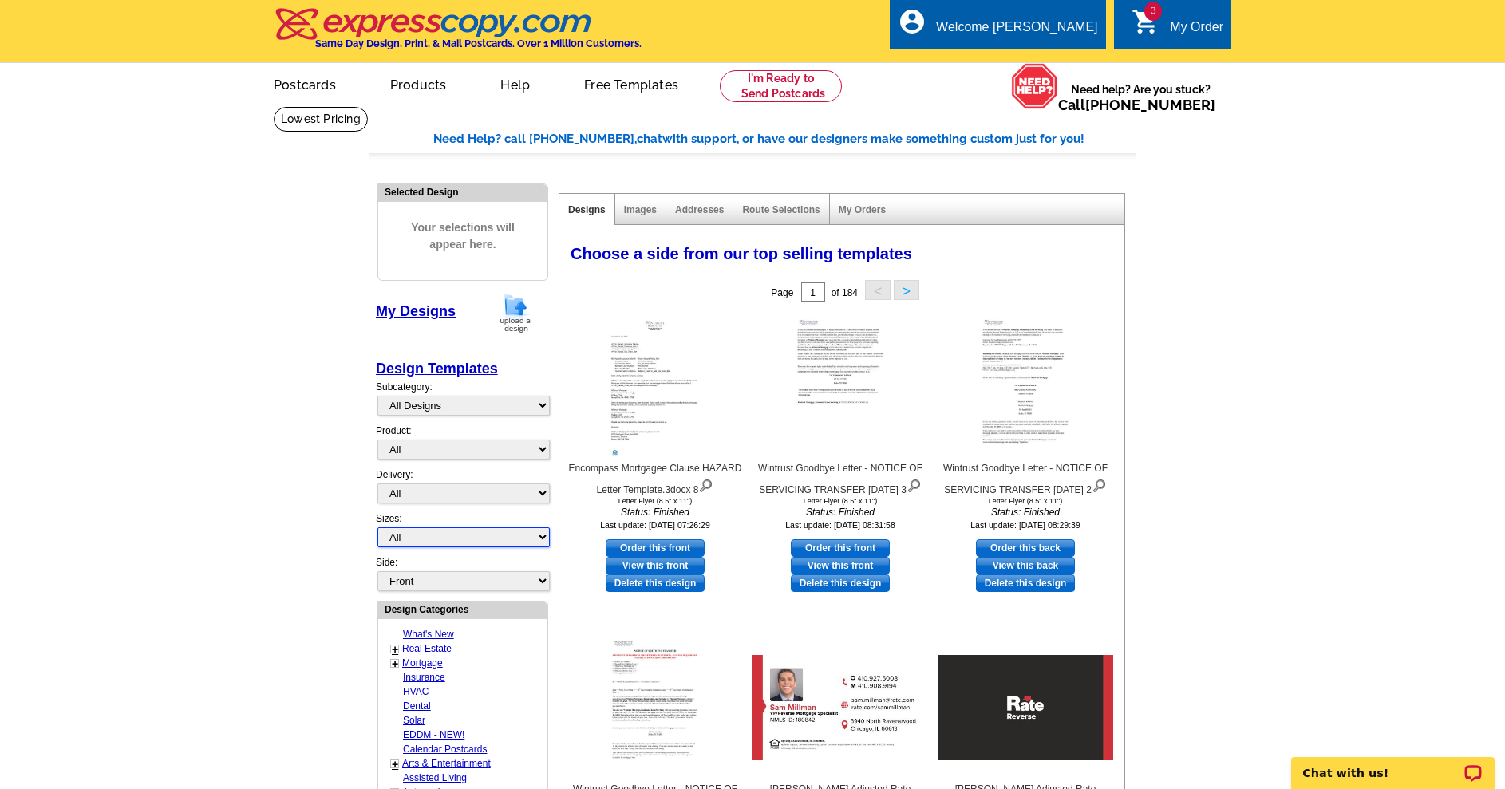
click at [432, 539] on select "All Jumbo Postcard (5.5" x 8.5") Regular Postcard (4.25" x 5.6") Panoramic Post…" at bounding box center [463, 537] width 172 height 20
select select "1"
click at [377, 533] on select "All Jumbo Postcard (5.5" x 8.5") Regular Postcard (4.25" x 5.6") Panoramic Post…" at bounding box center [463, 537] width 172 height 20
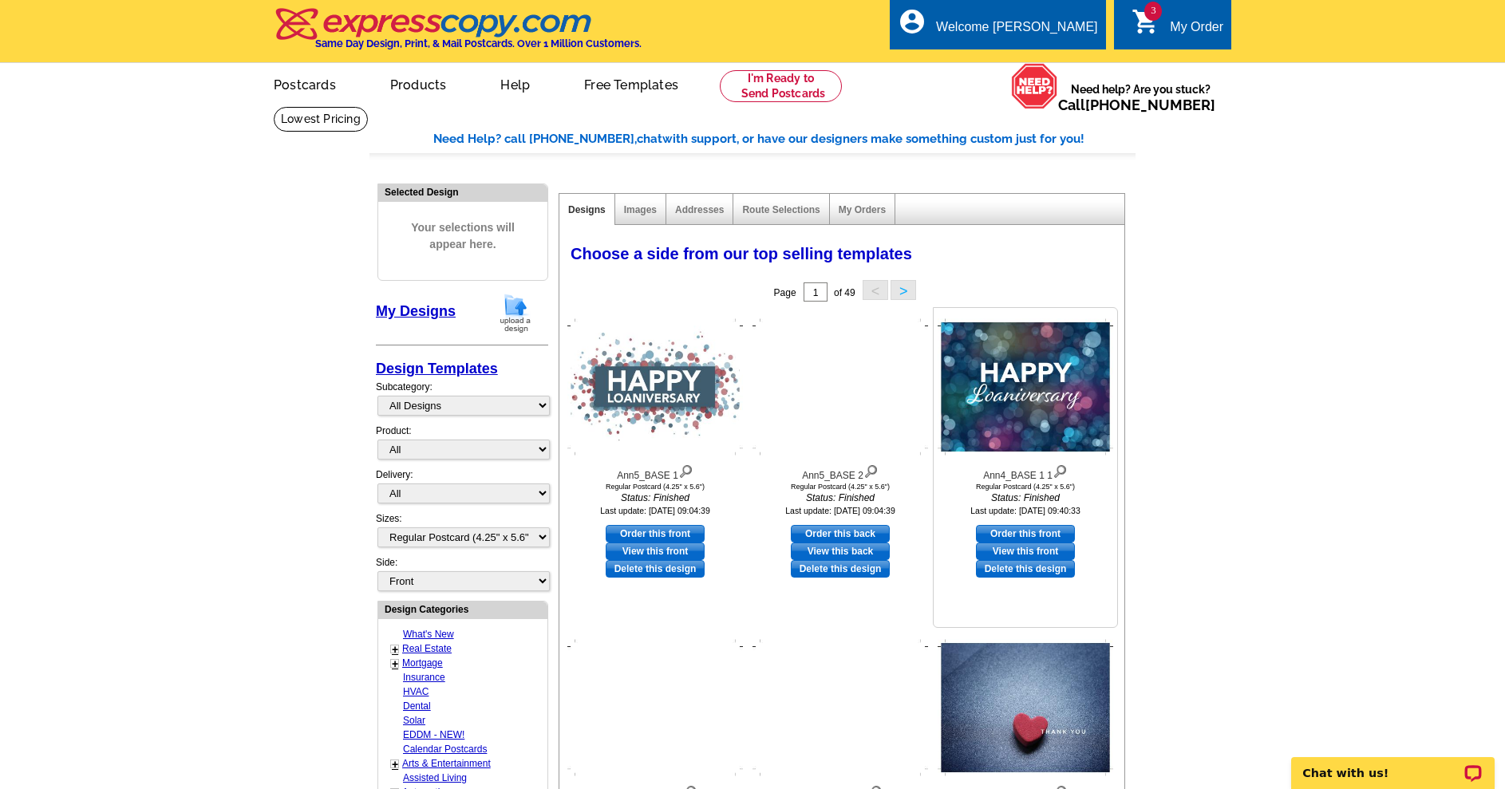
click at [1026, 535] on link "Order this front" at bounding box center [1025, 534] width 99 height 18
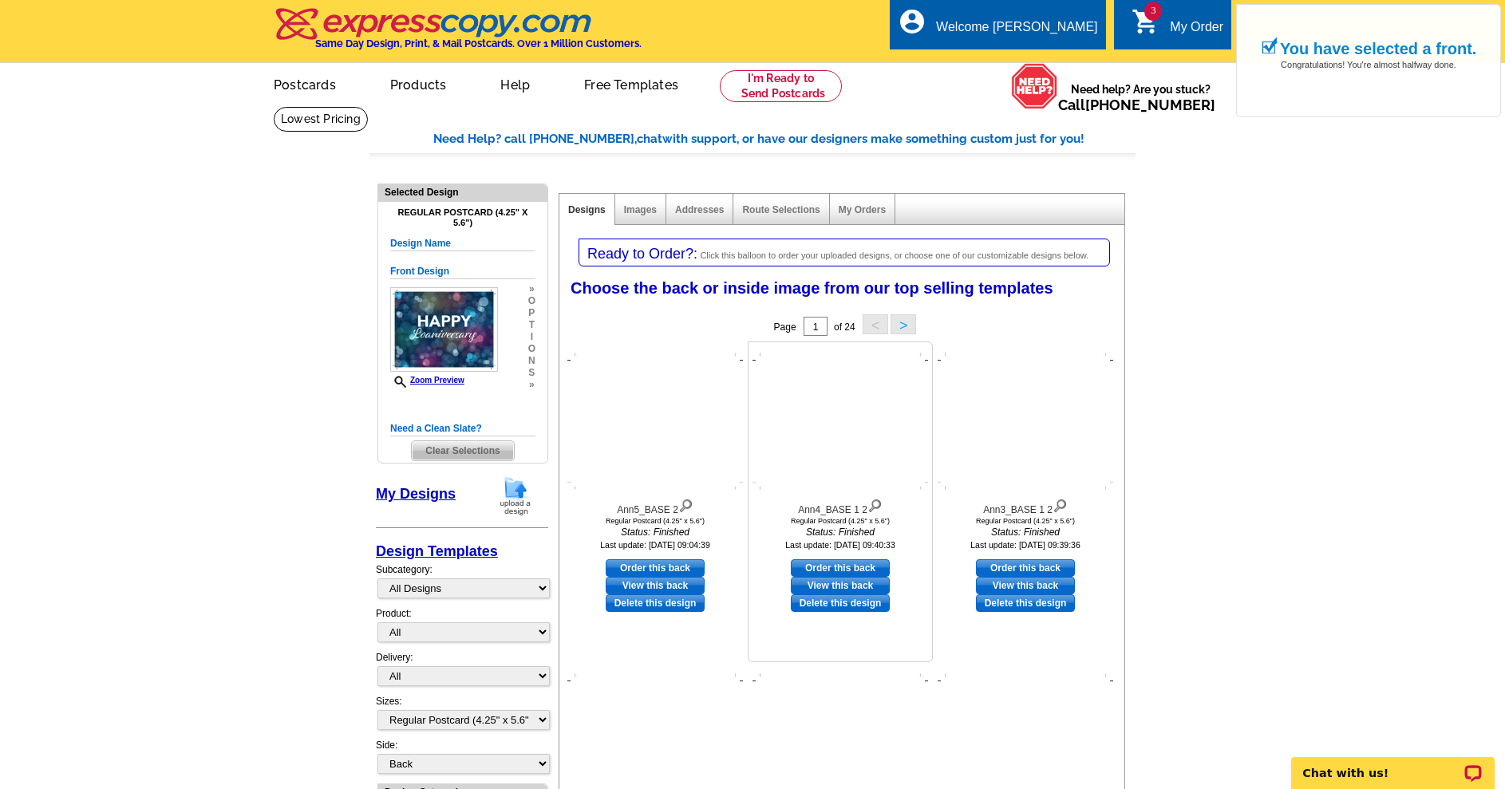
click at [834, 571] on link "Order this back" at bounding box center [840, 568] width 99 height 18
select select "front"
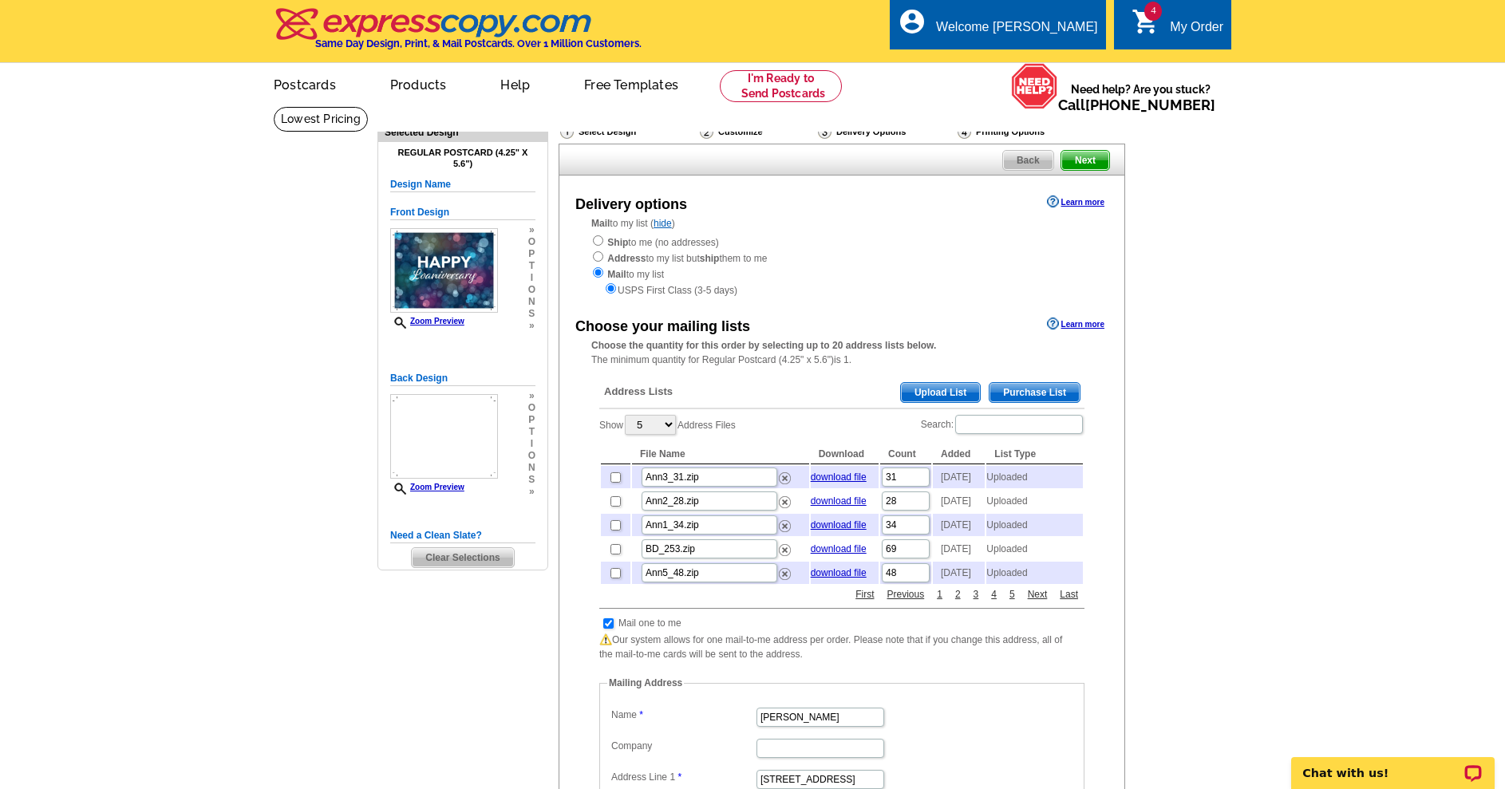
click at [909, 394] on span "Upload List" at bounding box center [940, 392] width 79 height 19
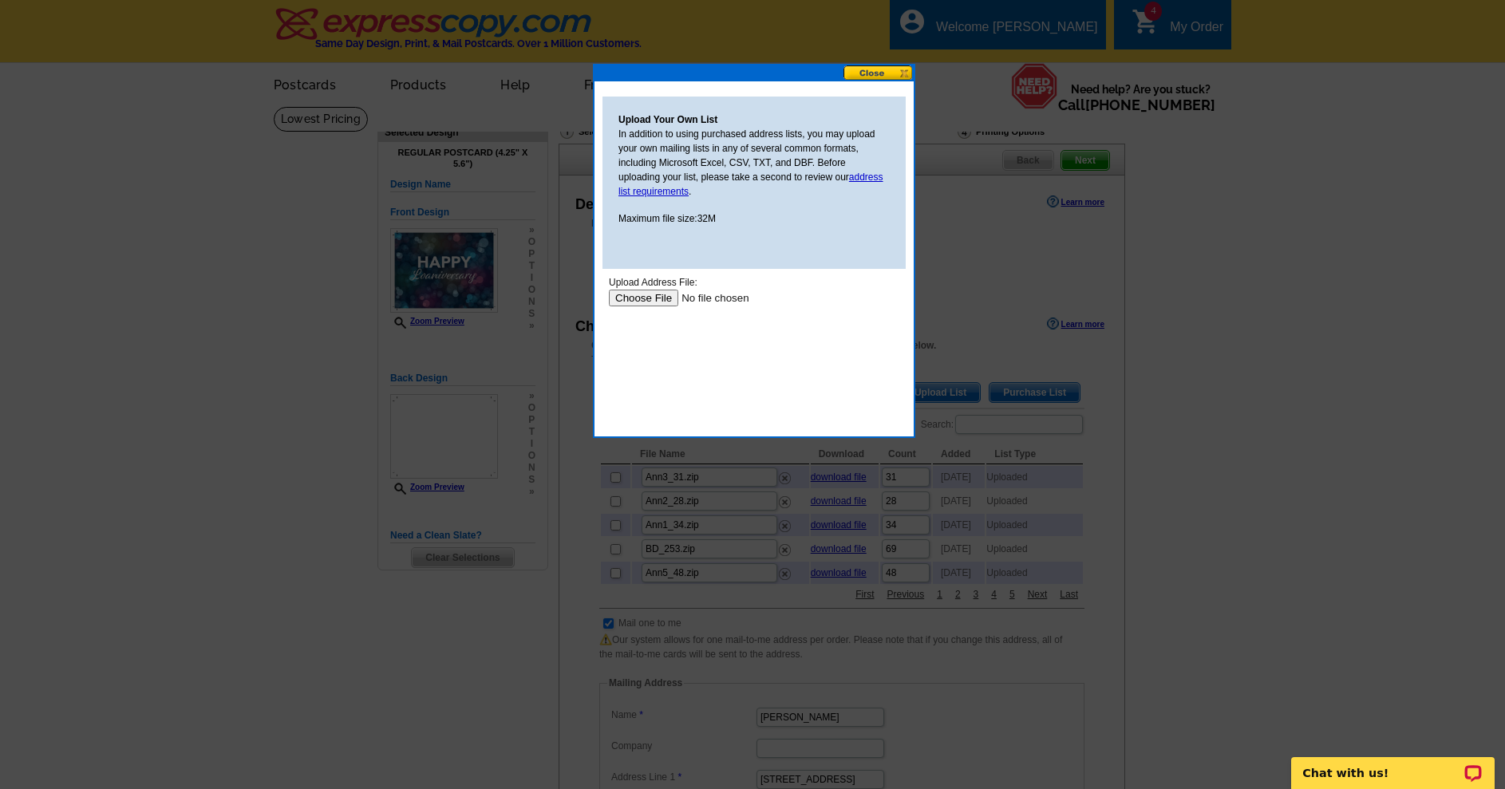
click at [648, 297] on input "file" at bounding box center [710, 298] width 202 height 17
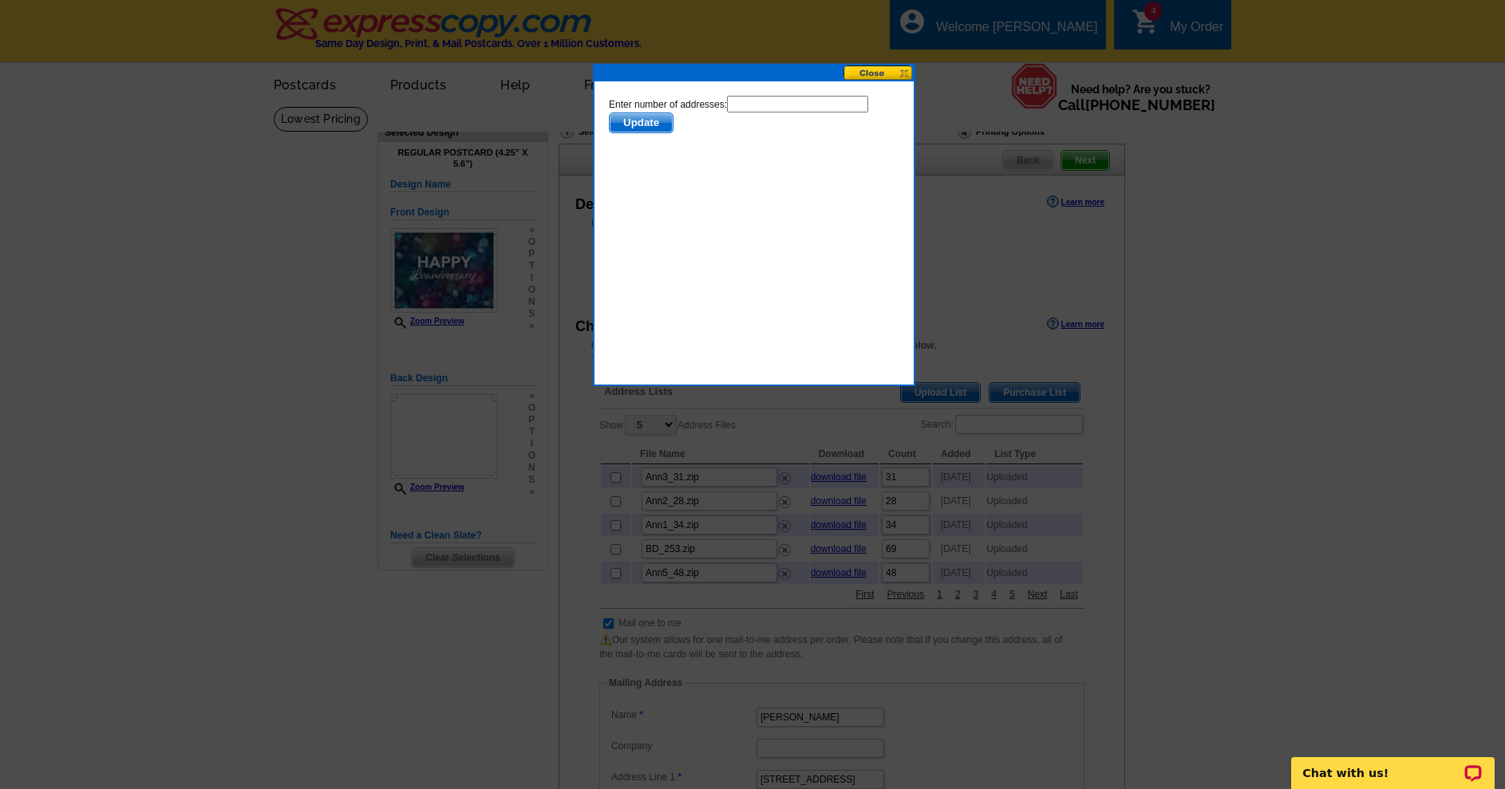
click at [727, 112] on input "text" at bounding box center [797, 104] width 141 height 17
type input "18"
click at [673, 113] on span "Update" at bounding box center [641, 122] width 63 height 19
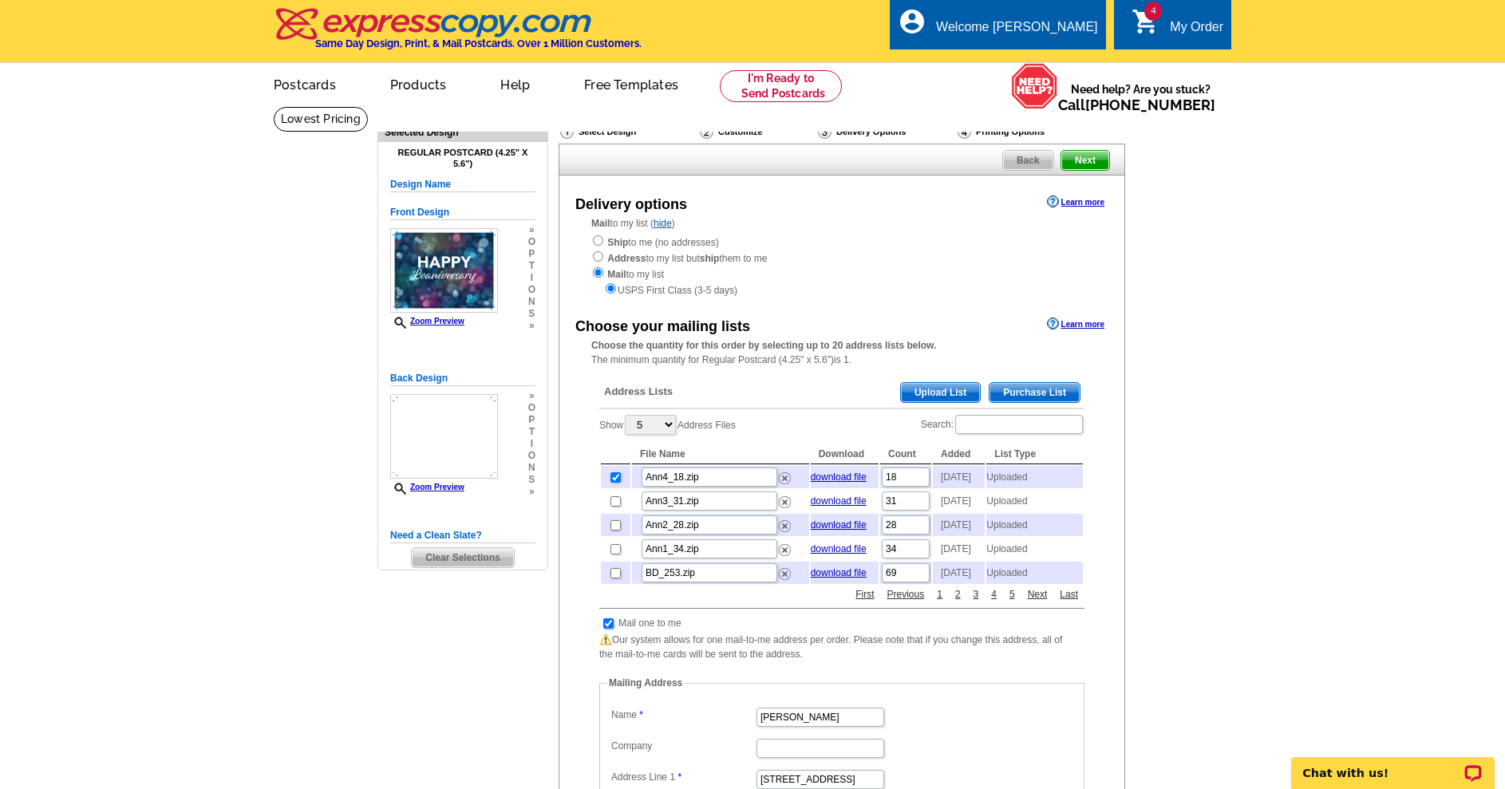
click at [606, 629] on input "checkbox" at bounding box center [608, 623] width 10 height 10
checkbox input "false"
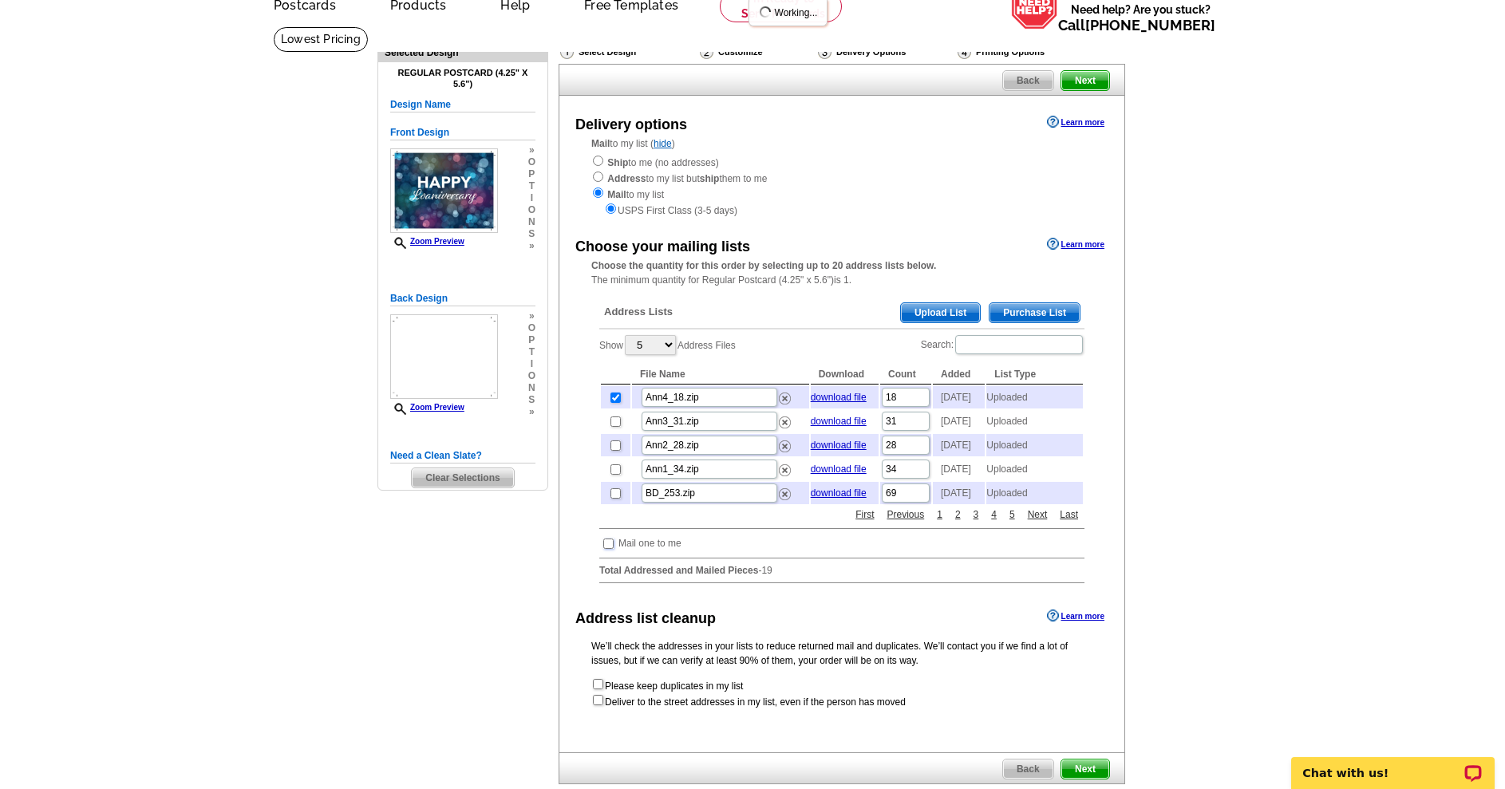
scroll to position [160, 0]
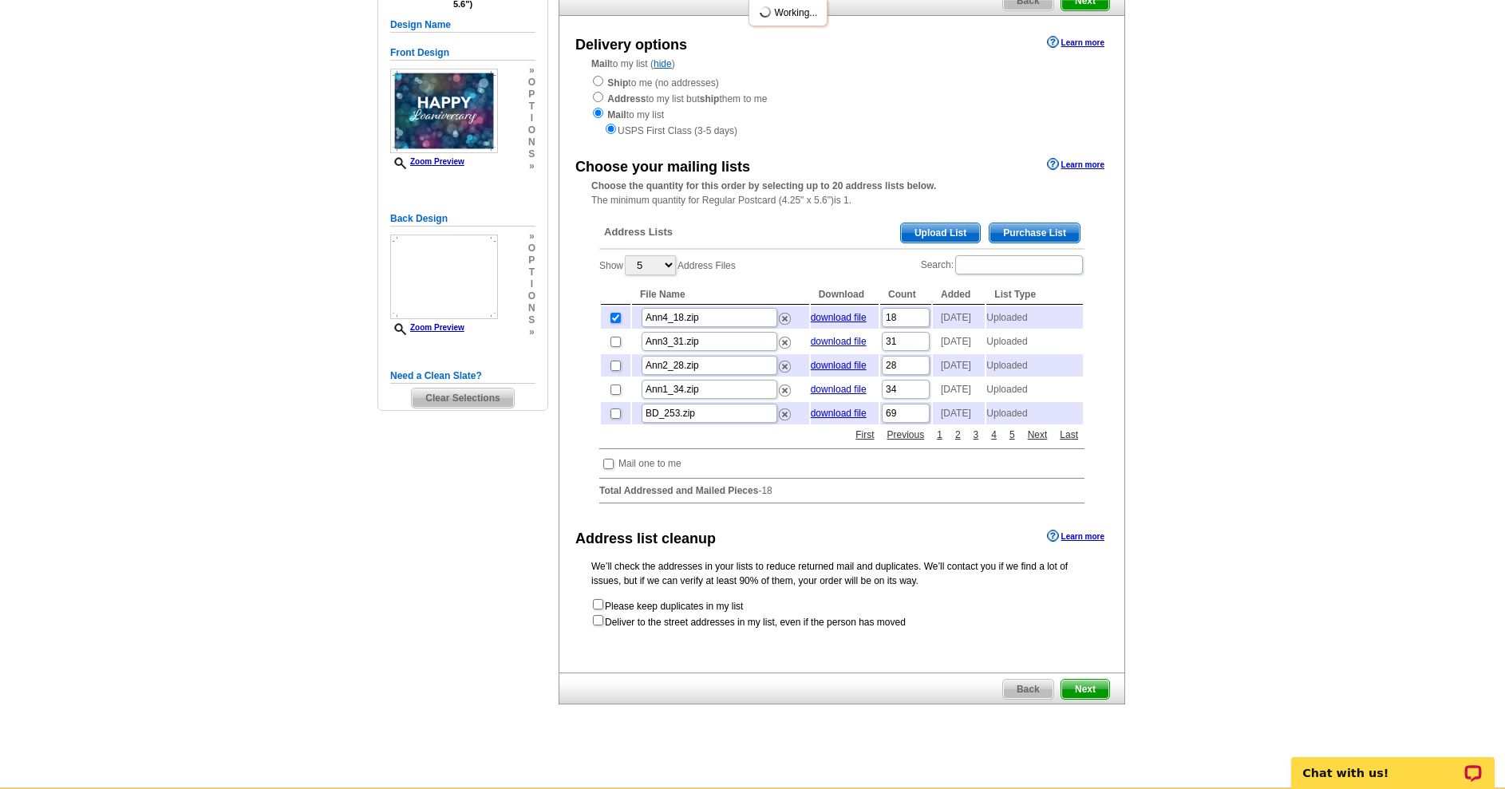
click at [1081, 699] on span "Next" at bounding box center [1085, 689] width 48 height 19
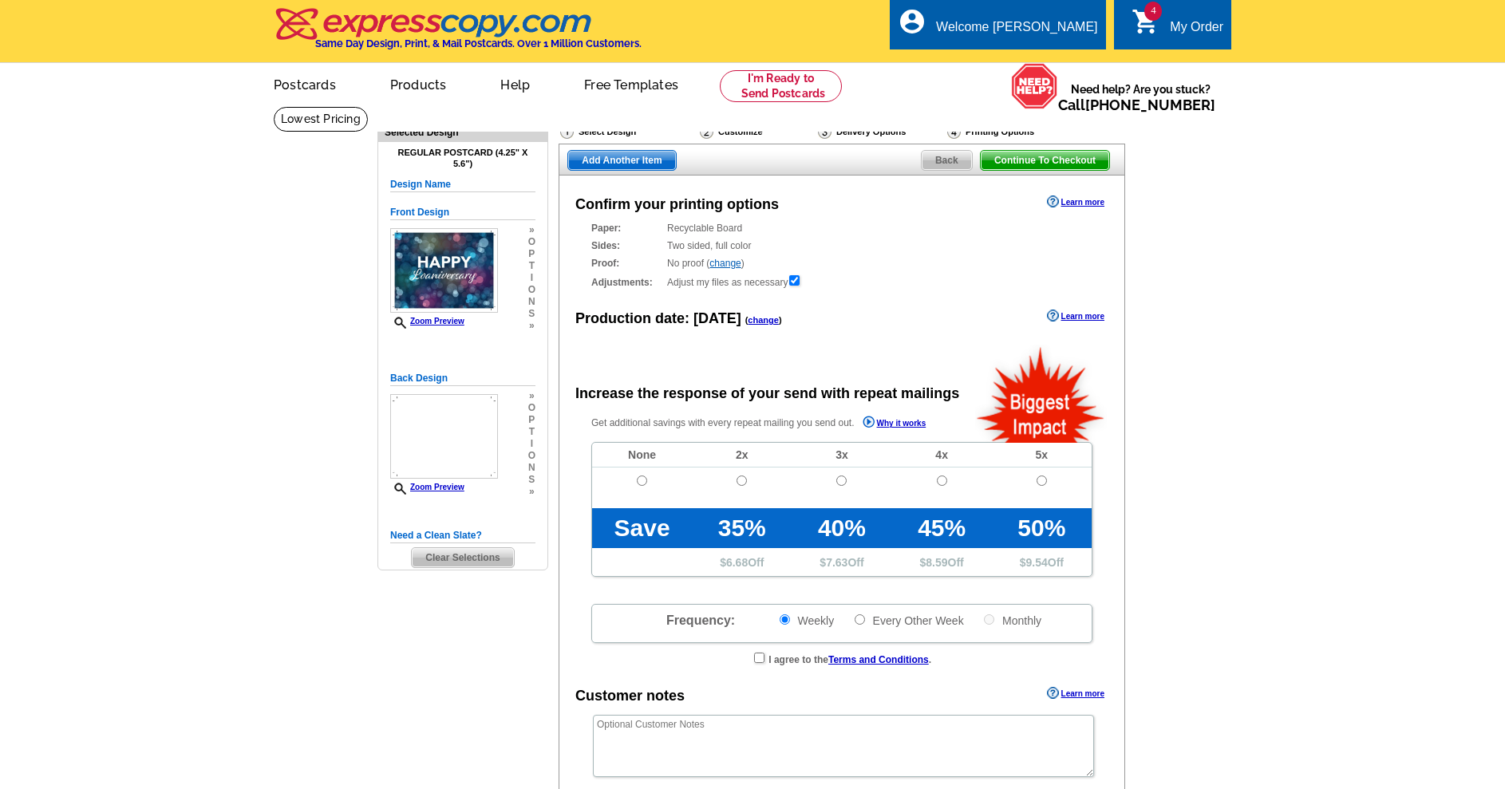
radio input "false"
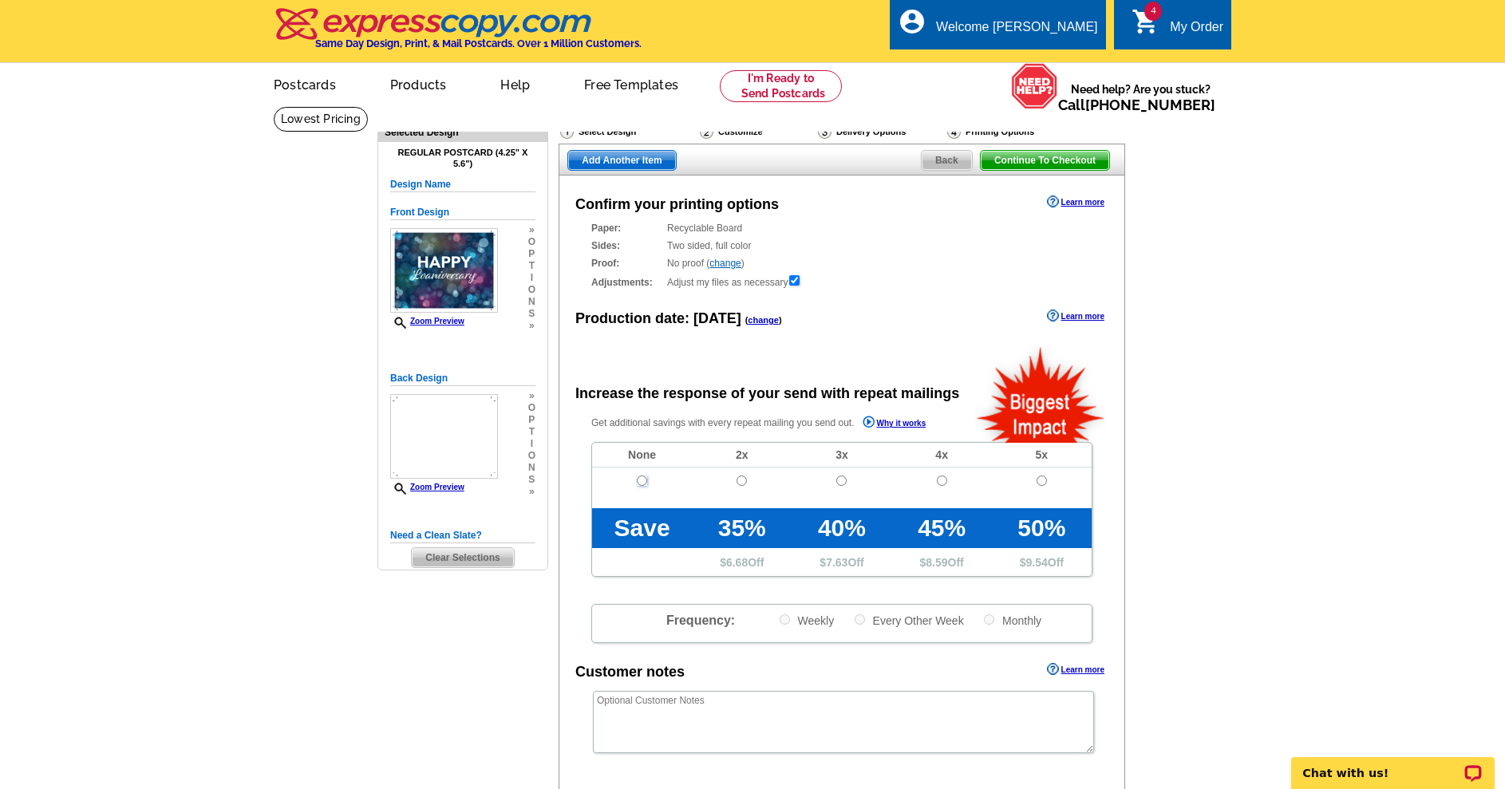
click at [641, 486] on input "radio" at bounding box center [642, 481] width 10 height 10
radio input "true"
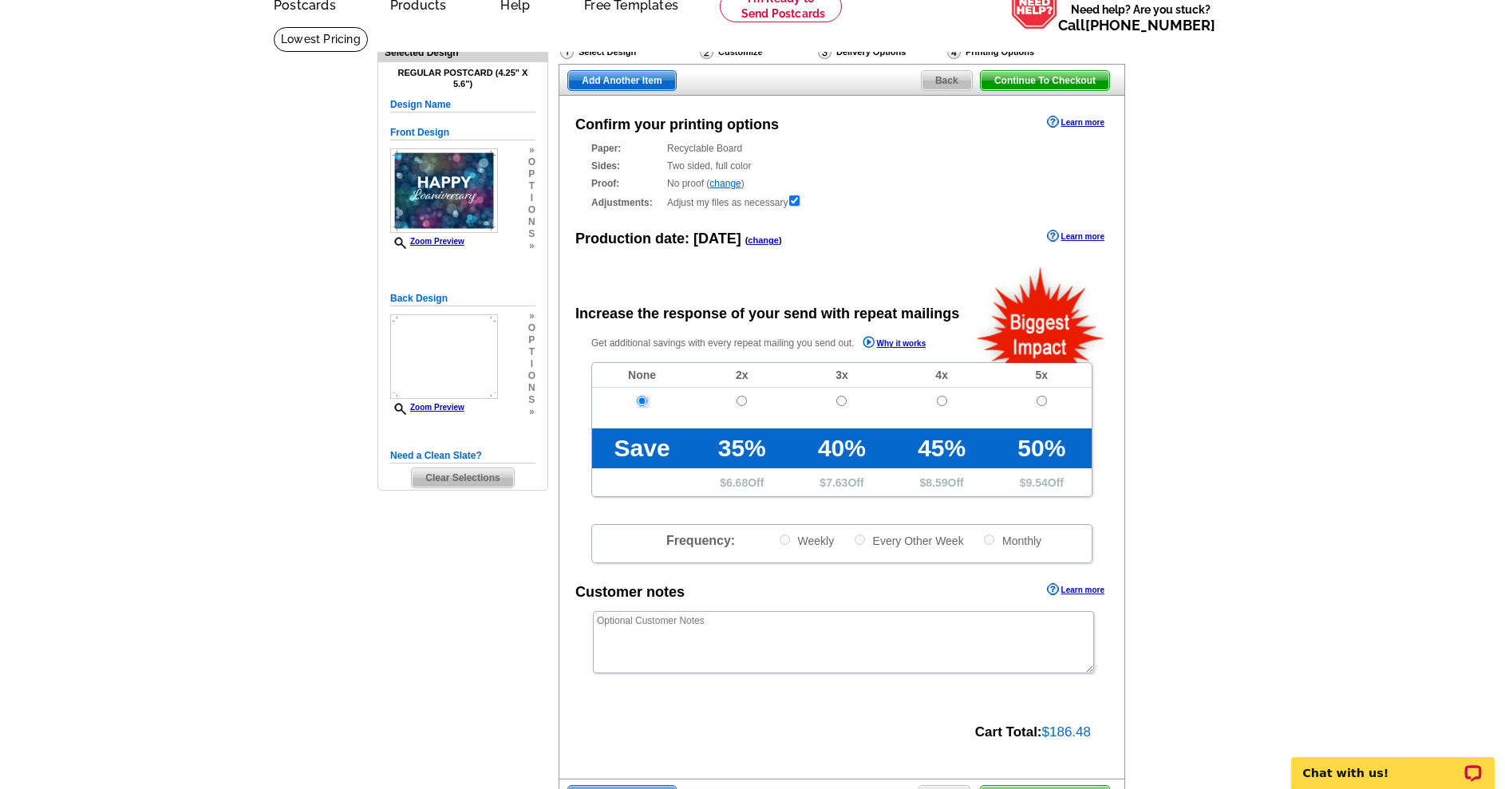
scroll to position [479, 0]
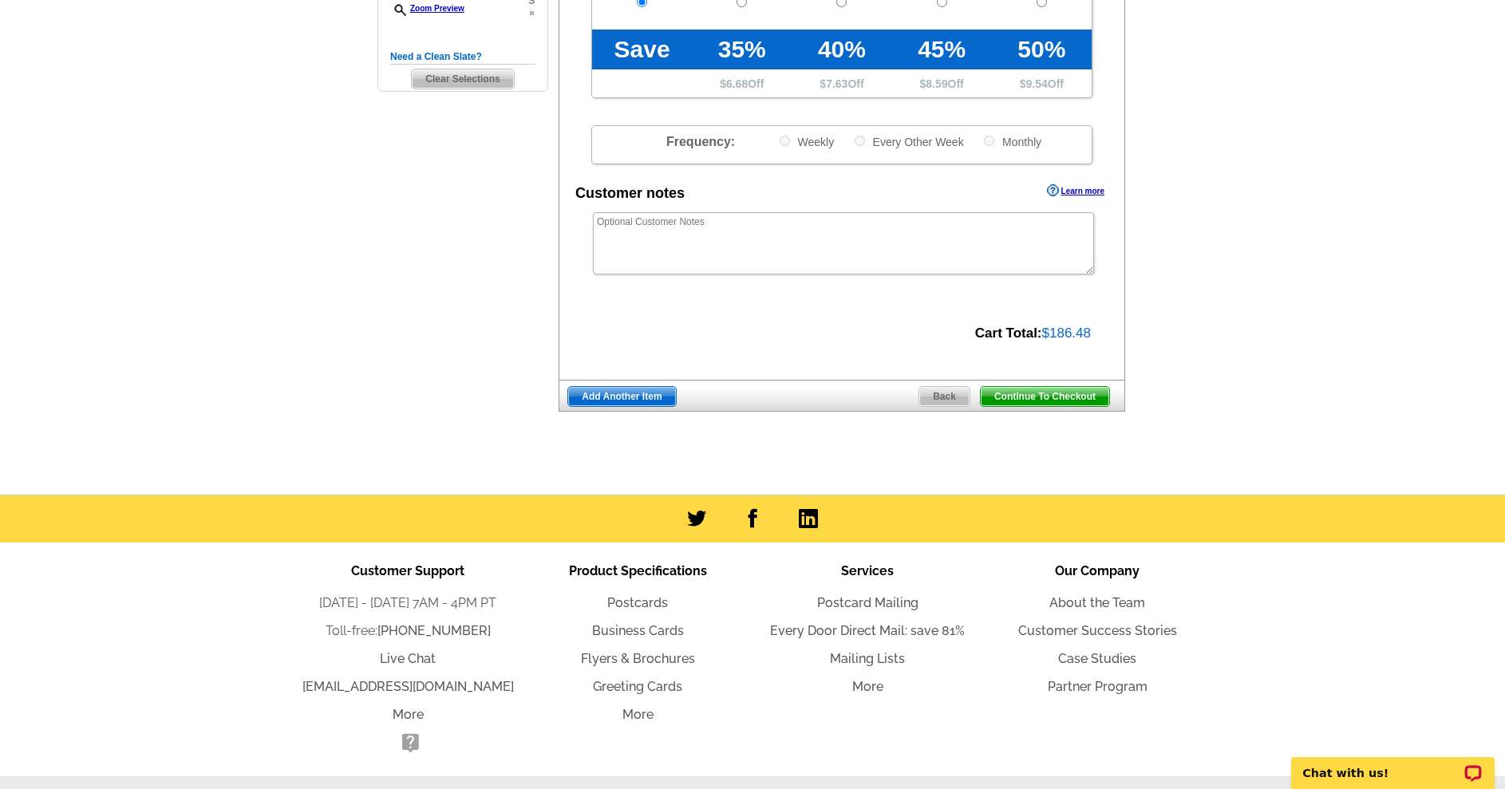
click at [594, 406] on span "Add Another Item" at bounding box center [621, 396] width 107 height 19
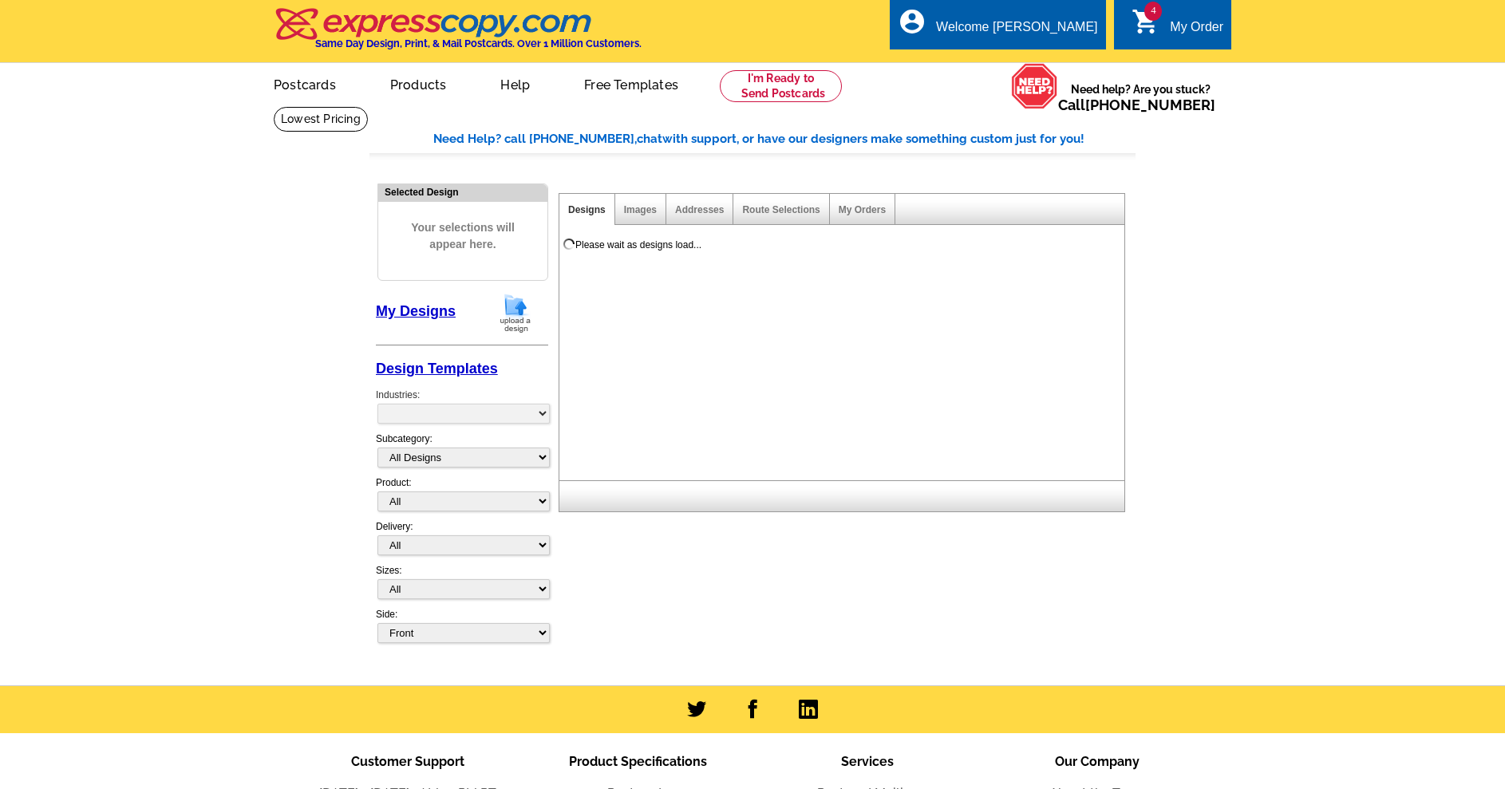
select select "785"
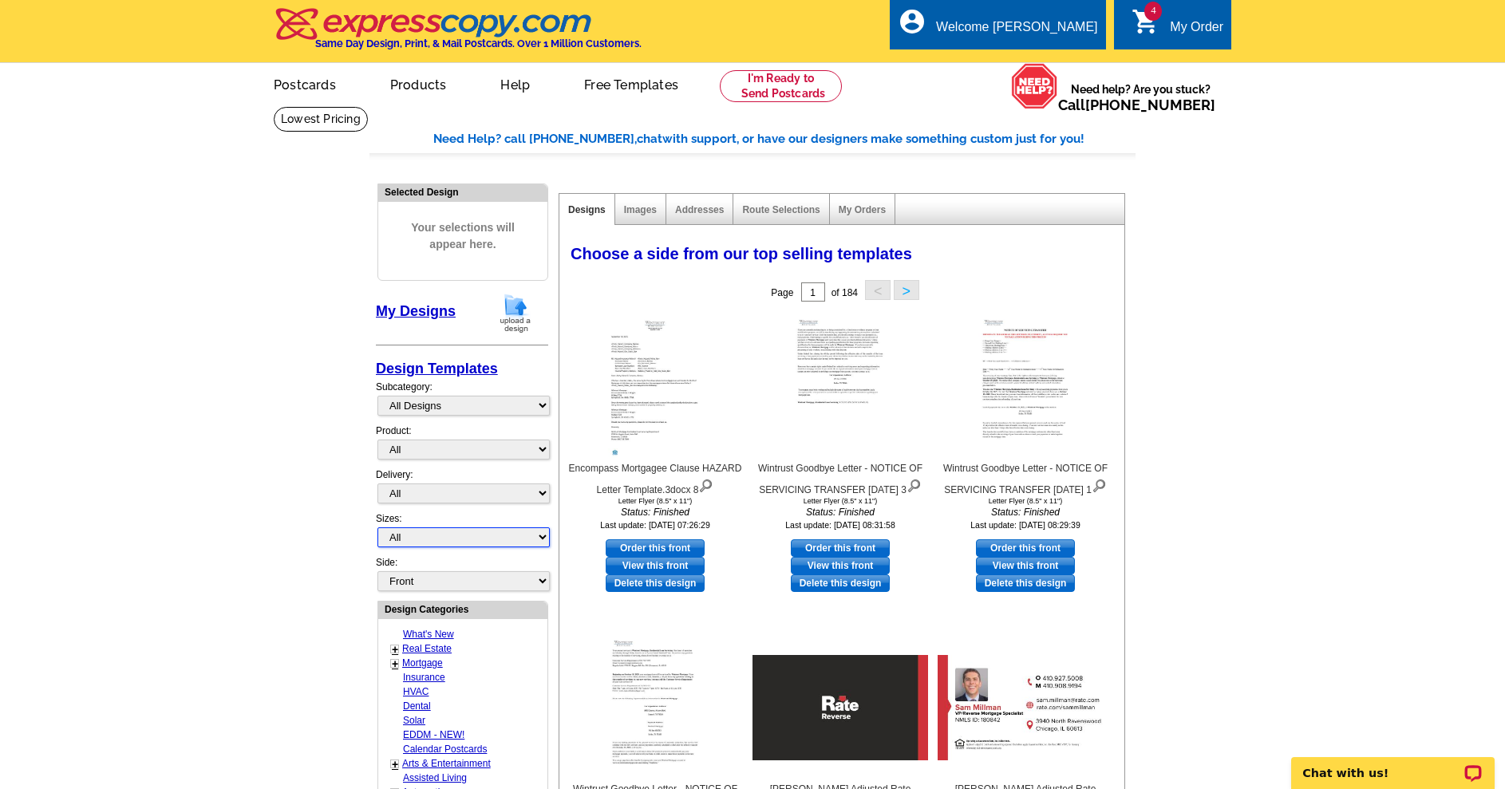
click at [473, 539] on select "All Jumbo Postcard (5.5" x 8.5") Regular Postcard (4.25" x 5.6") Panoramic Post…" at bounding box center [463, 537] width 172 height 20
select select "1"
click at [377, 533] on select "All Jumbo Postcard (5.5" x 8.5") Regular Postcard (4.25" x 5.6") Panoramic Post…" at bounding box center [463, 537] width 172 height 20
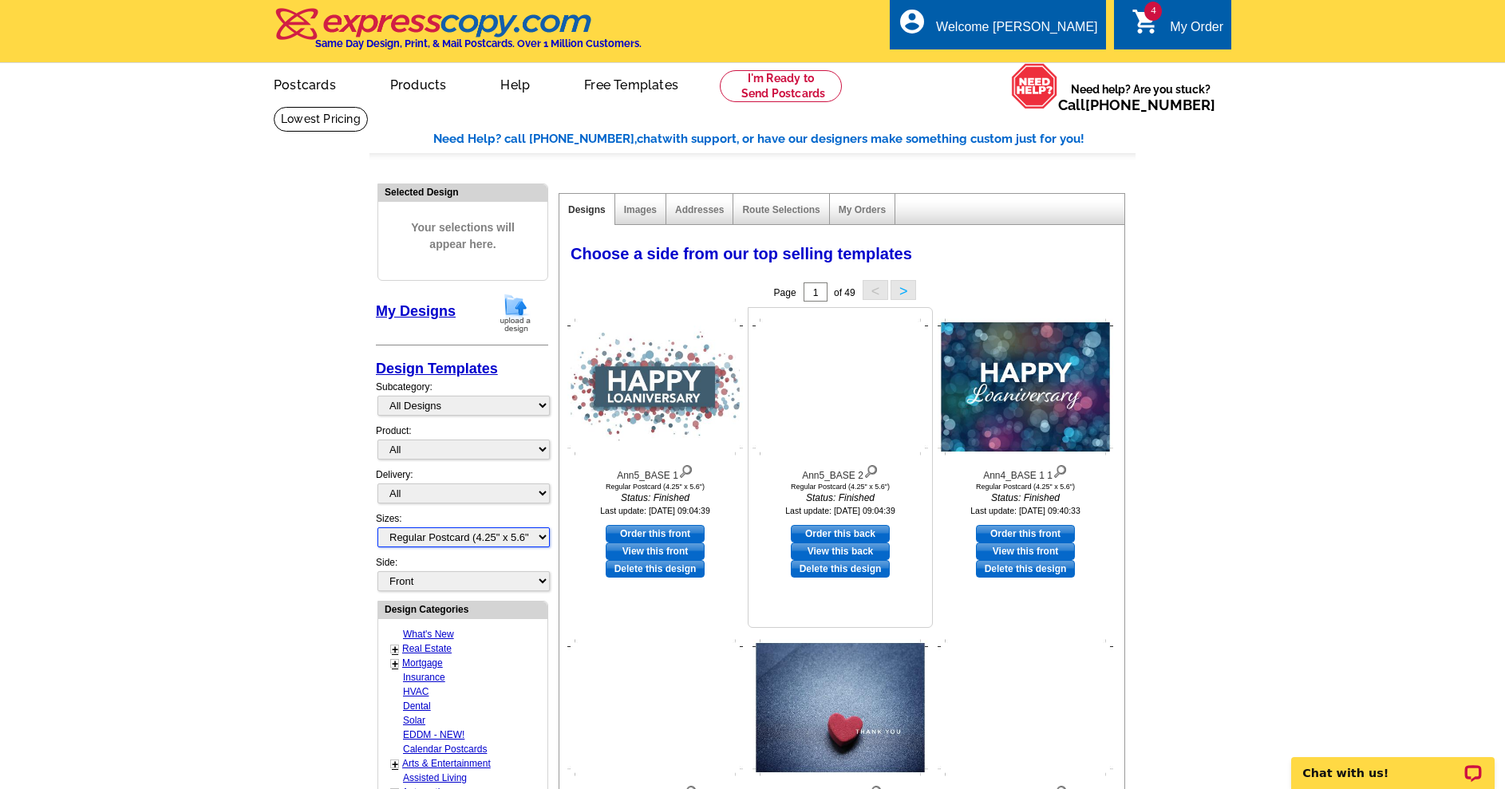
scroll to position [160, 0]
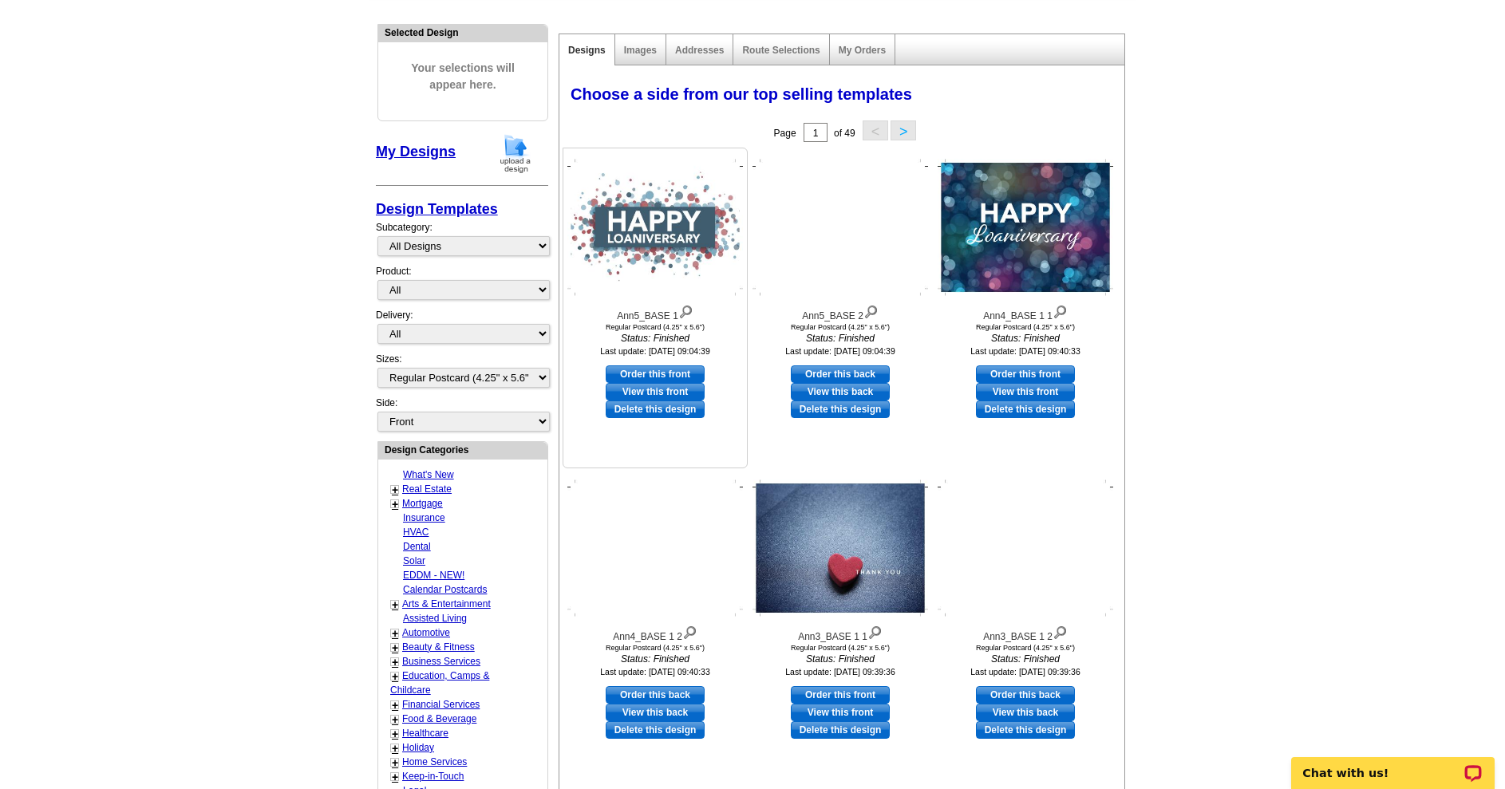
click at [664, 375] on link "Order this front" at bounding box center [655, 374] width 99 height 18
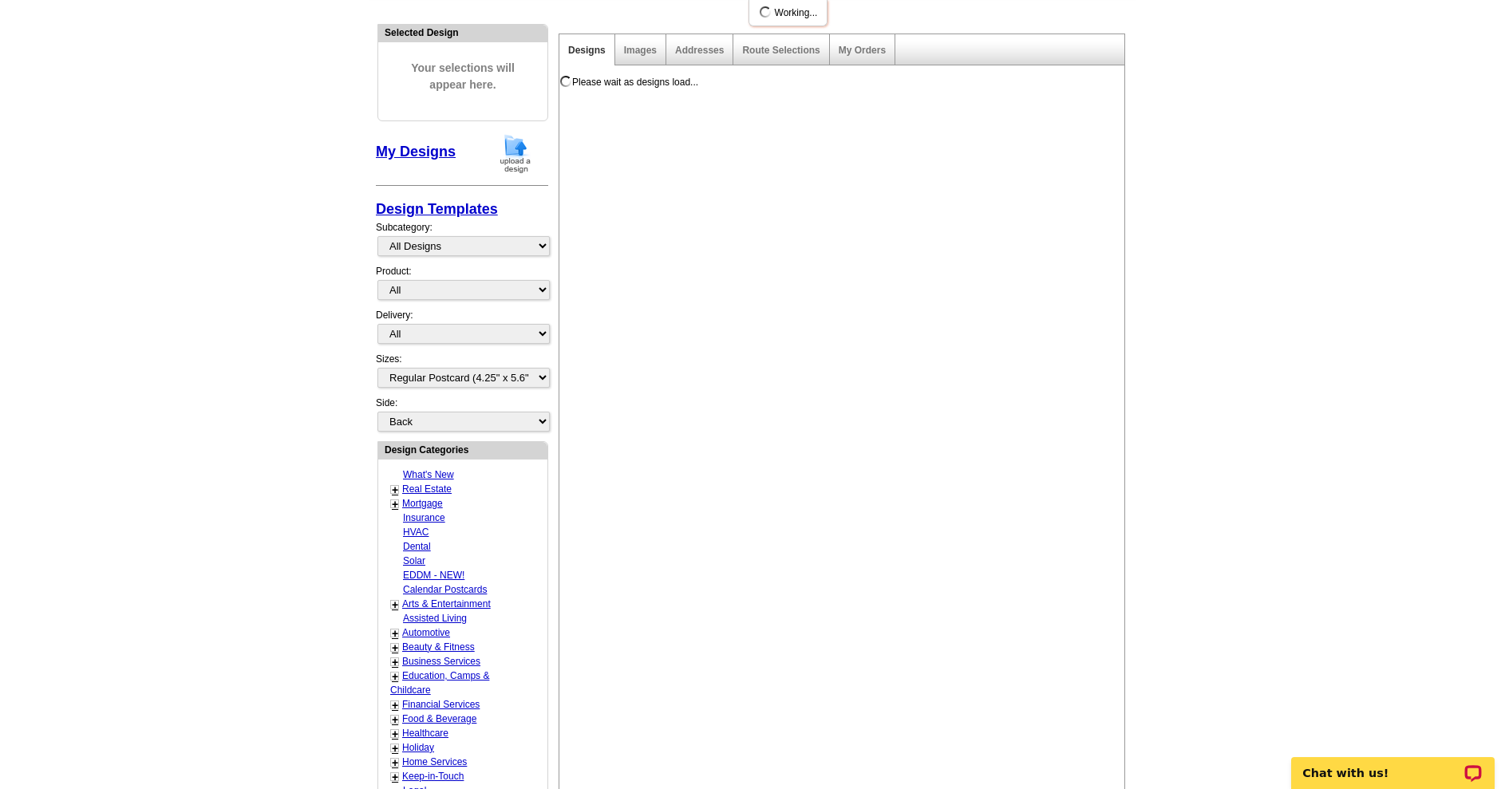
scroll to position [0, 0]
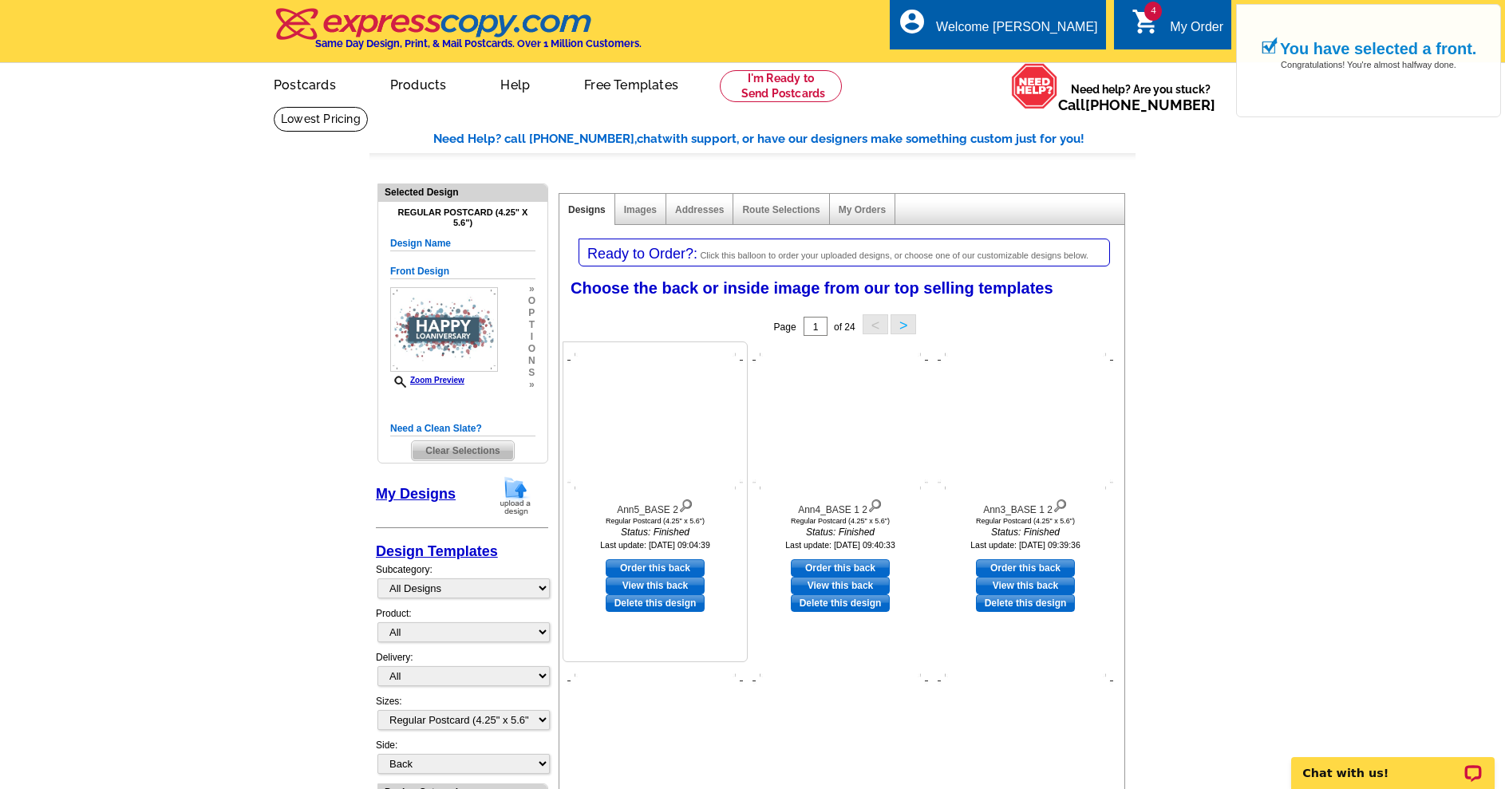
click at [655, 571] on link "Order this back" at bounding box center [655, 568] width 99 height 18
select select "front"
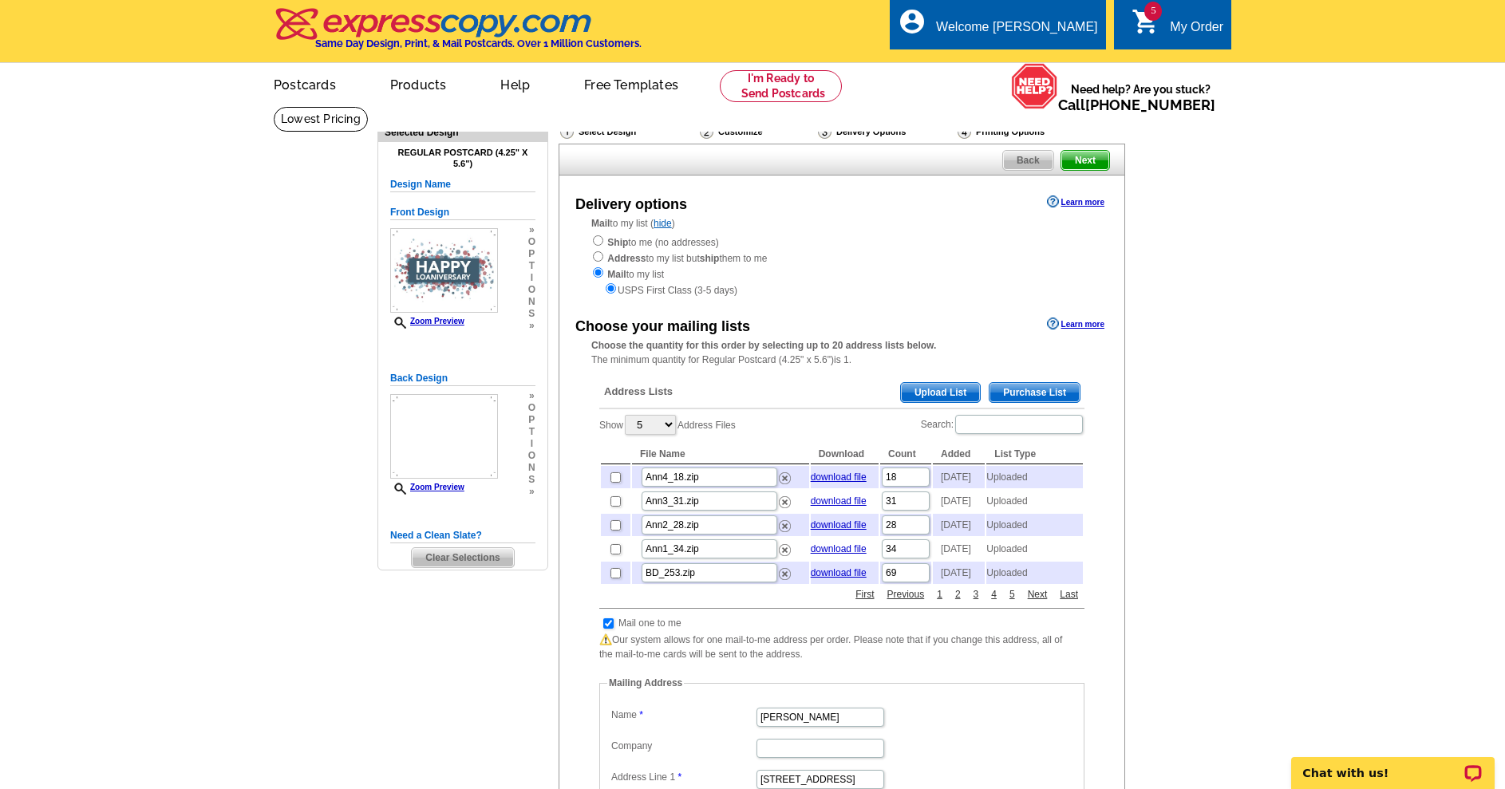
click at [928, 390] on span "Upload List" at bounding box center [940, 392] width 79 height 19
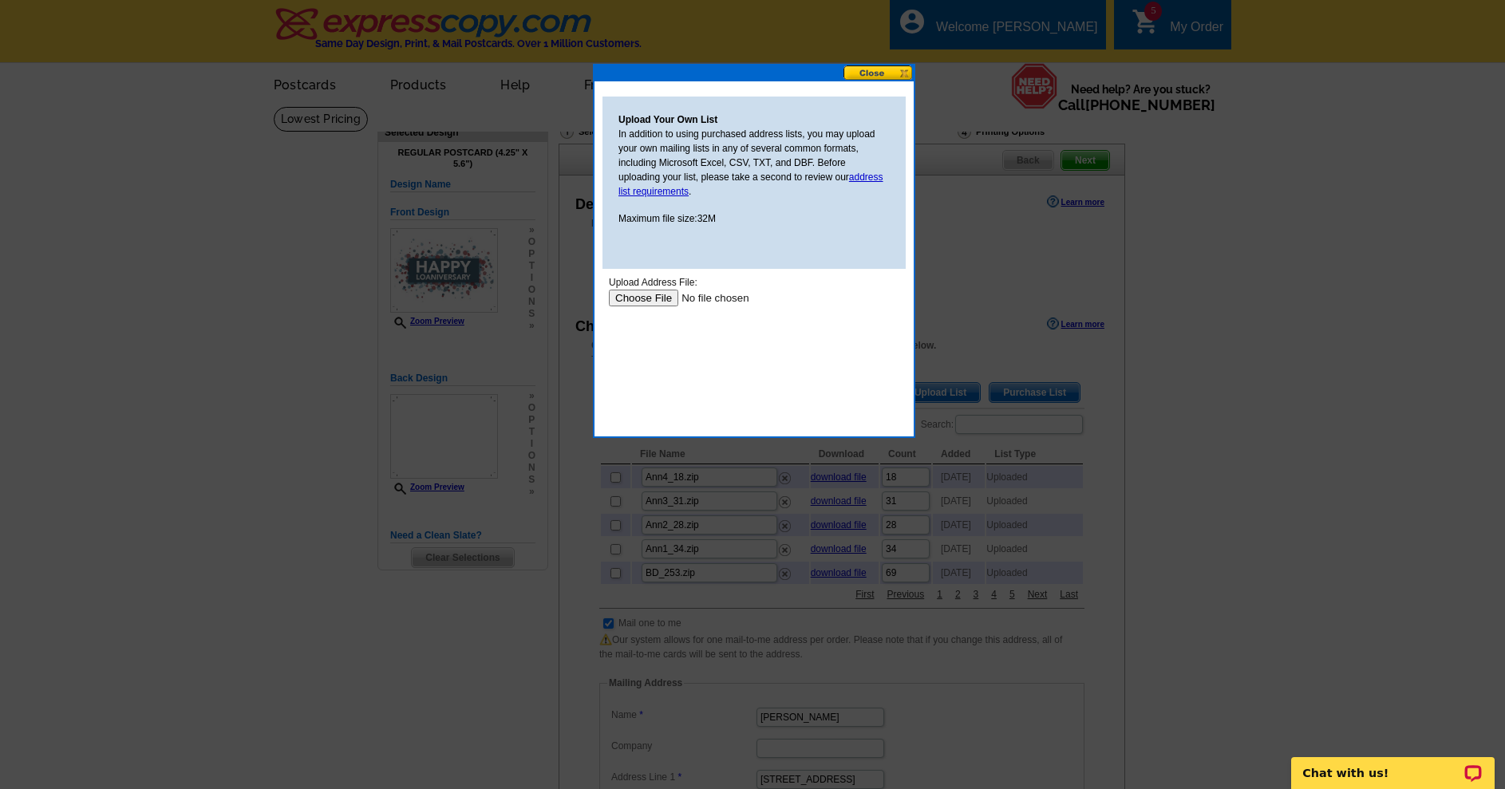
click at [644, 298] on input "file" at bounding box center [710, 298] width 202 height 17
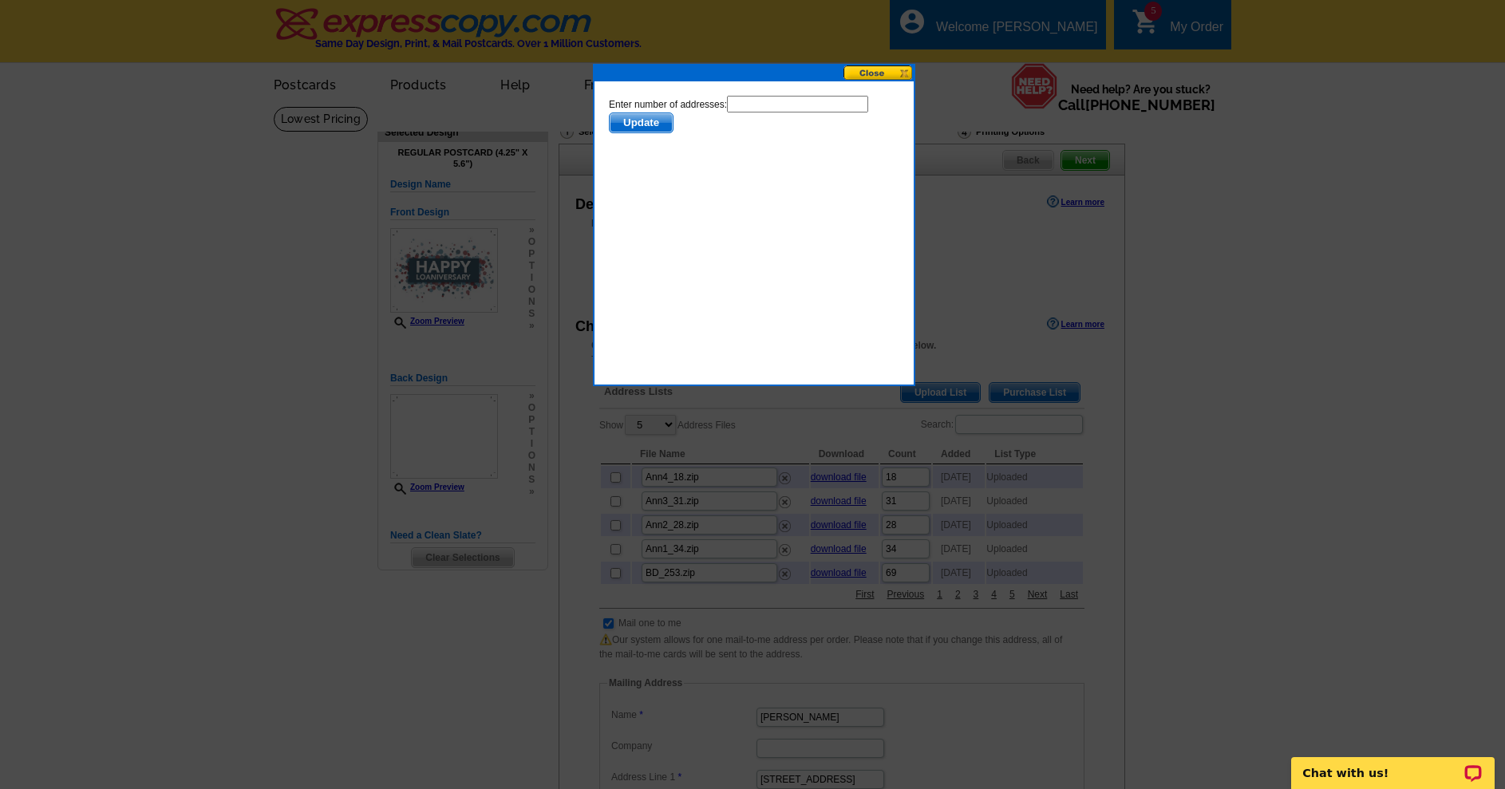
click at [727, 112] on input "text" at bounding box center [797, 104] width 141 height 17
type input "63"
click at [673, 115] on span "Update" at bounding box center [641, 122] width 63 height 19
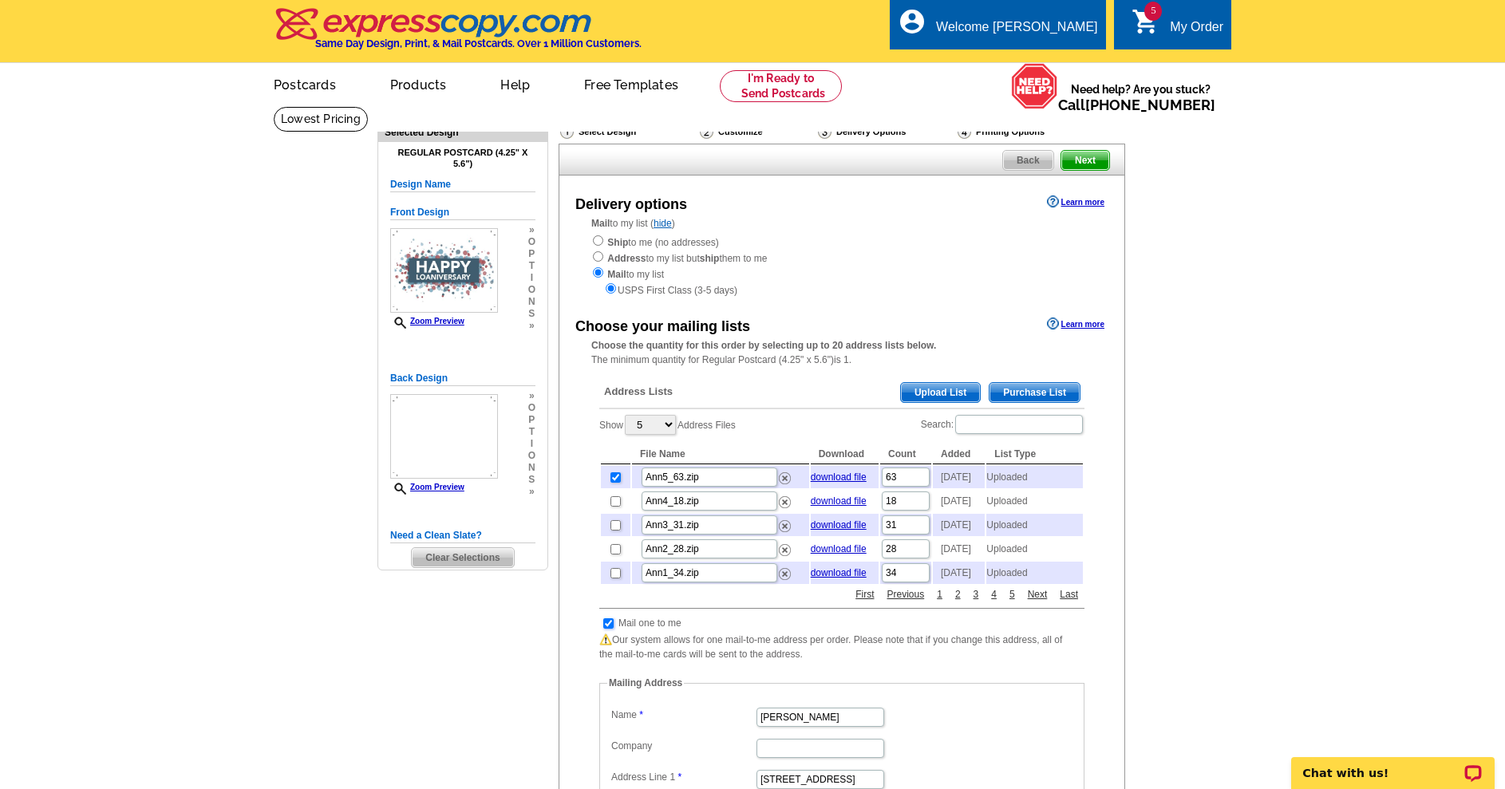
click at [606, 629] on input "checkbox" at bounding box center [608, 623] width 10 height 10
checkbox input "false"
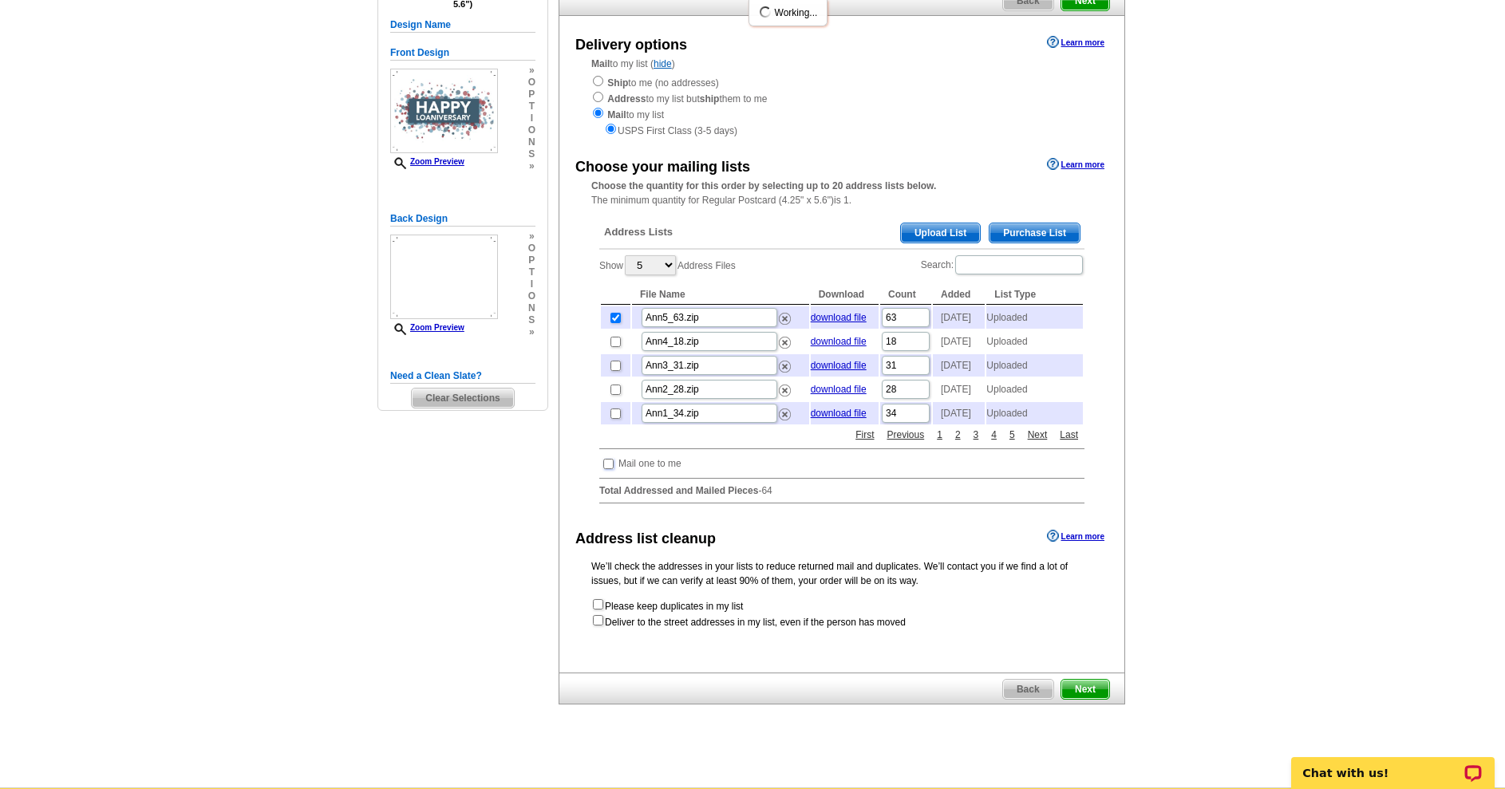
scroll to position [319, 0]
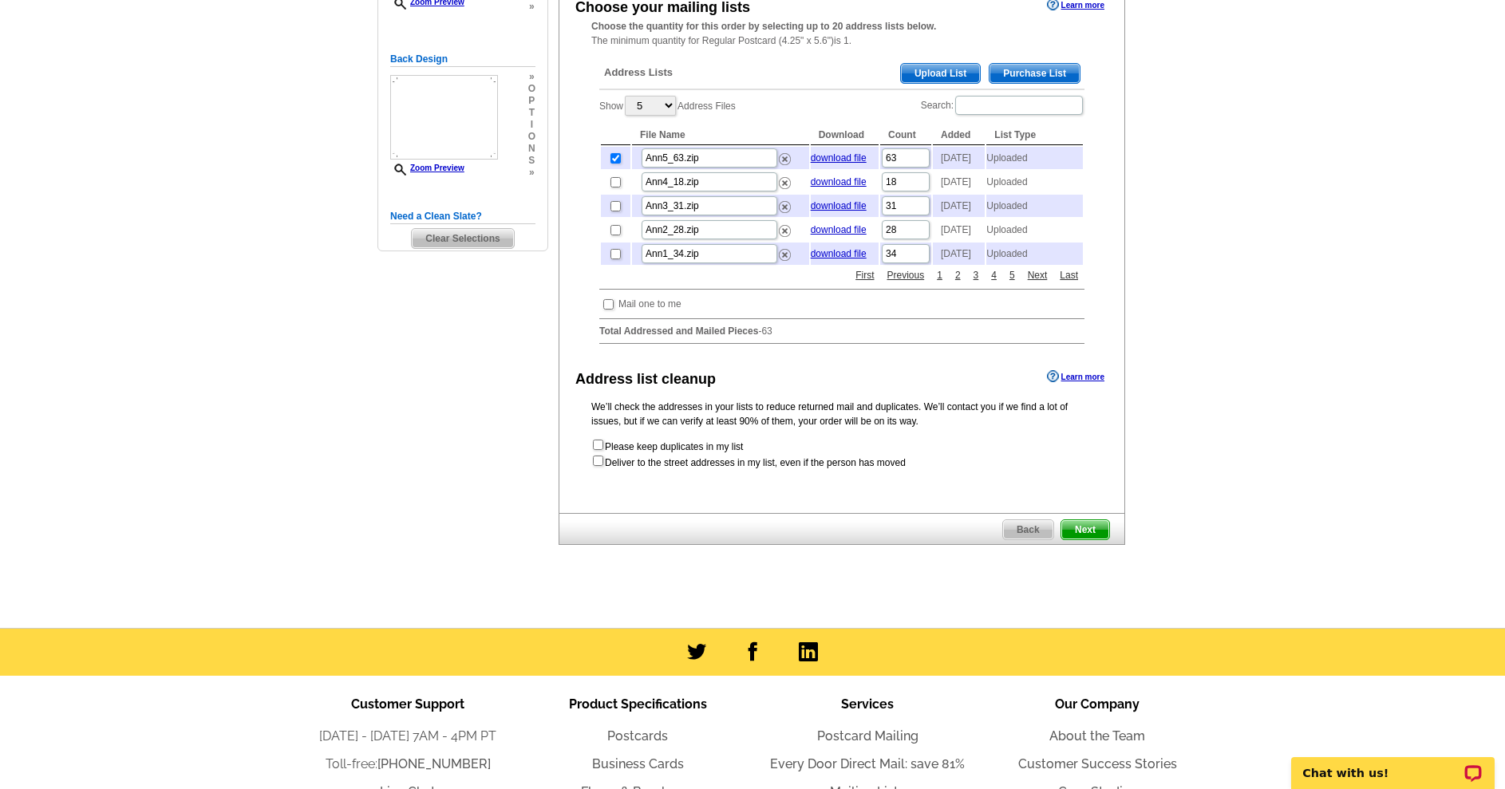
click at [1089, 539] on span "Next" at bounding box center [1085, 529] width 48 height 19
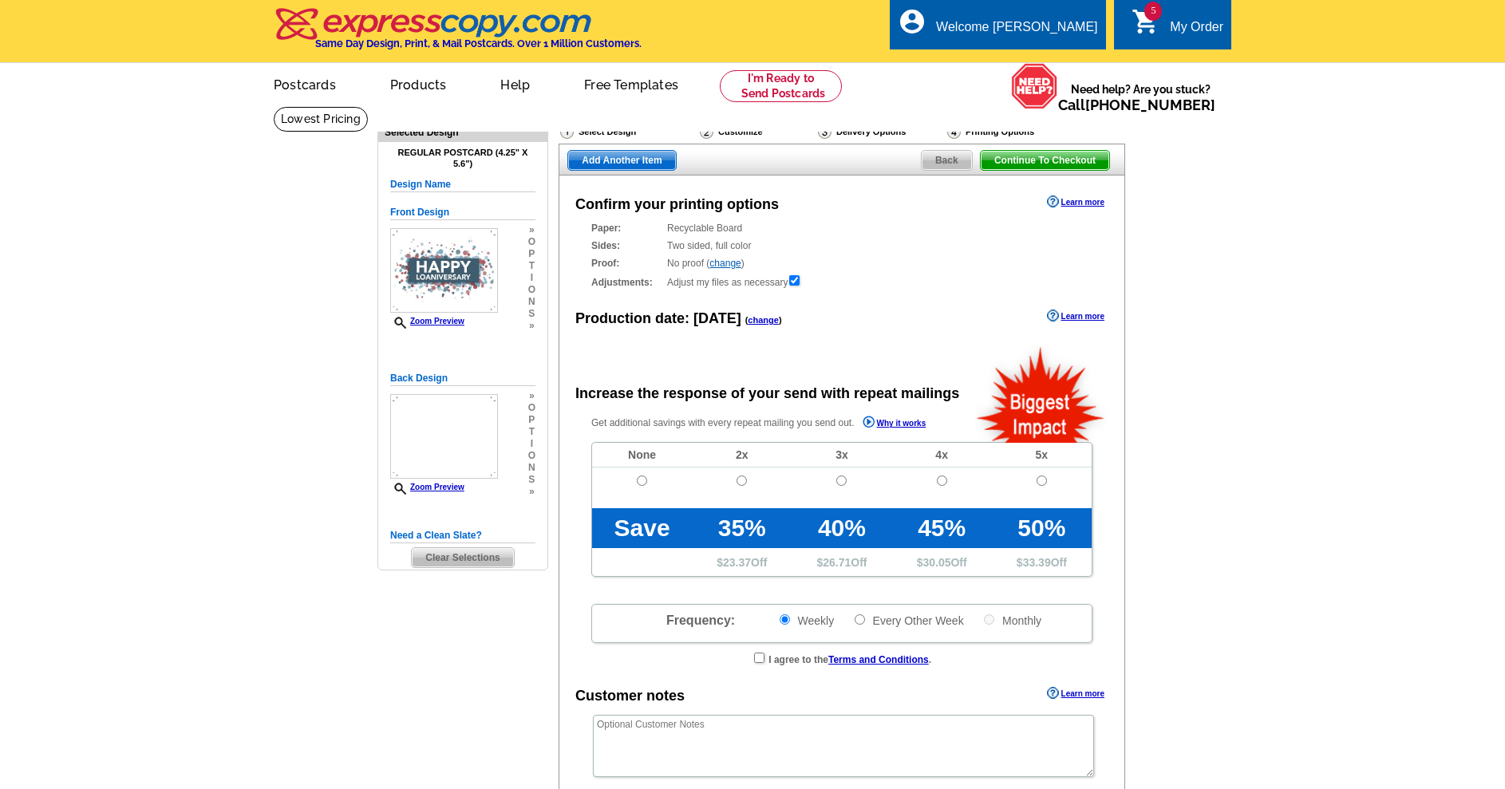
radio input "false"
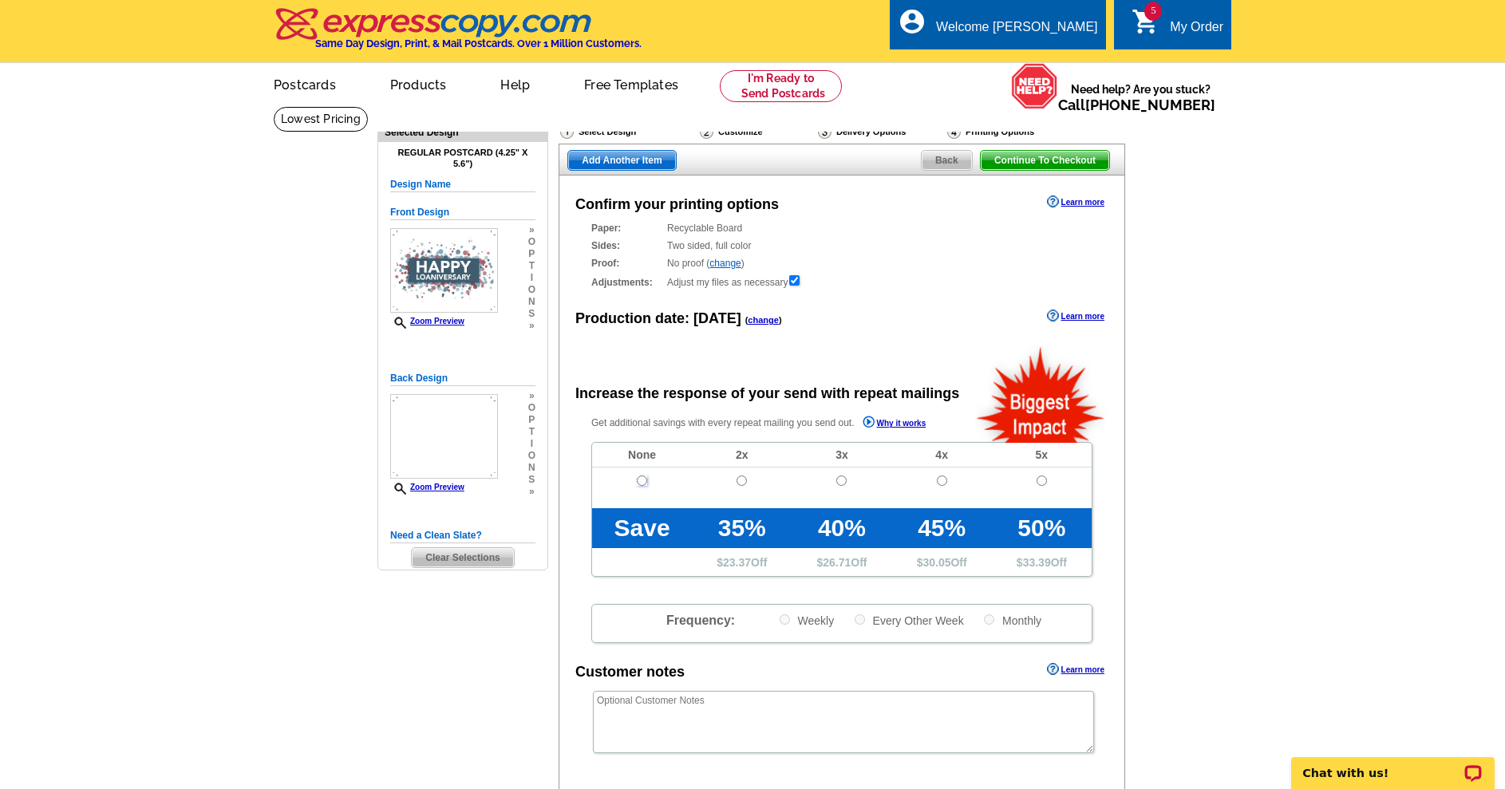
click at [642, 486] on input "radio" at bounding box center [642, 481] width 10 height 10
radio input "true"
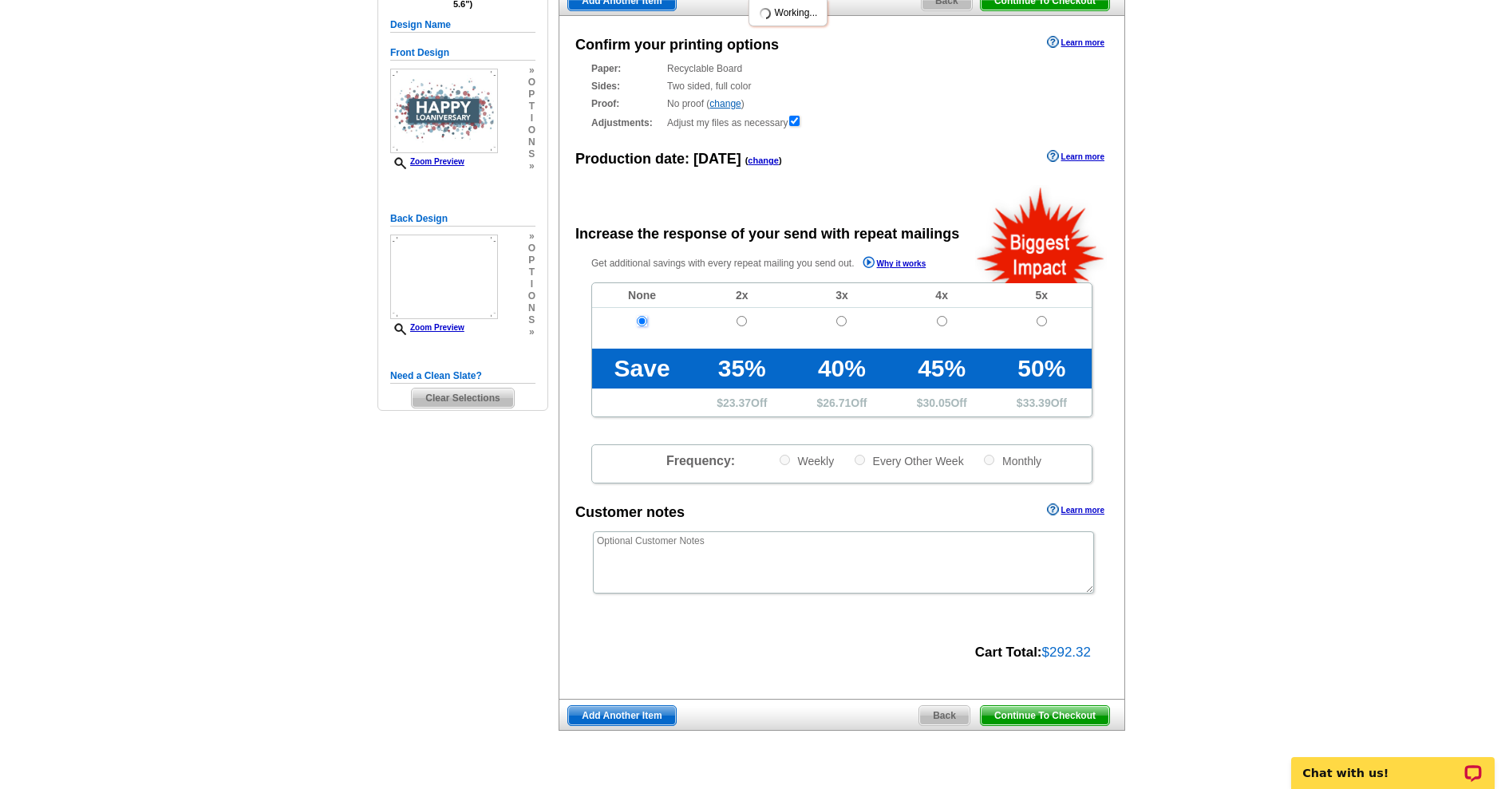
scroll to position [239, 0]
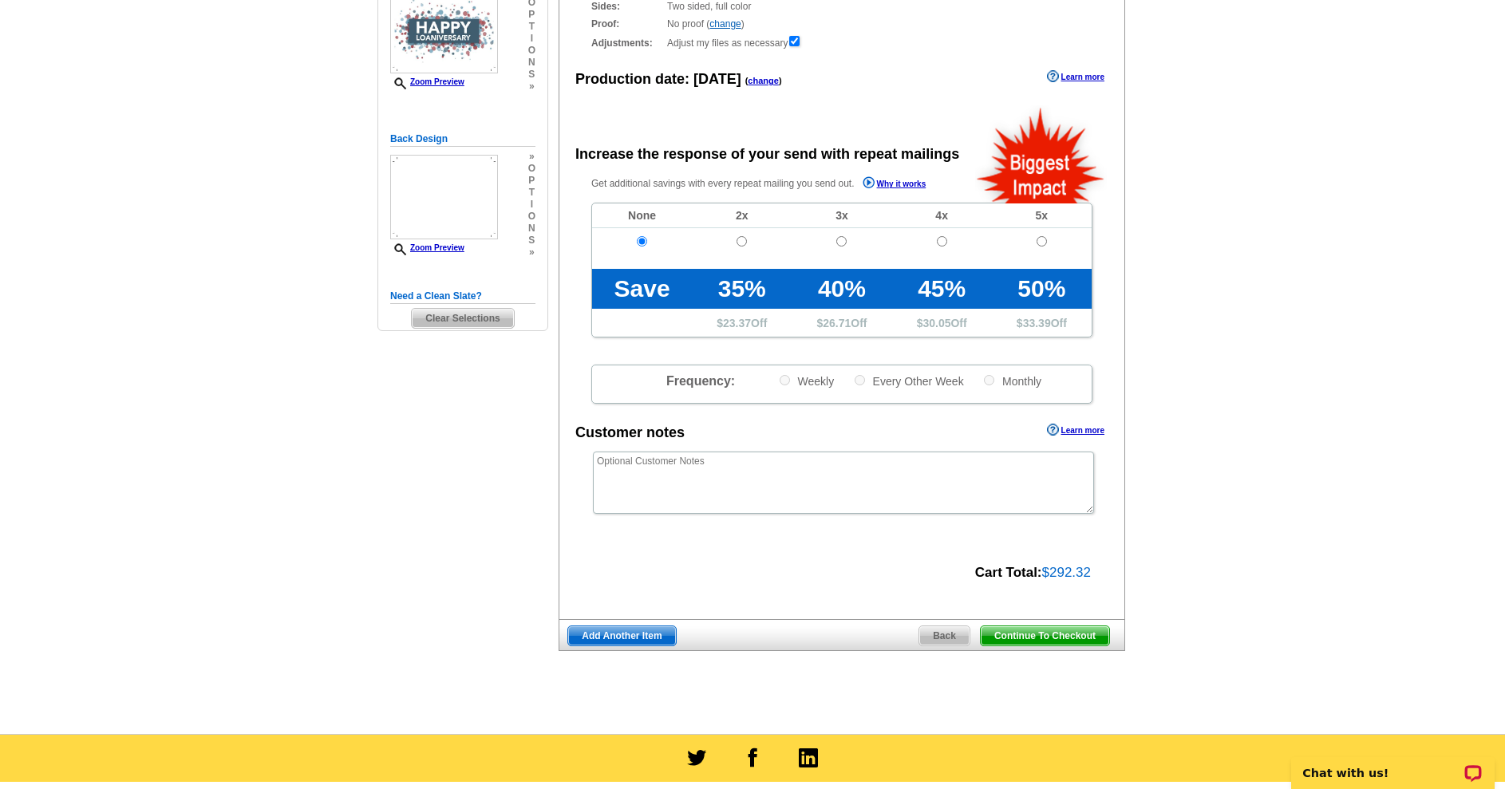
click at [608, 645] on span "Add Another Item" at bounding box center [621, 635] width 107 height 19
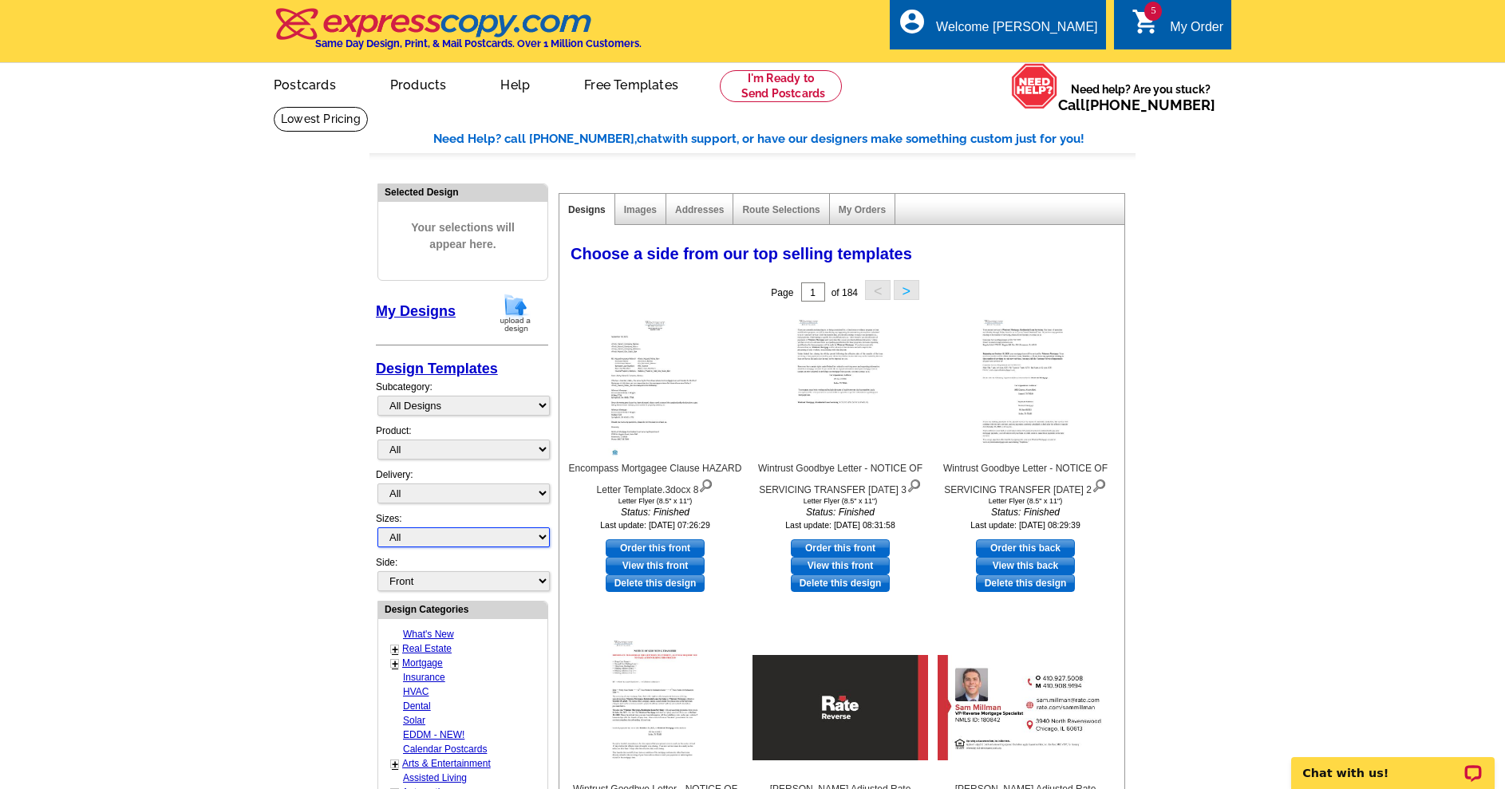
click at [415, 546] on select "All Jumbo Postcard (5.5" x 8.5") Regular Postcard (4.25" x 5.6") Panoramic Post…" at bounding box center [463, 537] width 172 height 20
select select "1"
click at [377, 533] on select "All Jumbo Postcard (5.5" x 8.5") Regular Postcard (4.25" x 5.6") Panoramic Post…" at bounding box center [463, 537] width 172 height 20
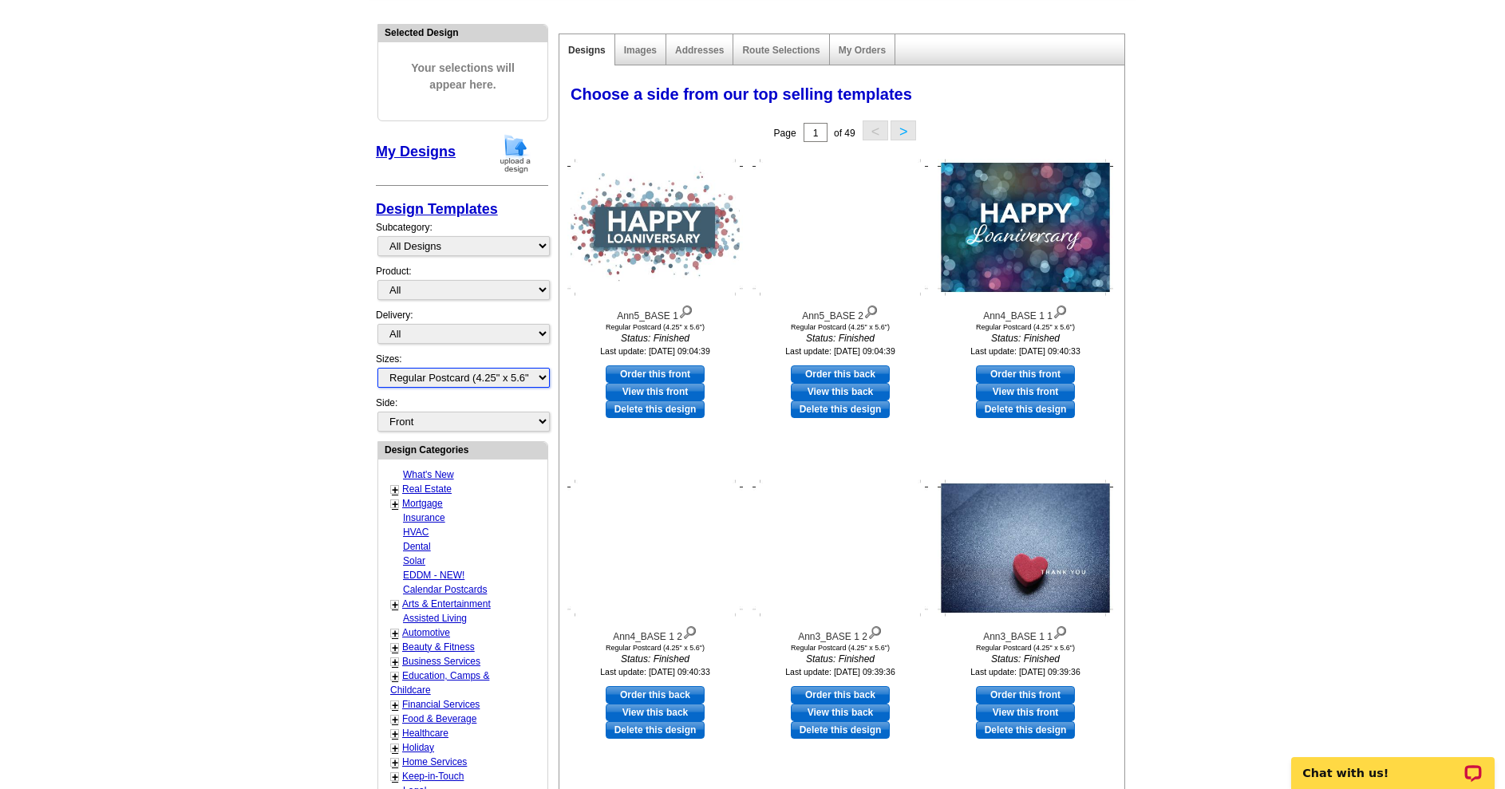
scroll to position [559, 0]
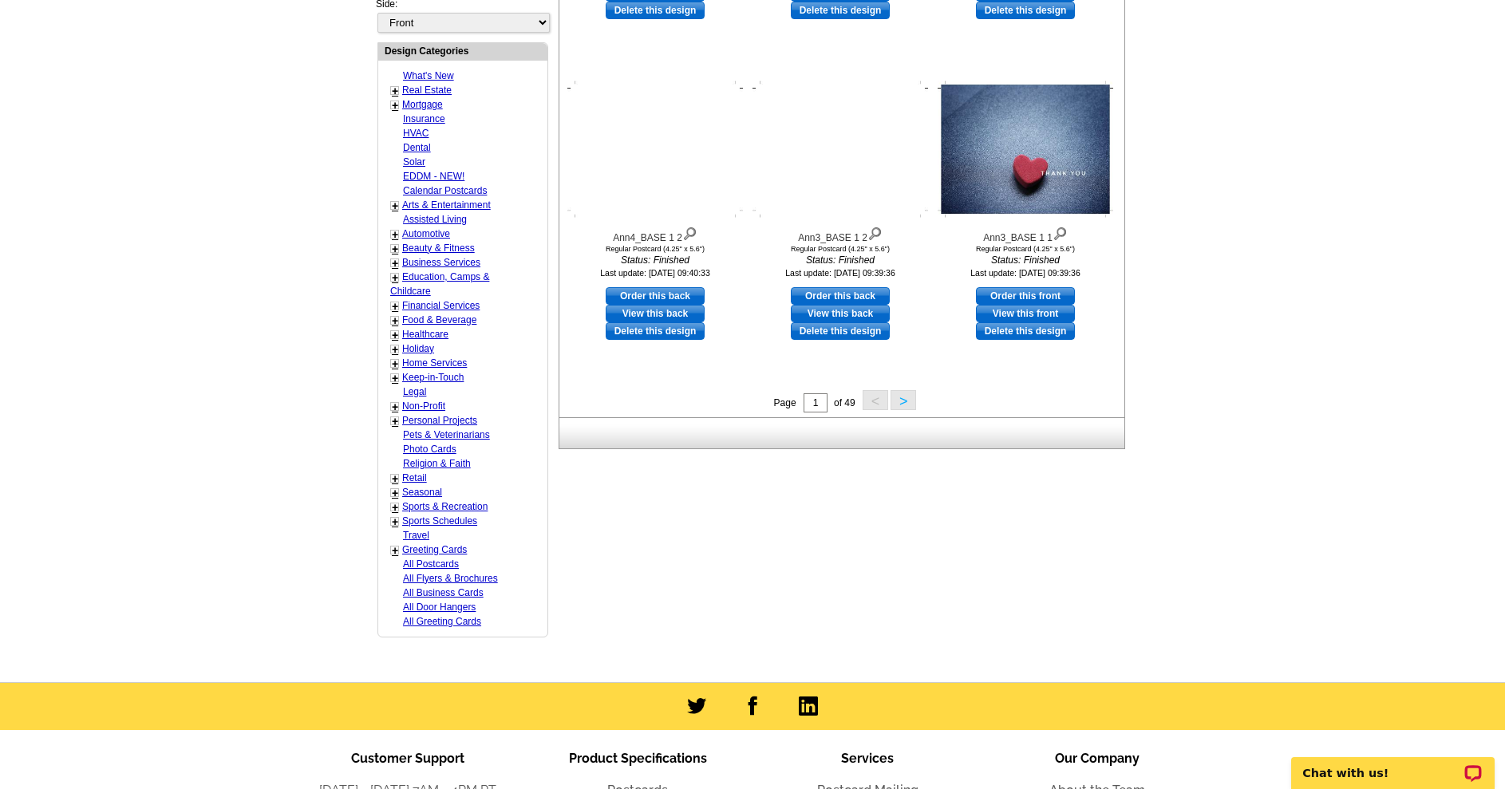
click at [903, 405] on button ">" at bounding box center [903, 400] width 26 height 20
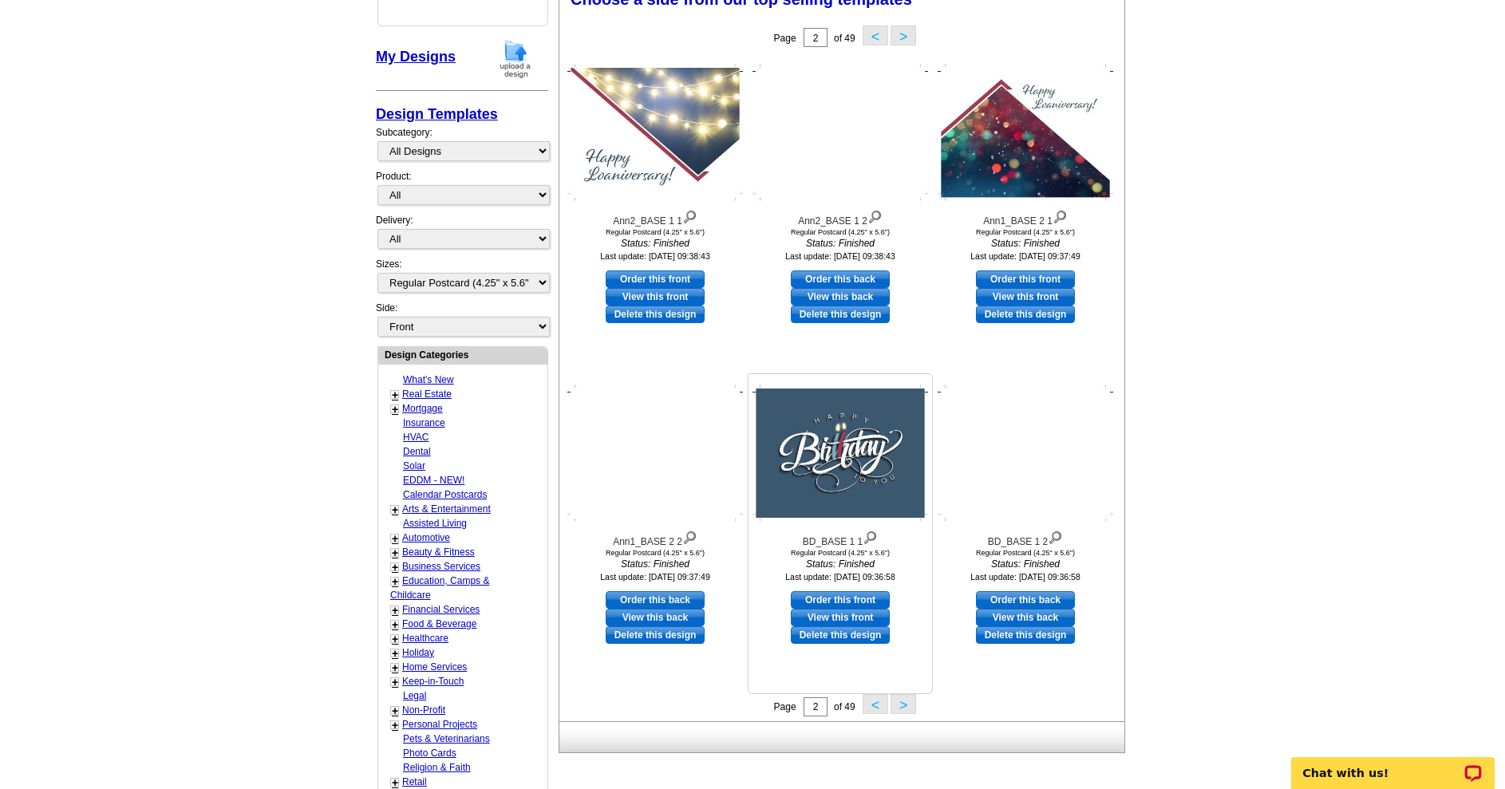
scroll to position [236, 0]
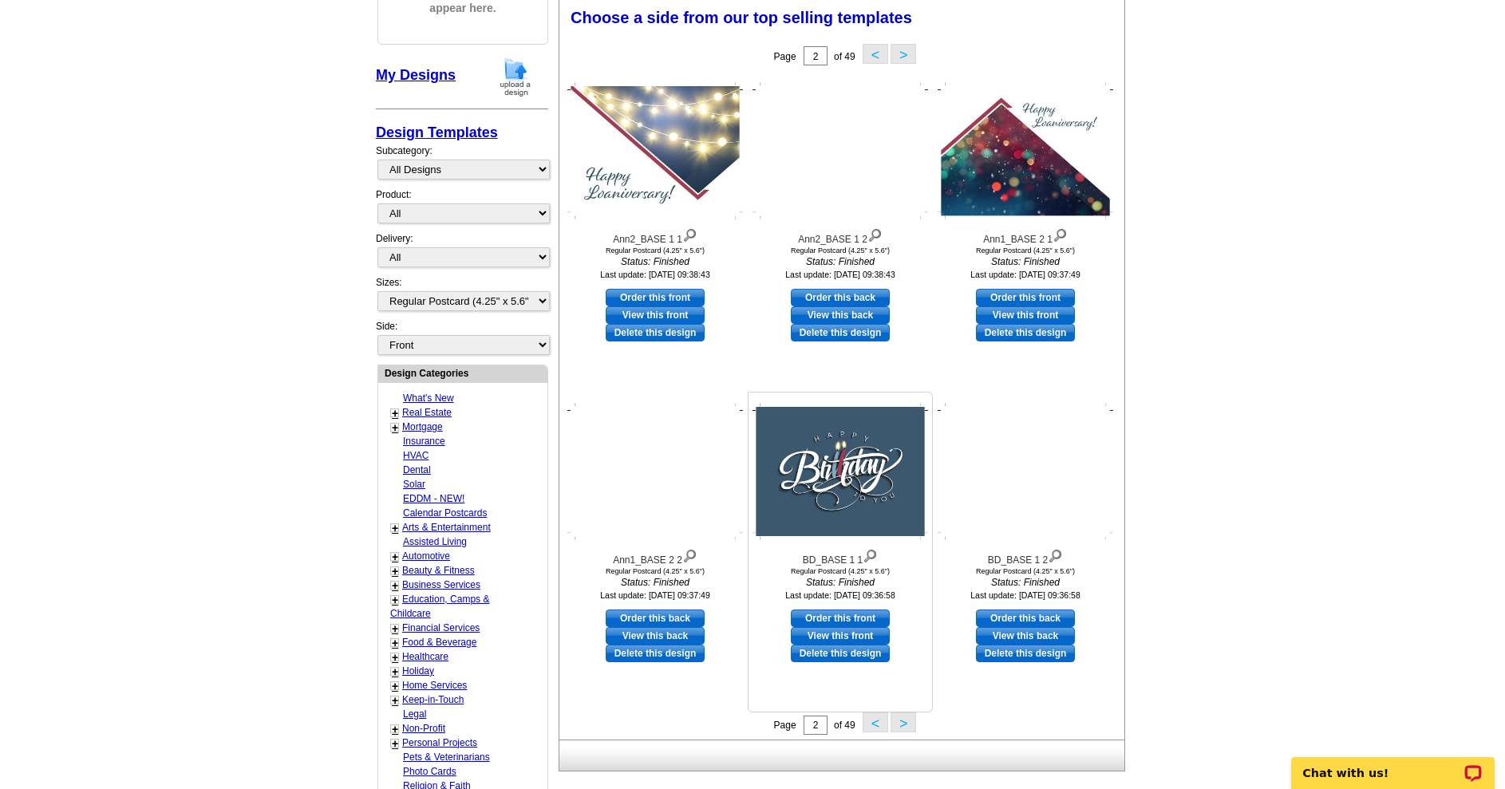
click at [842, 622] on link "Order this front" at bounding box center [840, 619] width 99 height 18
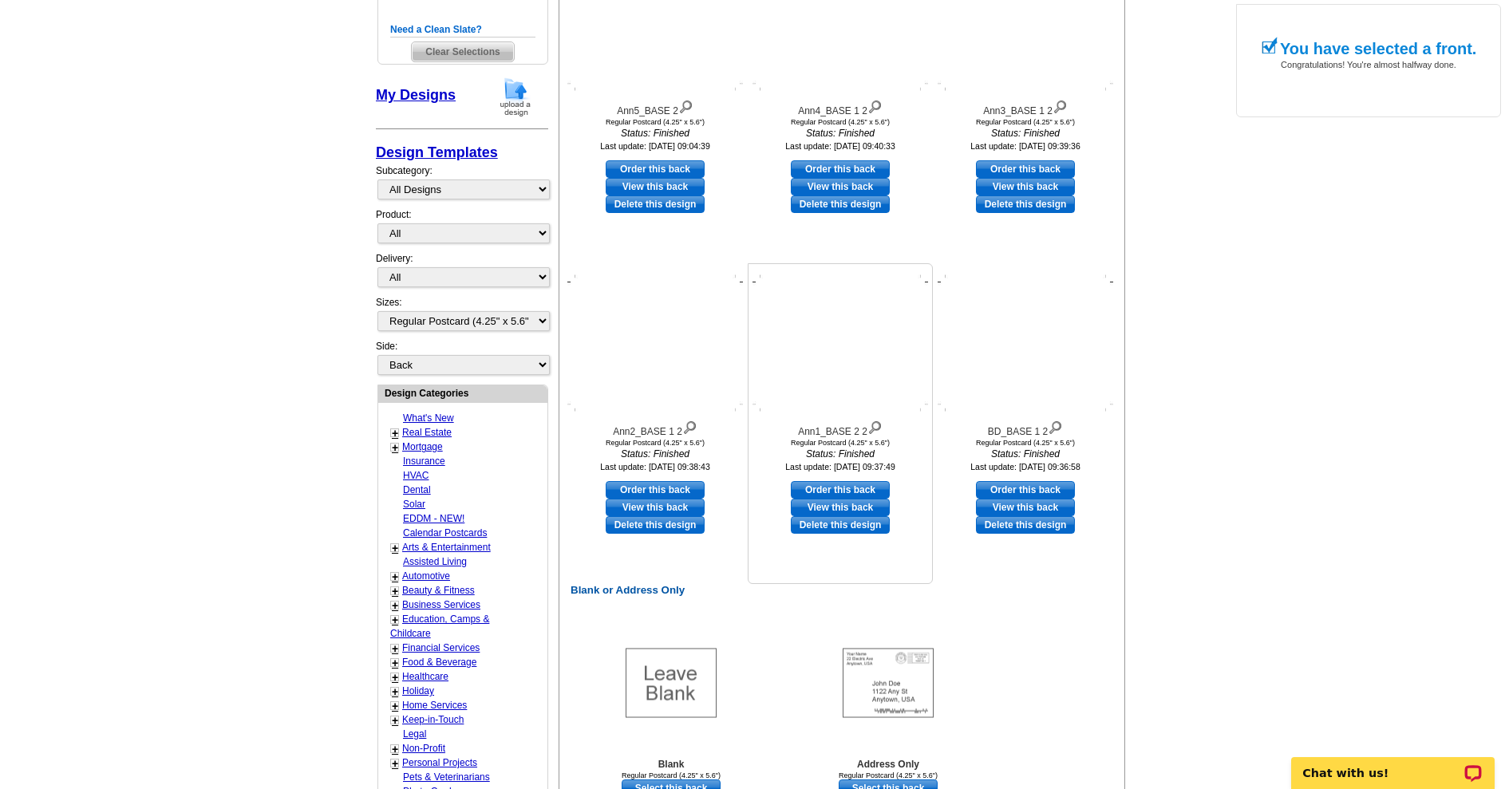
scroll to position [479, 0]
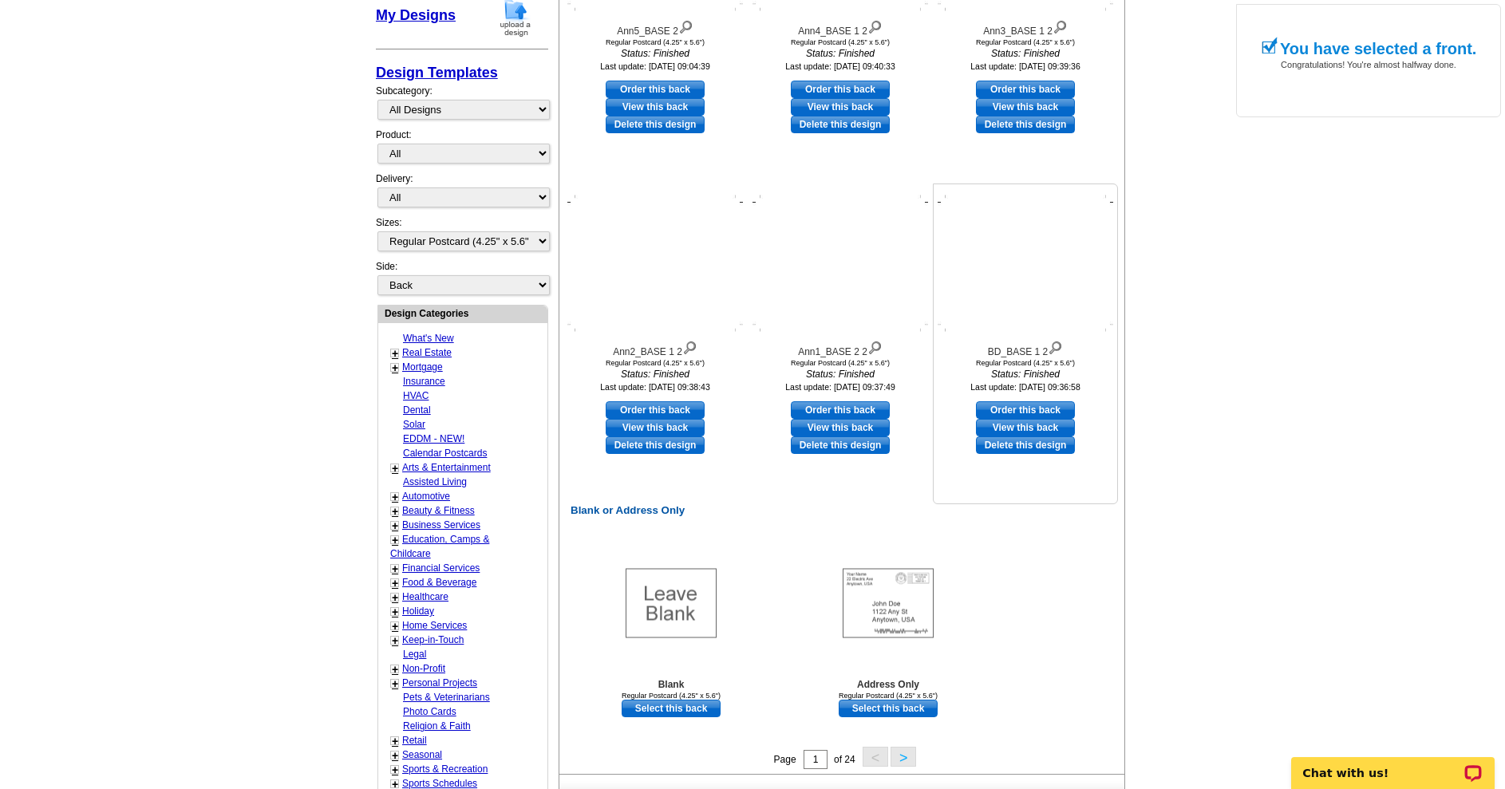
click at [1028, 414] on link "Order this back" at bounding box center [1025, 410] width 99 height 18
select select "front"
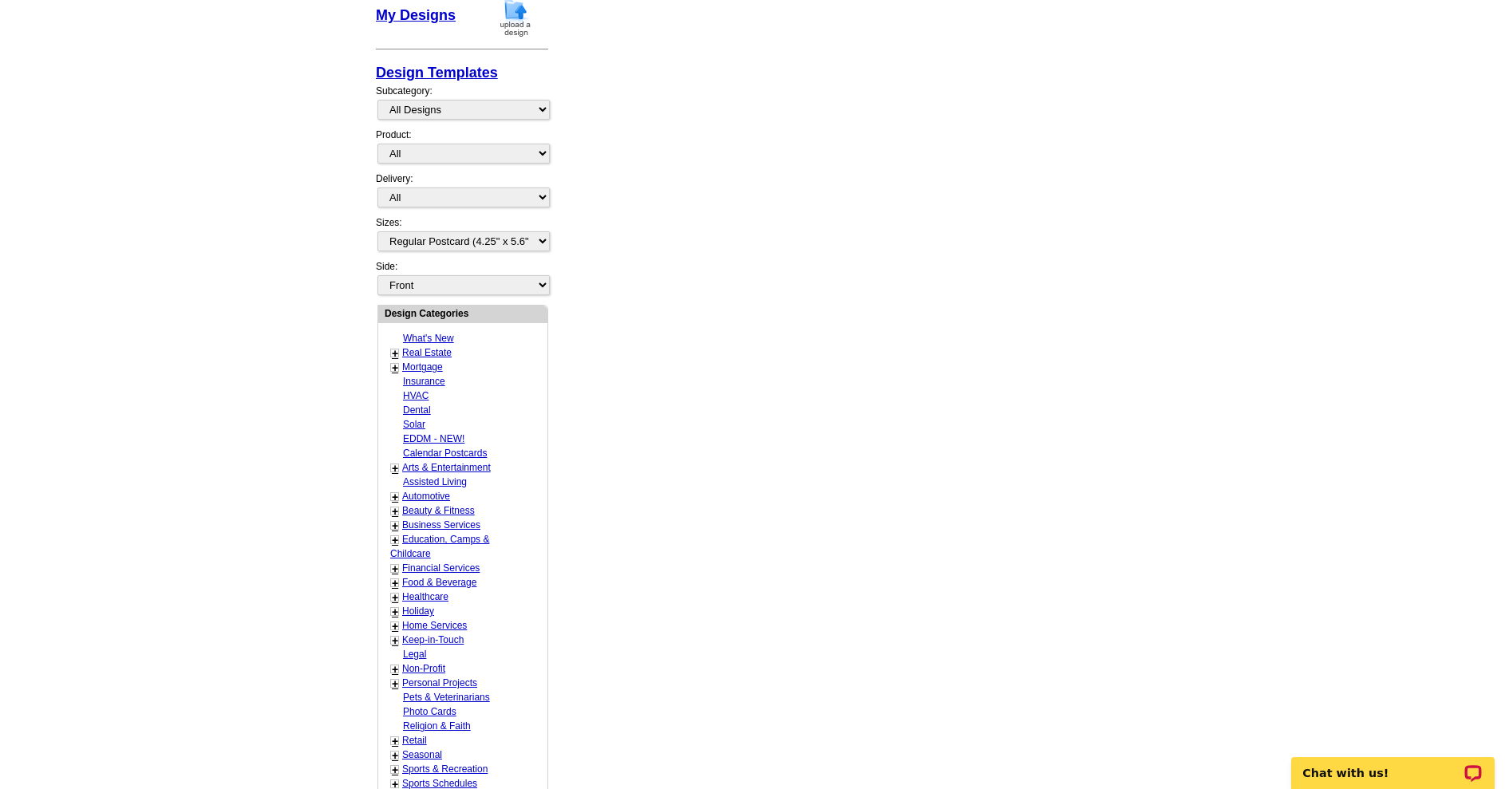
scroll to position [0, 0]
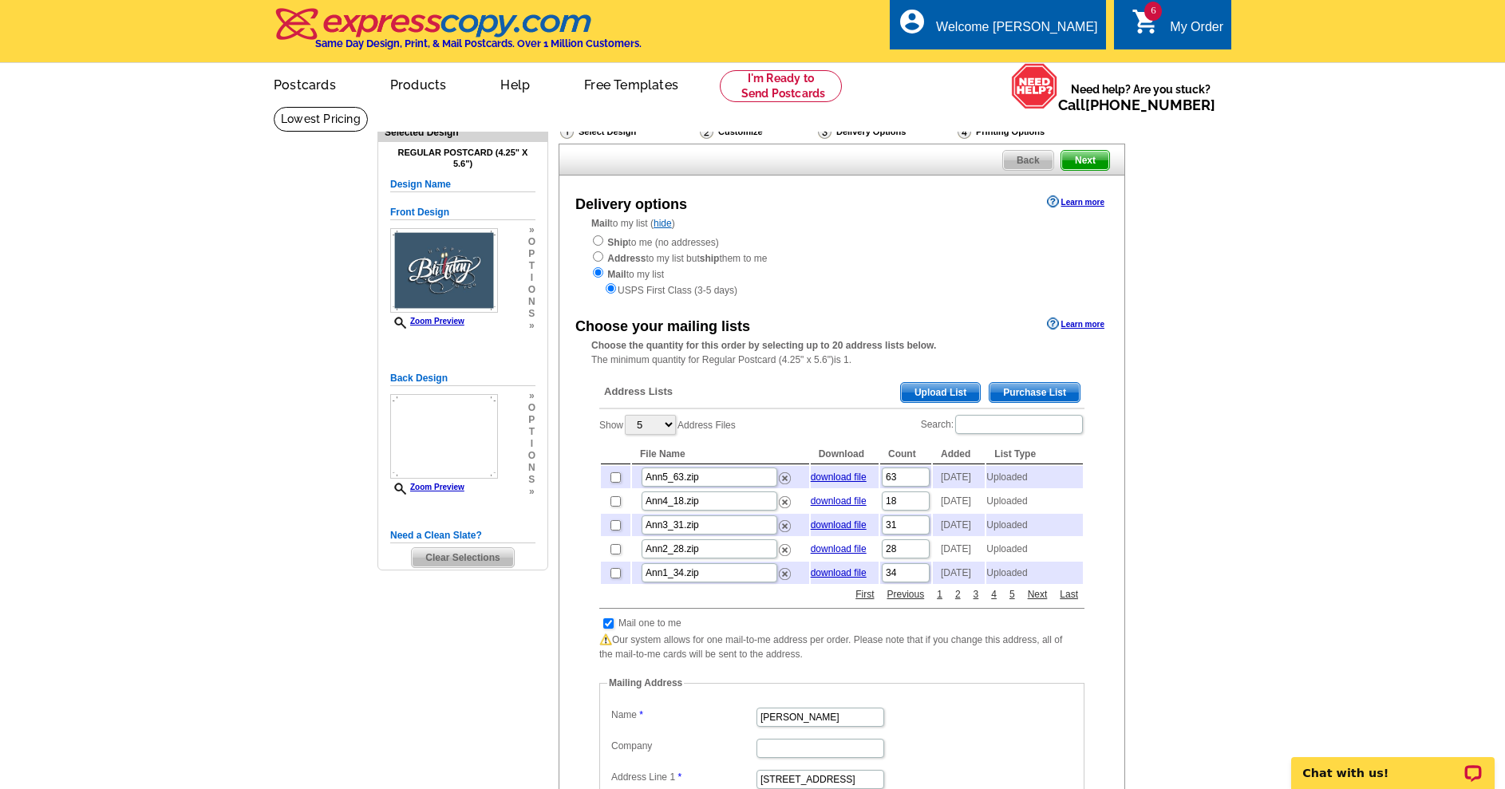
click at [914, 393] on span "Upload List" at bounding box center [940, 392] width 79 height 19
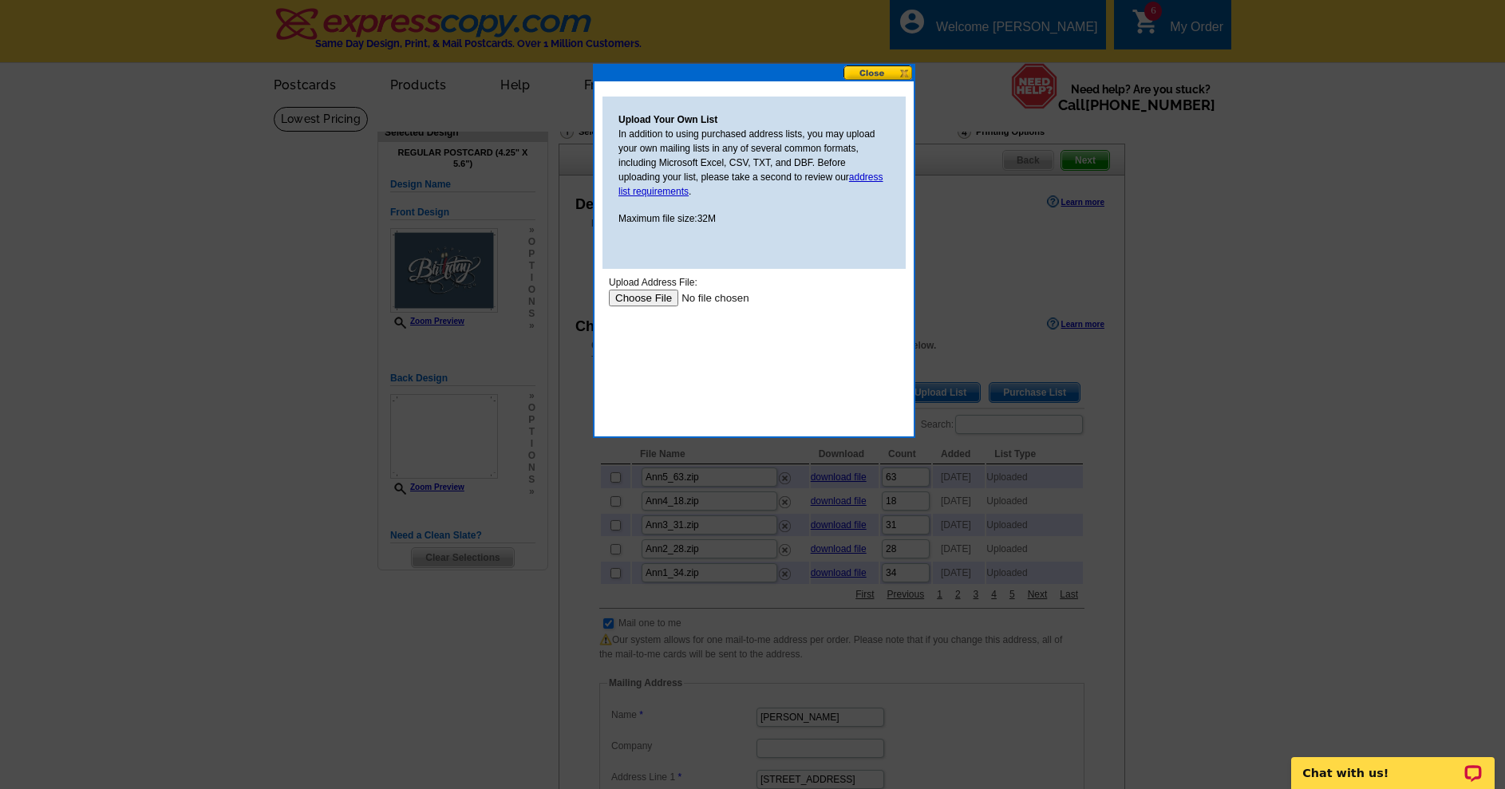
click at [648, 298] on input "file" at bounding box center [710, 298] width 202 height 17
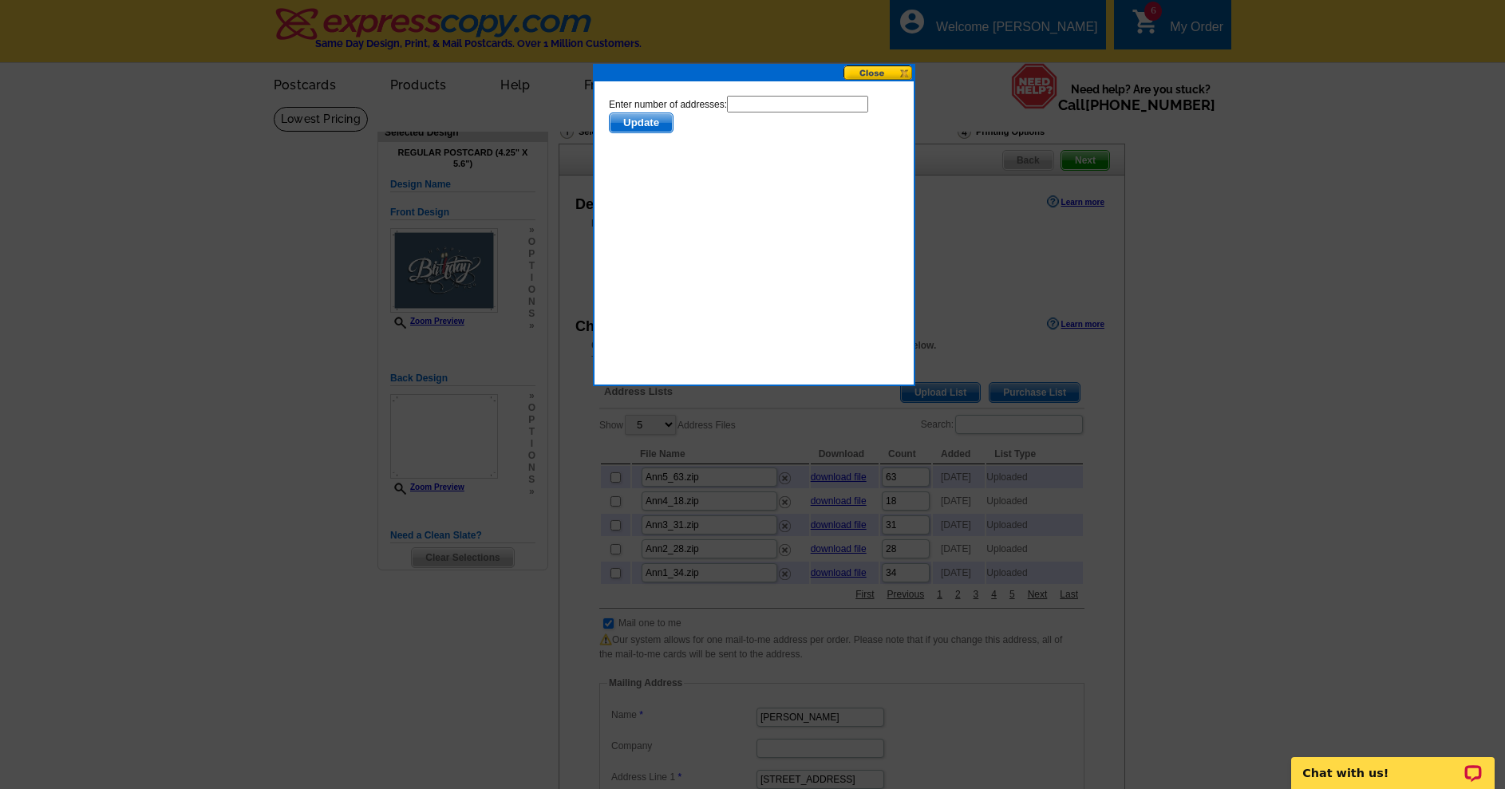
click at [727, 112] on input "text" at bounding box center [797, 104] width 141 height 17
type input "234"
click at [673, 120] on span "Update" at bounding box center [641, 122] width 63 height 19
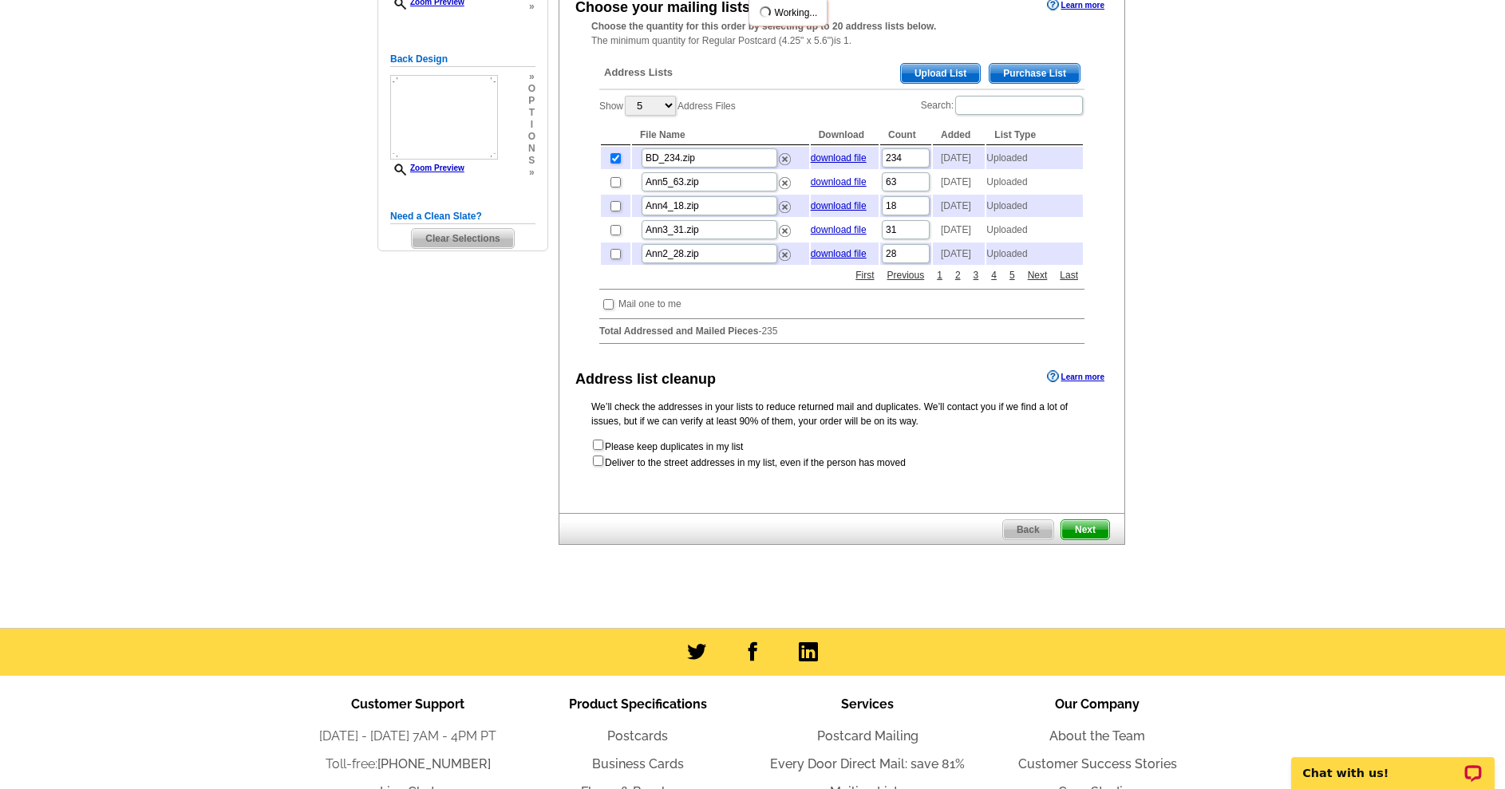
scroll to position [319, 0]
click at [1076, 539] on span "Next" at bounding box center [1085, 529] width 48 height 19
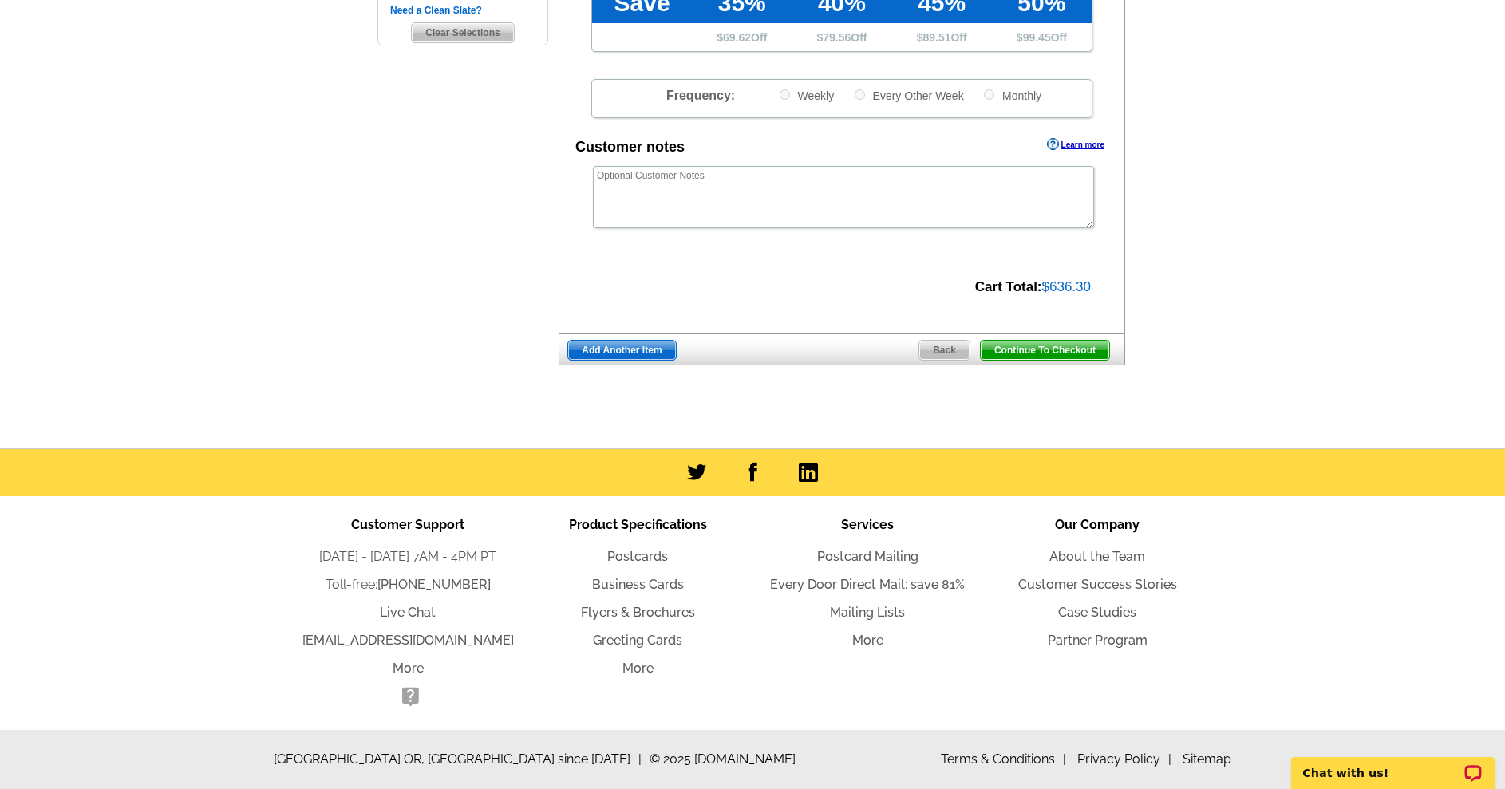
scroll to position [545, 0]
click at [1040, 344] on span "Continue To Checkout" at bounding box center [1045, 350] width 128 height 19
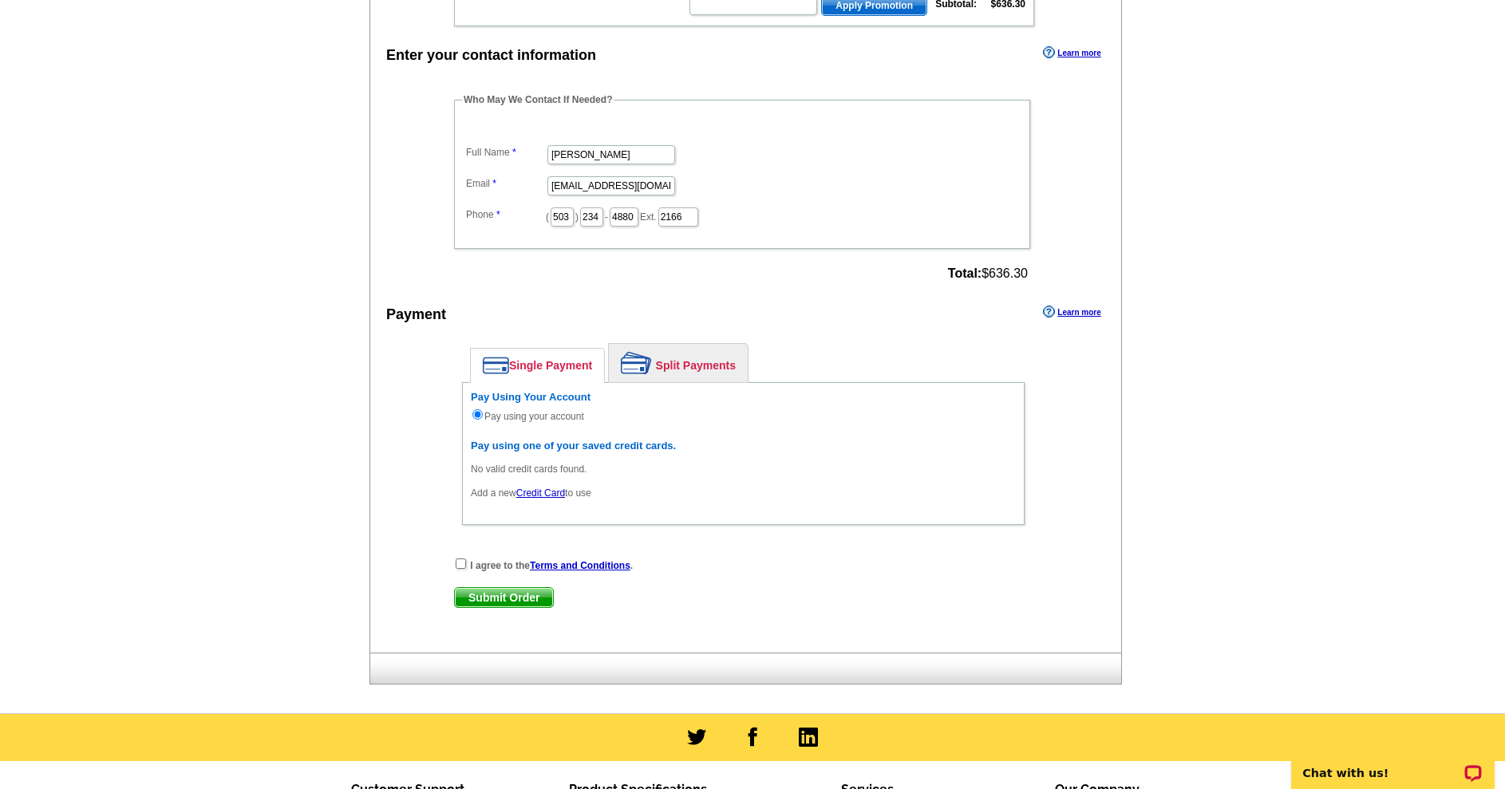
scroll to position [1516, 0]
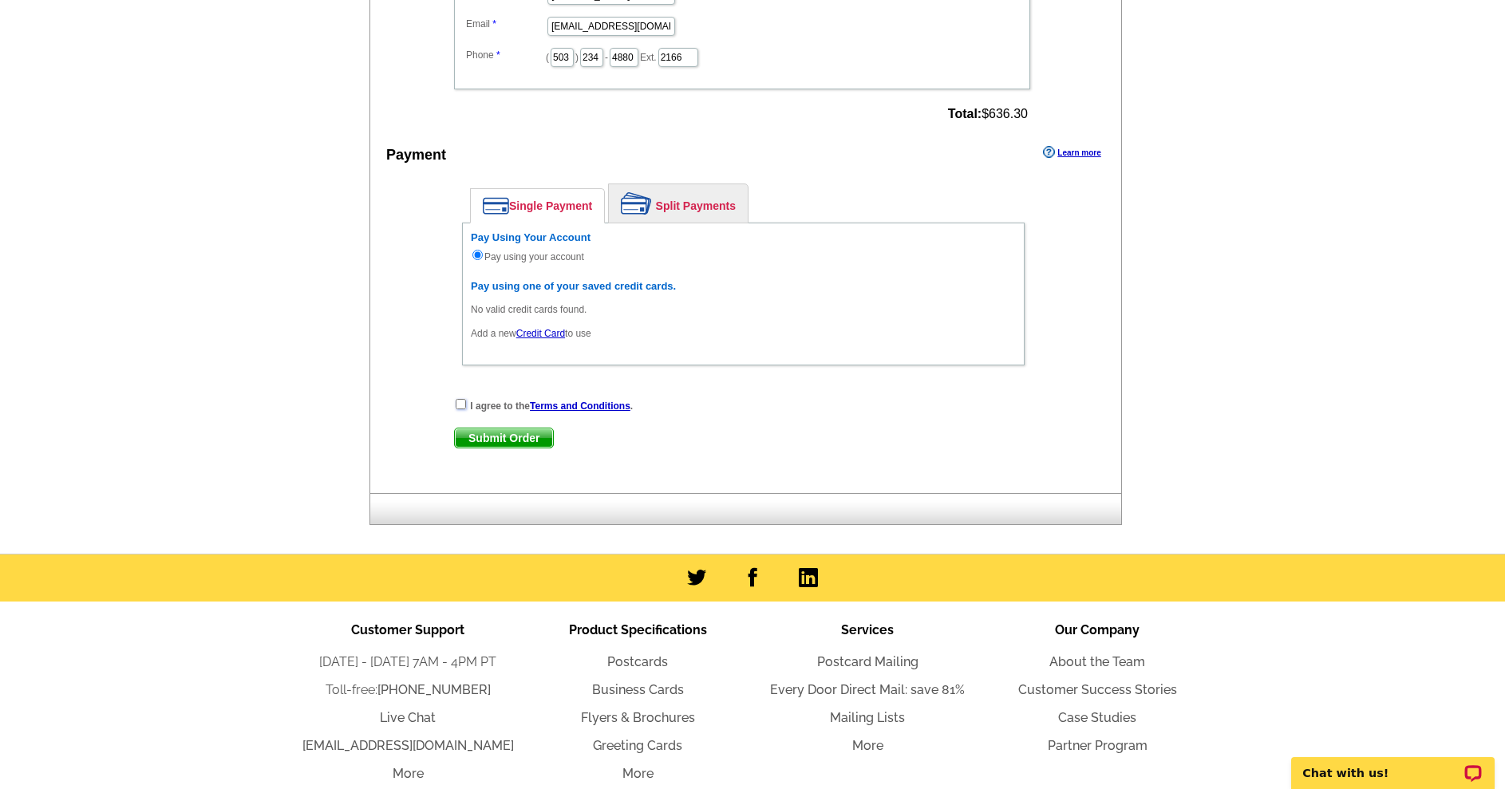
click at [456, 409] on input "checkbox" at bounding box center [461, 404] width 10 height 10
checkbox input "true"
click at [503, 448] on span "Submit Order" at bounding box center [504, 437] width 98 height 19
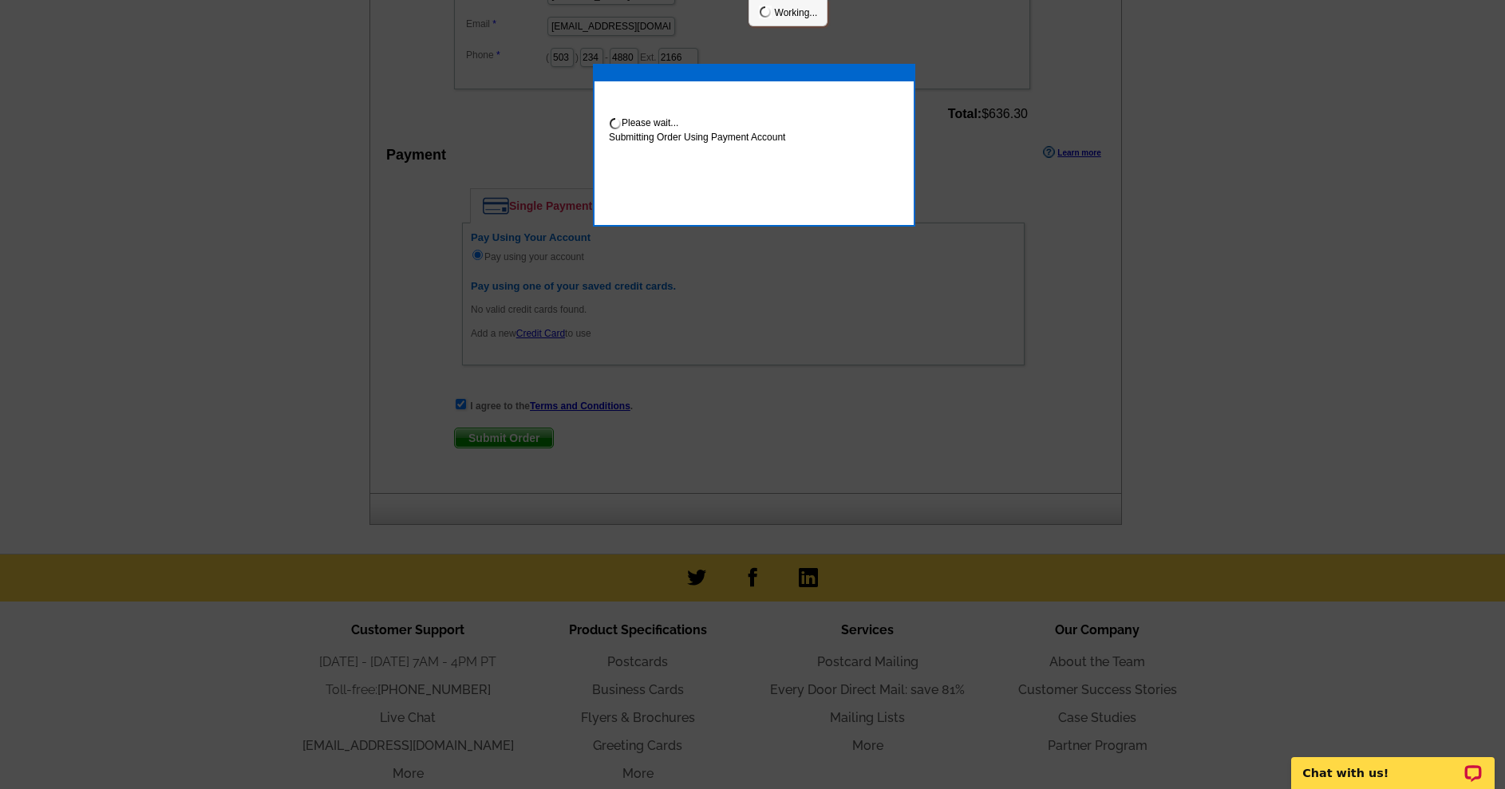
scroll to position [1510, 0]
